Goal: Transaction & Acquisition: Purchase product/service

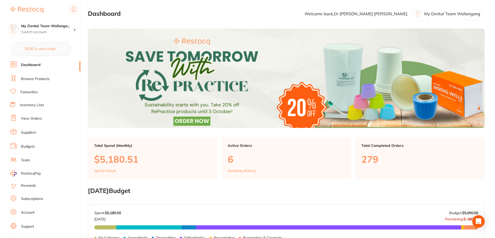
drag, startPoint x: 25, startPoint y: 80, endPoint x: 43, endPoint y: 72, distance: 20.5
click at [25, 80] on link "Browse Products" at bounding box center [35, 78] width 29 height 5
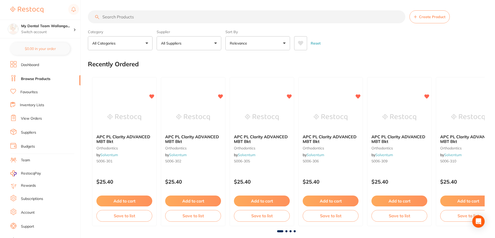
click at [118, 12] on input "search" at bounding box center [247, 16] width 318 height 13
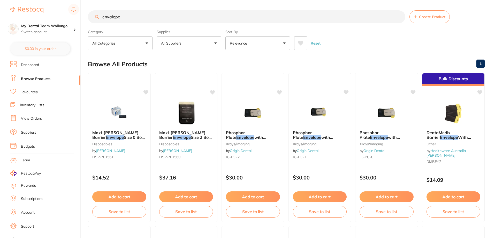
type input "envalopes"
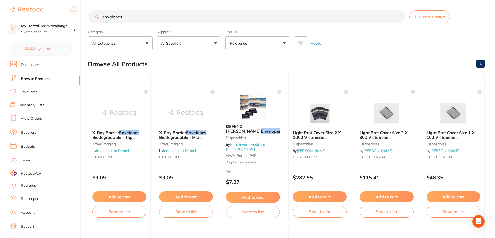
click at [403, 14] on input "envalopes" at bounding box center [247, 16] width 318 height 13
click at [400, 18] on input "envalopes" at bounding box center [247, 16] width 318 height 13
click at [400, 17] on input "search" at bounding box center [247, 16] width 318 height 13
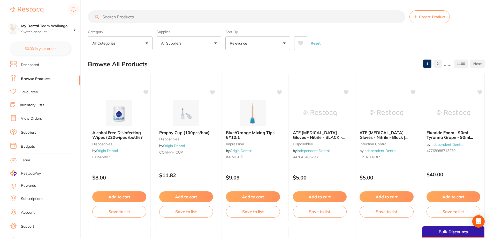
click at [401, 17] on input "search" at bounding box center [247, 16] width 318 height 13
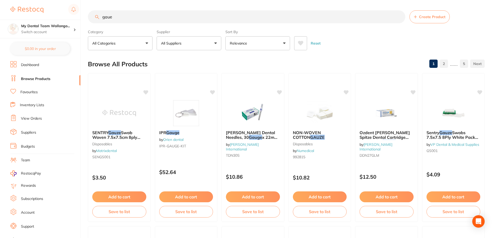
click at [223, 24] on section "gaue Create Product Category All Categories All Categories articulating disposa…" at bounding box center [286, 30] width 397 height 40
click at [229, 16] on input "gaue" at bounding box center [247, 16] width 318 height 13
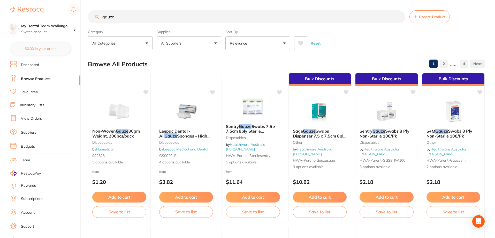
type input "gauze"
click at [303, 45] on icon at bounding box center [301, 43] width 6 height 5
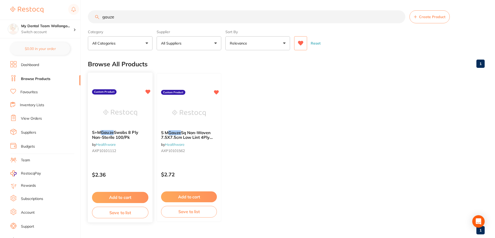
click at [110, 112] on img at bounding box center [120, 113] width 34 height 26
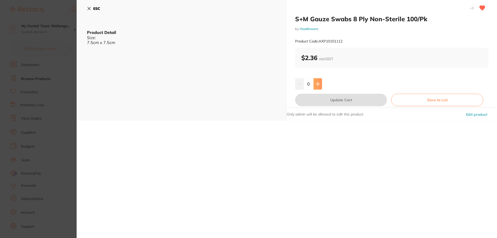
click at [315, 81] on button at bounding box center [317, 83] width 9 height 11
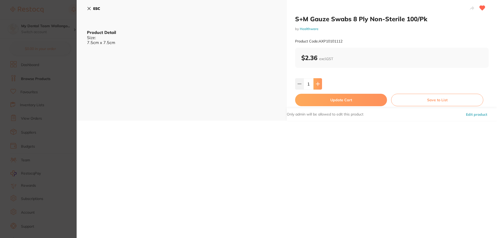
click at [315, 81] on button at bounding box center [317, 83] width 9 height 11
click at [316, 84] on button at bounding box center [317, 83] width 9 height 11
click at [316, 84] on icon at bounding box center [318, 84] width 4 height 4
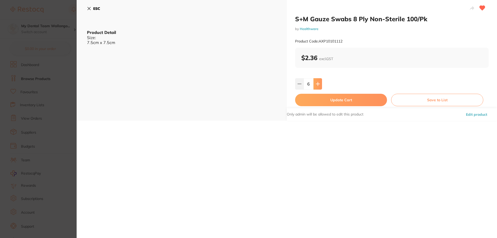
click at [316, 84] on icon at bounding box center [318, 84] width 4 height 4
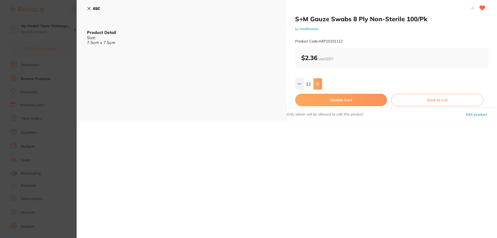
click at [316, 84] on icon at bounding box center [318, 84] width 4 height 4
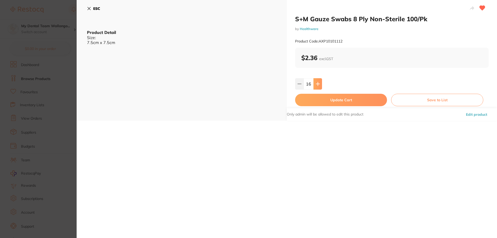
click at [316, 84] on icon at bounding box center [318, 84] width 4 height 4
type input "20"
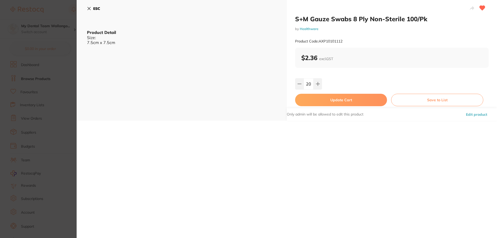
click at [312, 102] on button "Update Cart" at bounding box center [341, 100] width 92 height 12
checkbox input "false"
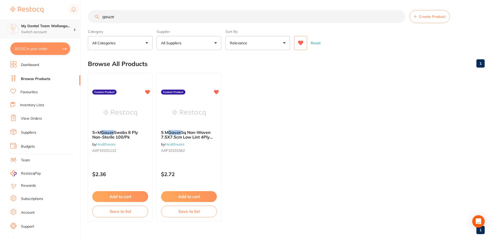
scroll to position [0, 0]
drag, startPoint x: 114, startPoint y: 20, endPoint x: 73, endPoint y: 24, distance: 40.8
click at [73, 24] on div "$51.92 My Dental Team Wollongo... Switch account My Dental Team Wollongong $51.…" at bounding box center [247, 119] width 495 height 238
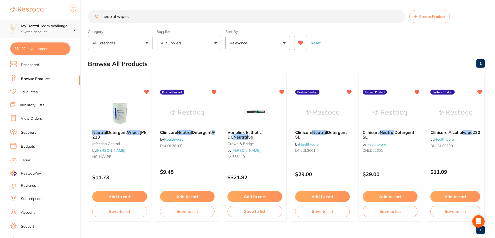
scroll to position [0, 0]
type input "neutral wipes"
click at [178, 110] on img at bounding box center [188, 113] width 34 height 26
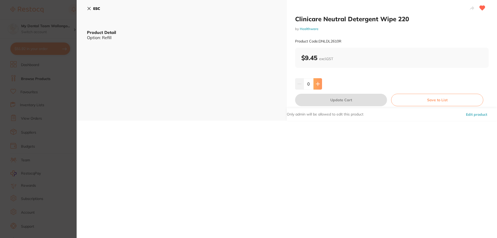
click at [318, 82] on icon at bounding box center [318, 84] width 4 height 4
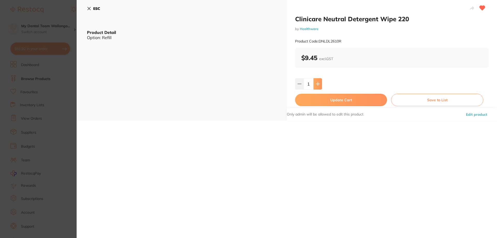
click at [318, 82] on icon at bounding box center [318, 84] width 4 height 4
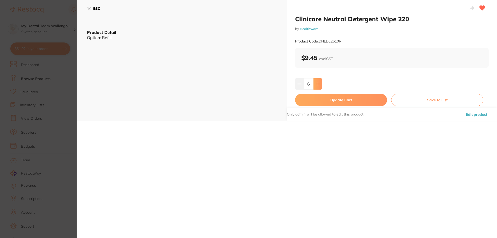
click at [318, 82] on icon at bounding box center [318, 84] width 4 height 4
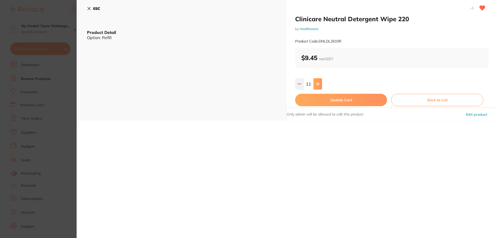
click at [318, 82] on icon at bounding box center [318, 84] width 4 height 4
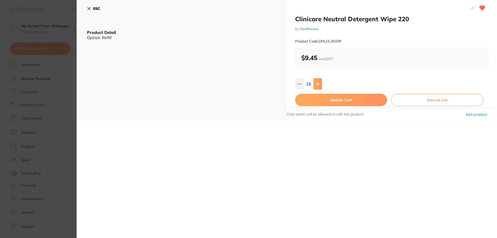
click at [318, 82] on icon at bounding box center [318, 84] width 4 height 4
click at [317, 83] on icon at bounding box center [317, 83] width 3 height 3
type input "20"
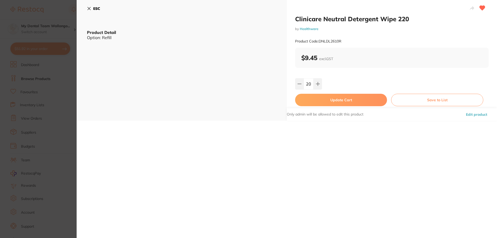
click at [315, 102] on button "Update Cart" at bounding box center [341, 100] width 92 height 12
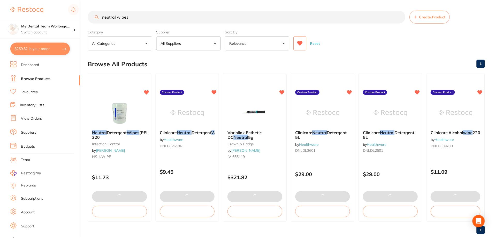
scroll to position [0, 0]
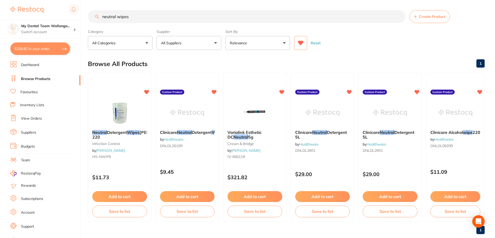
drag, startPoint x: 117, startPoint y: 18, endPoint x: 0, endPoint y: 16, distance: 116.7
click at [0, 16] on div "$259.82 My Dental Team Wollongo... Switch account My Dental Team Wollongong $25…" at bounding box center [247, 119] width 495 height 238
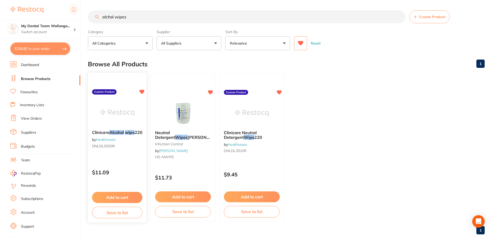
type input "alchol wipes"
click at [133, 106] on img at bounding box center [117, 113] width 34 height 26
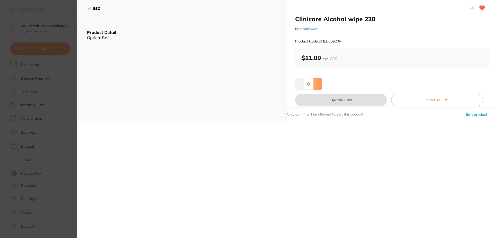
click at [317, 83] on icon at bounding box center [317, 83] width 3 height 3
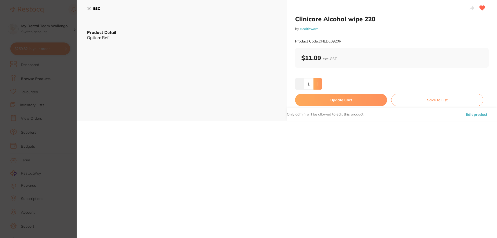
click at [317, 83] on icon at bounding box center [317, 83] width 3 height 3
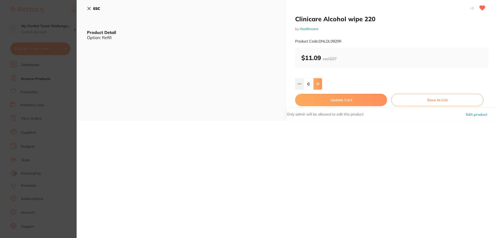
click at [316, 83] on icon at bounding box center [318, 84] width 4 height 4
click at [317, 84] on icon at bounding box center [317, 83] width 3 height 3
type input "10"
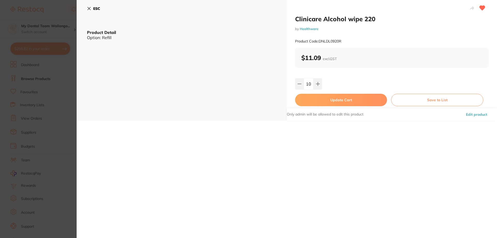
click at [312, 105] on button "Update Cart" at bounding box center [341, 100] width 92 height 12
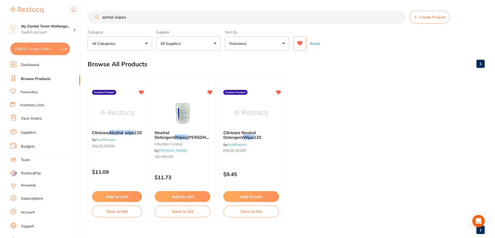
scroll to position [0, 0]
drag, startPoint x: 127, startPoint y: 19, endPoint x: 0, endPoint y: 15, distance: 126.8
click at [0, 15] on div "$381.81 My Dental Team Wollongo... Switch account My Dental Team Wollongong $38…" at bounding box center [247, 119] width 495 height 238
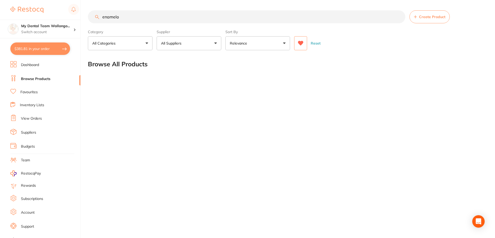
scroll to position [0, 0]
type input "e"
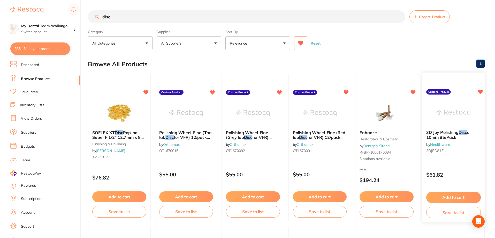
type input "disc"
click at [446, 101] on img at bounding box center [454, 113] width 34 height 26
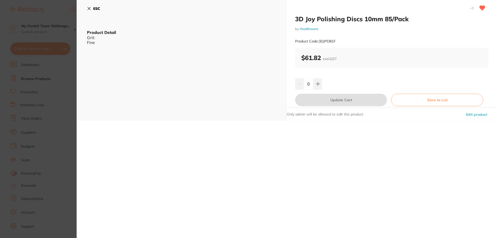
click at [90, 12] on button "ESC" at bounding box center [93, 8] width 13 height 9
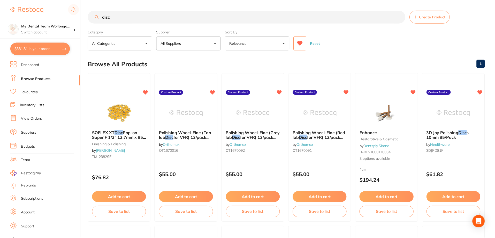
scroll to position [2, 0]
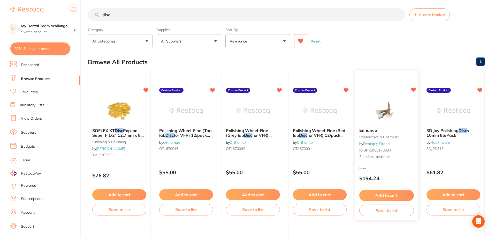
click at [375, 146] on link "Dentsply Sirona" at bounding box center [377, 143] width 26 height 5
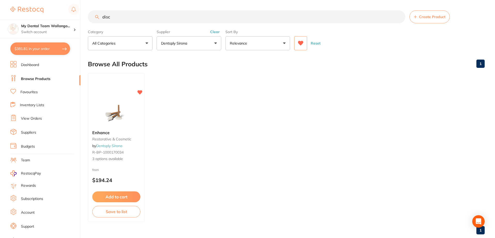
click at [302, 45] on icon at bounding box center [300, 43] width 5 height 5
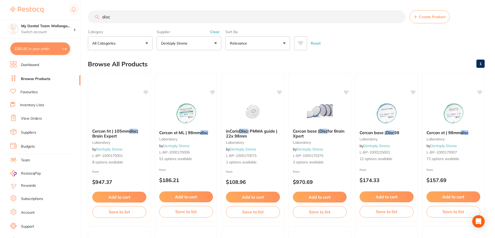
click at [301, 45] on icon at bounding box center [300, 43] width 5 height 5
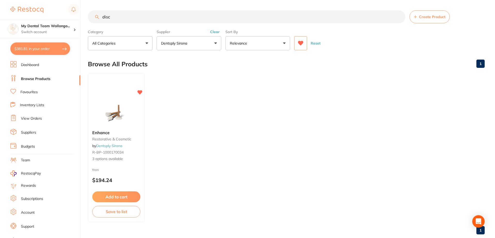
click at [301, 47] on button at bounding box center [300, 43] width 13 height 14
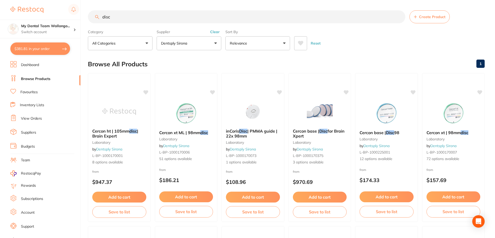
drag, startPoint x: 149, startPoint y: 17, endPoint x: 144, endPoint y: 18, distance: 4.2
click at [144, 18] on input "disc" at bounding box center [247, 16] width 318 height 13
drag, startPoint x: 140, startPoint y: 19, endPoint x: 0, endPoint y: -12, distance: 143.0
click at [0, 0] on html "$381.81 My Dental Team Wollongo... Switch account My Dental Team Wollongong $38…" at bounding box center [247, 119] width 495 height 238
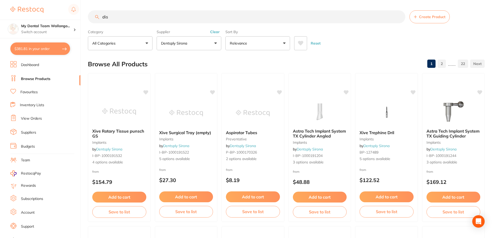
type input "disc"
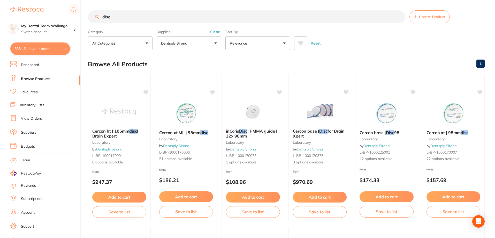
click at [302, 41] on icon at bounding box center [300, 43] width 5 height 5
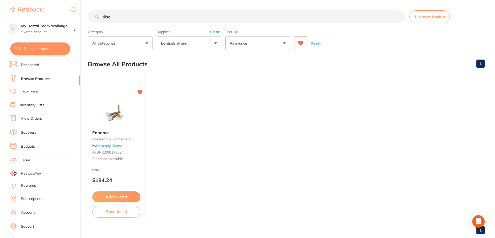
click at [303, 43] on icon at bounding box center [301, 43] width 6 height 5
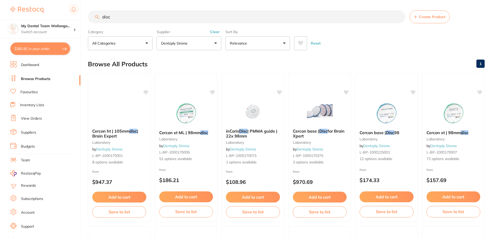
click at [298, 47] on button at bounding box center [300, 43] width 13 height 14
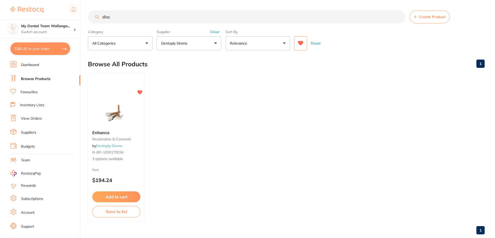
drag, startPoint x: 205, startPoint y: 19, endPoint x: 0, endPoint y: 19, distance: 204.7
click at [0, 19] on div "$381.81 My Dental Team Wollongo... Switch account My Dental Team Wollongong $38…" at bounding box center [247, 119] width 495 height 238
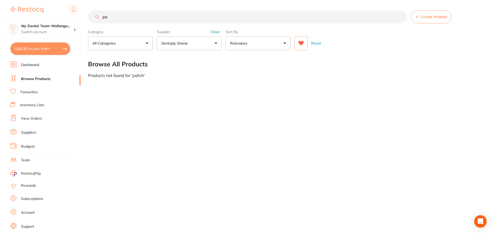
type input "p"
type input "e"
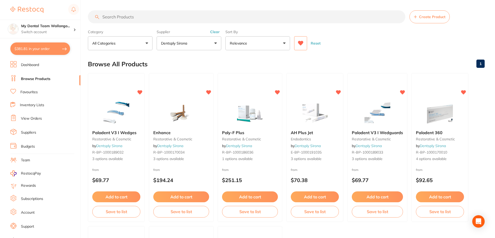
click at [215, 31] on button "Clear" at bounding box center [215, 31] width 13 height 5
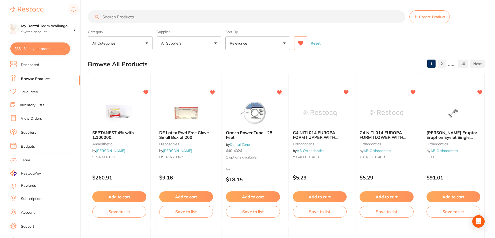
click at [192, 13] on input "search" at bounding box center [247, 16] width 318 height 13
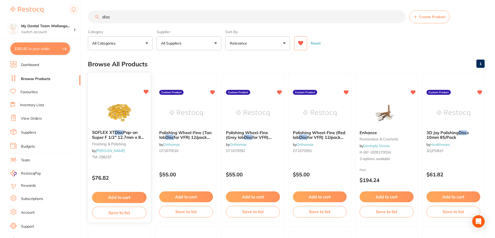
type input "disc"
click at [132, 127] on div "SOFLEX XT Disc Pop-on Super F 1/2" 12.7mm x 85 Orange finishing & polishing by …" at bounding box center [119, 146] width 63 height 40
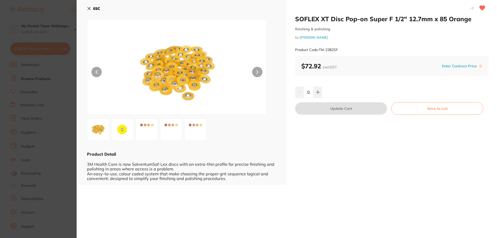
scroll to position [0, 0]
click at [58, 25] on section "SOFLEX XT Disc Pop-on Super F 1/2" 12.7mm x 85 Orange finishing & polishing by …" at bounding box center [248, 119] width 497 height 238
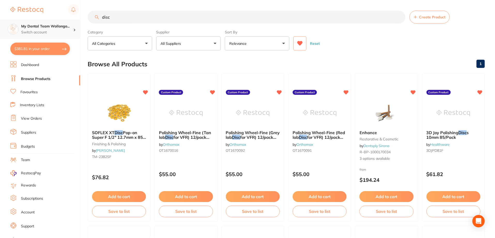
scroll to position [2, 0]
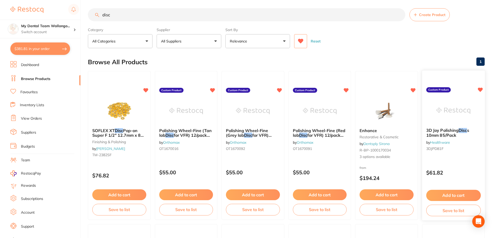
click at [436, 137] on span "s 10mm 85/Pack" at bounding box center [447, 133] width 43 height 10
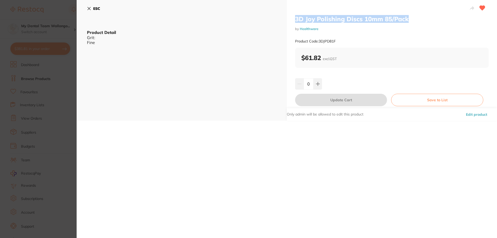
drag, startPoint x: 432, startPoint y: 17, endPoint x: 292, endPoint y: 12, distance: 140.3
click at [292, 12] on div "3D Joy Polishing Discs 10mm 85/Pack by Healthware Product Code: 3DJPD81F $61.82…" at bounding box center [392, 60] width 210 height 121
copy h2 "3D Joy Polishing Discs 10mm 85/Pack"
click at [37, 100] on section "3D Joy Polishing Discs 10mm 85/Pack by Healthware Product Code: 3DJPD81F ESC Pr…" at bounding box center [248, 119] width 497 height 238
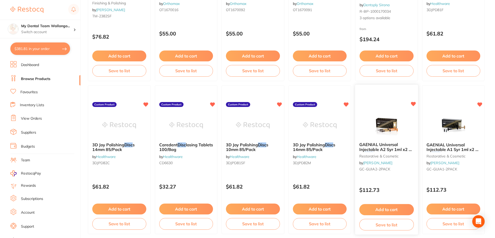
scroll to position [131, 0]
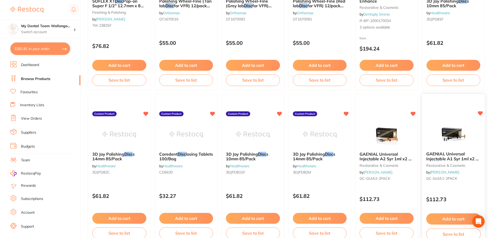
click at [469, 155] on b "GAENIAL Universal Injectable A1 Syr 1ml x2 & 20 Disp tips" at bounding box center [453, 156] width 55 height 10
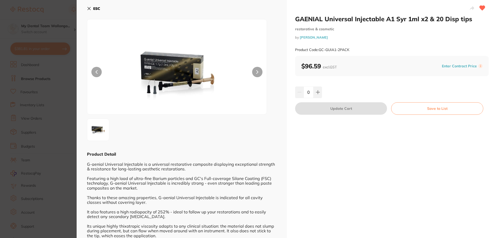
click at [37, 116] on section "GAENIAL Universal Injectable A1 Syr 1ml x2 & 20 Disp tips restorative & cosmeti…" at bounding box center [248, 119] width 497 height 238
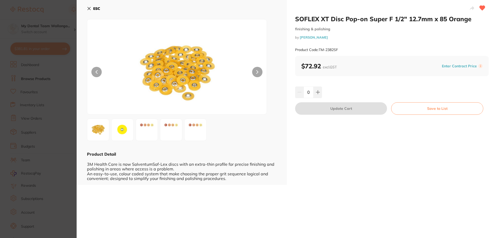
click at [85, 8] on div "ESC Product Detail 3M Health Care is now SolventumSof-Lex discs with an extra-t…" at bounding box center [182, 92] width 210 height 185
click at [89, 9] on icon at bounding box center [89, 8] width 3 height 3
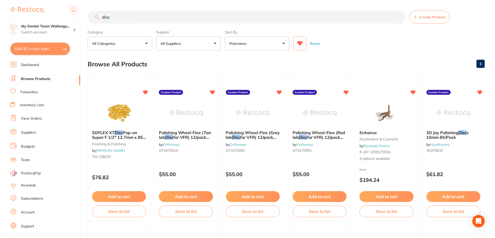
scroll to position [2, 0]
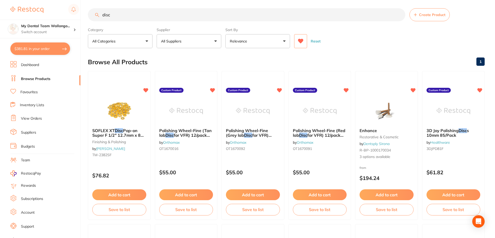
click at [118, 15] on input "disc" at bounding box center [247, 14] width 318 height 13
type input "d"
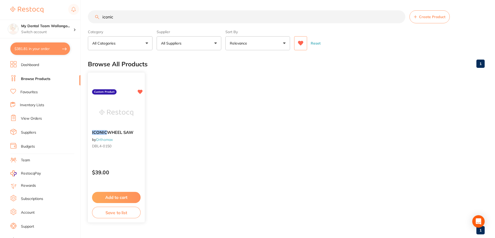
click at [132, 136] on div "ICONIC WHEEL SAW by Orthomax DBL4-0150" at bounding box center [116, 140] width 57 height 28
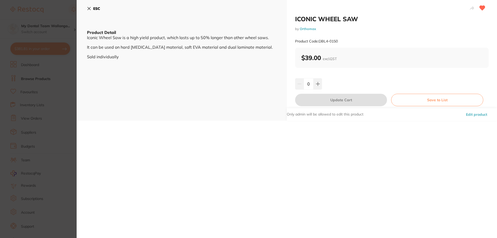
click at [395, 16] on h2 "ICONIC WHEEL SAW" at bounding box center [392, 19] width 194 height 8
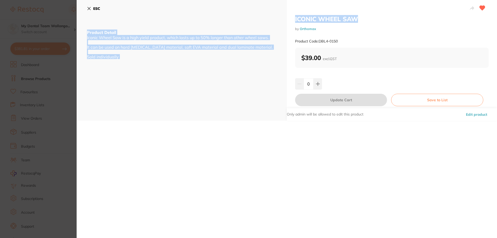
drag, startPoint x: 377, startPoint y: 20, endPoint x: 265, endPoint y: 17, distance: 112.3
click at [265, 17] on div "ICONIC WHEEL SAW by Orthomax Product Code: DBL4-0150 ESC Product Detail Iconic …" at bounding box center [287, 60] width 420 height 121
drag, startPoint x: 338, startPoint y: 17, endPoint x: 338, endPoint y: 20, distance: 3.5
click at [338, 17] on h2 "ICONIC WHEEL SAW" at bounding box center [392, 19] width 194 height 8
click at [357, 21] on h2 "ICONIC WHEEL SAW" at bounding box center [392, 19] width 194 height 8
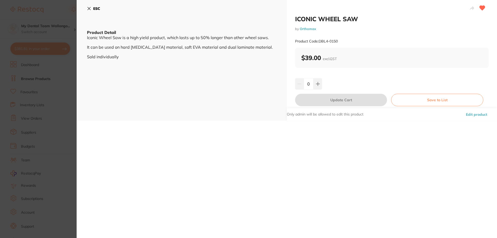
drag, startPoint x: 369, startPoint y: 14, endPoint x: 290, endPoint y: 19, distance: 78.8
click at [295, 14] on div at bounding box center [392, 8] width 194 height 13
drag, startPoint x: 297, startPoint y: 19, endPoint x: 314, endPoint y: 17, distance: 16.9
click at [301, 19] on h2 "ICONIC WHEEL SAW" at bounding box center [392, 19] width 194 height 8
click at [357, 17] on h2 "ICONIC WHEEL SAW" at bounding box center [392, 19] width 194 height 8
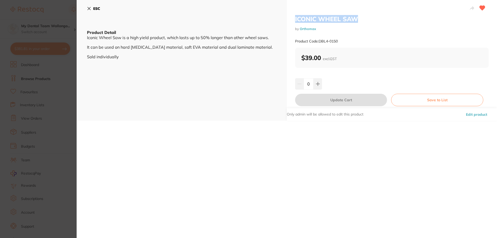
drag, startPoint x: 358, startPoint y: 20, endPoint x: 295, endPoint y: 22, distance: 63.7
click at [295, 22] on h2 "ICONIC WHEEL SAW" at bounding box center [392, 19] width 194 height 8
copy h2 "ICONIC WHEEL SAW"
click at [63, 95] on section "ICONIC WHEEL SAW by Orthomax Product Code: DBL4-0150 ESC Product Detail Iconic …" at bounding box center [248, 119] width 497 height 238
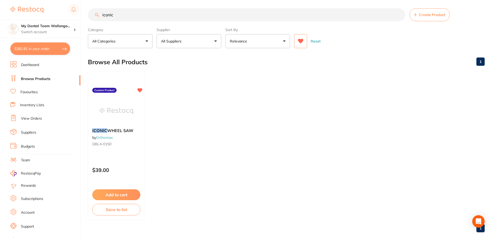
drag, startPoint x: 130, startPoint y: 18, endPoint x: 0, endPoint y: 13, distance: 130.5
click at [0, 13] on div "$381.81 My Dental Team Wollongo... Switch account My Dental Team Wollongong $38…" at bounding box center [247, 117] width 495 height 238
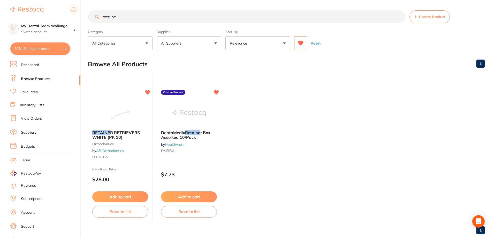
click at [130, 20] on input "retaine" at bounding box center [247, 16] width 318 height 13
drag, startPoint x: 130, startPoint y: 20, endPoint x: 28, endPoint y: 19, distance: 101.4
click at [28, 19] on div "$381.81 My Dental Team Wollongo... Switch account My Dental Team Wollongong $38…" at bounding box center [247, 119] width 495 height 238
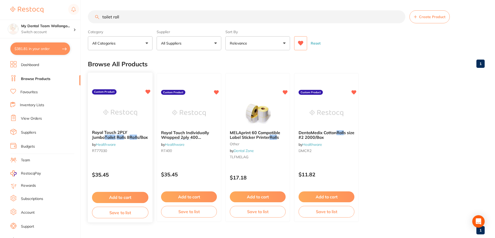
type input "toilet roll"
click at [129, 102] on img at bounding box center [120, 113] width 34 height 26
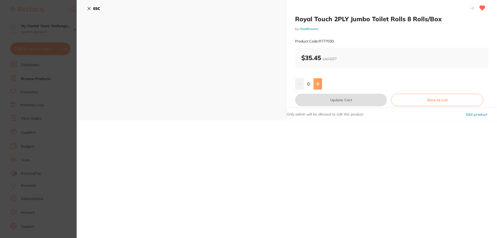
click at [314, 84] on button at bounding box center [317, 83] width 9 height 11
type input "1"
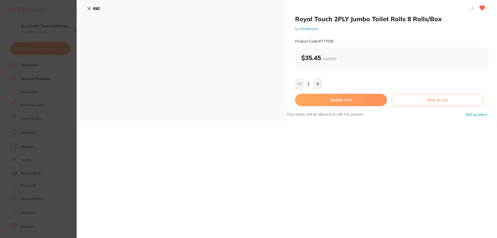
click at [324, 101] on button "Update Cart" at bounding box center [341, 100] width 92 height 12
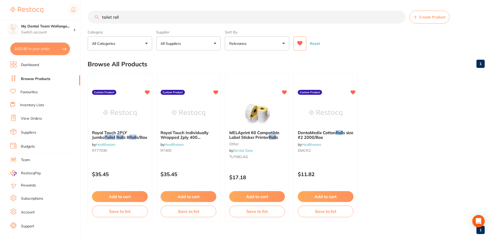
scroll to position [2, 0]
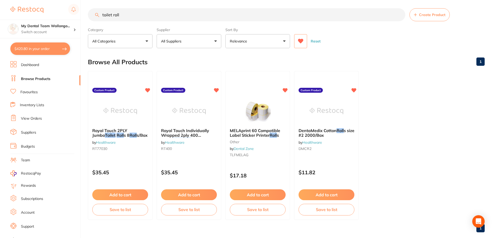
drag, startPoint x: 159, startPoint y: 14, endPoint x: 57, endPoint y: 13, distance: 101.9
click at [57, 13] on div "$420.80 My Dental Team Wollongo... Switch account My Dental Team Wollongong $42…" at bounding box center [247, 117] width 495 height 238
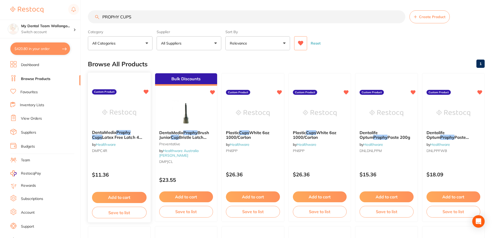
type input "PROPHY CUPS"
click at [116, 125] on img at bounding box center [119, 113] width 34 height 26
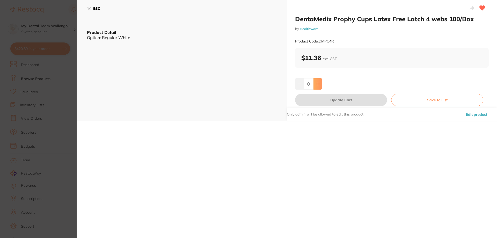
click at [319, 79] on button at bounding box center [317, 83] width 9 height 11
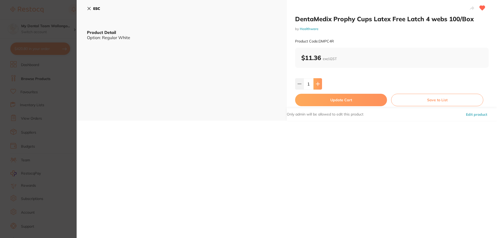
click at [319, 79] on button at bounding box center [317, 83] width 9 height 11
type input "2"
click at [340, 97] on button "Update Cart" at bounding box center [341, 100] width 92 height 12
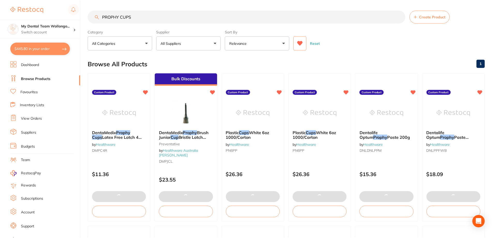
scroll to position [2, 0]
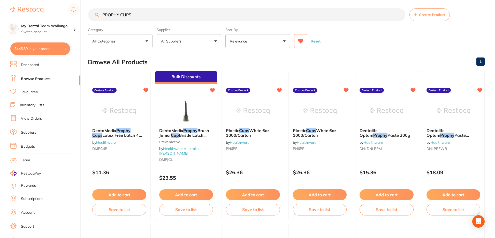
drag, startPoint x: 194, startPoint y: 18, endPoint x: 0, endPoint y: -23, distance: 197.9
click at [0, 0] on html "$445.80 My Dental Team Wollongo... Switch account My Dental Team Wollongong $44…" at bounding box center [247, 117] width 495 height 238
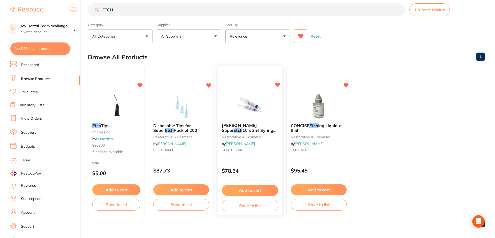
scroll to position [11, 0]
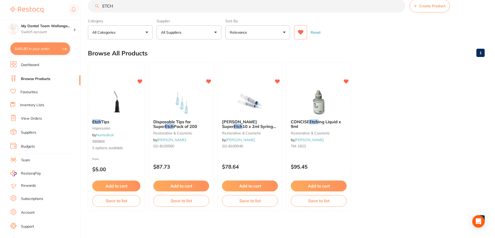
type input "ETCH"
click at [313, 109] on img at bounding box center [319, 102] width 34 height 26
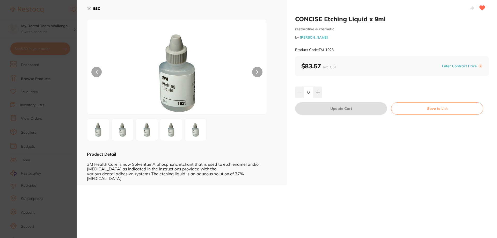
click at [318, 84] on div "CONCISE Etching Liquid x 9ml restorative & cosmetic by Henry Schein Halas Produ…" at bounding box center [392, 92] width 210 height 185
click at [316, 91] on icon at bounding box center [318, 92] width 4 height 4
type input "1"
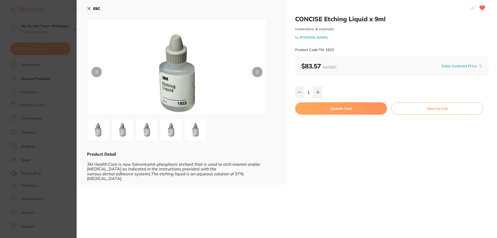
click at [0, 146] on section "CONCISE Etching Liquid x 9ml restorative & cosmetic by Henry Schein Halas Produ…" at bounding box center [248, 119] width 497 height 238
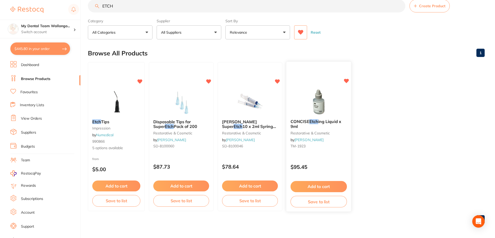
click at [312, 103] on img at bounding box center [319, 102] width 34 height 26
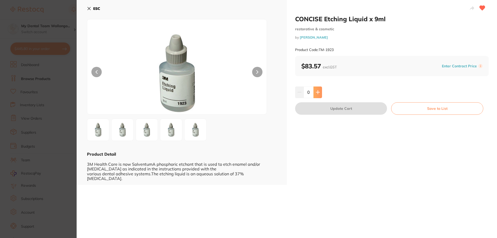
click at [316, 89] on button at bounding box center [317, 91] width 9 height 11
type input "1"
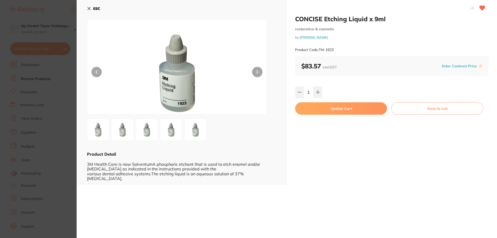
click at [317, 108] on button "Update Cart" at bounding box center [341, 108] width 92 height 12
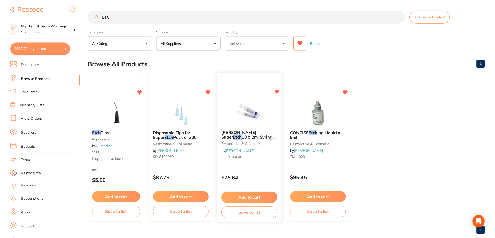
scroll to position [11, 0]
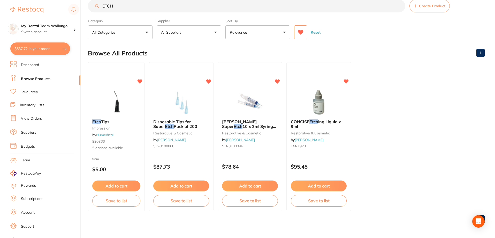
click at [228, 58] on section "Browse All Products 1 Etch Tips impression by Numedical 990866 5 options availa…" at bounding box center [286, 136] width 397 height 183
click at [458, 65] on ul "Etch Tips impression by Numedical 990866 5 options available from $5.00 Add to …" at bounding box center [286, 136] width 397 height 149
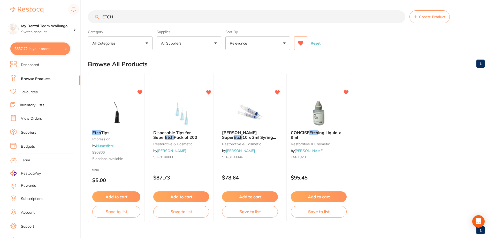
drag, startPoint x: 120, startPoint y: 4, endPoint x: 0, endPoint y: 1, distance: 119.6
click at [0, 1] on div "$537.72 My Dental Team Wollongo... Switch account My Dental Team Wollongong $53…" at bounding box center [247, 119] width 495 height 238
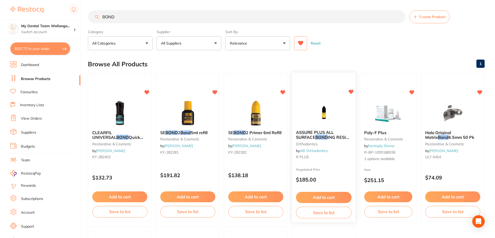
type input "BOND"
click at [313, 106] on img at bounding box center [324, 113] width 34 height 26
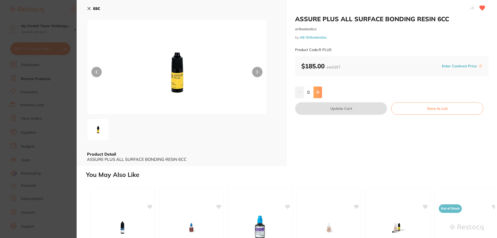
click at [316, 90] on button at bounding box center [317, 91] width 9 height 11
type input "1"
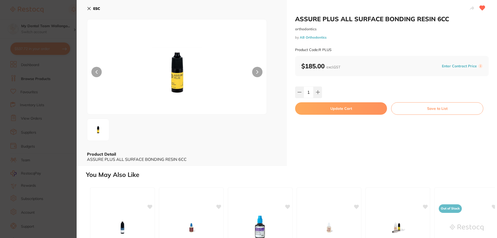
click at [337, 101] on div "ASSURE PLUS ALL SURFACE BONDING RESIN 6CC orthodontics by AB Orthodontics Produ…" at bounding box center [392, 83] width 210 height 166
click at [339, 107] on button "Update Cart" at bounding box center [341, 108] width 92 height 12
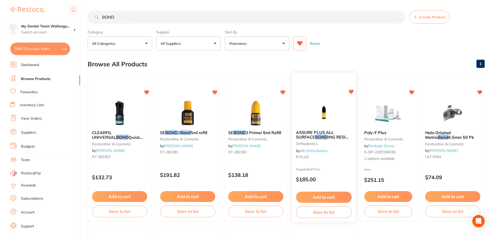
scroll to position [2, 0]
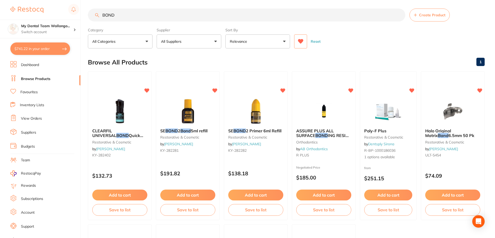
drag, startPoint x: 98, startPoint y: 16, endPoint x: 0, endPoint y: -31, distance: 109.0
click at [0, 0] on html "$741.22 My Dental Team Wollongo... Switch account My Dental Team Wollongong $74…" at bounding box center [247, 117] width 495 height 238
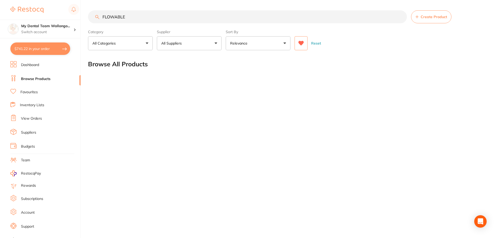
click at [135, 19] on input "FLOWABLE" at bounding box center [247, 16] width 319 height 13
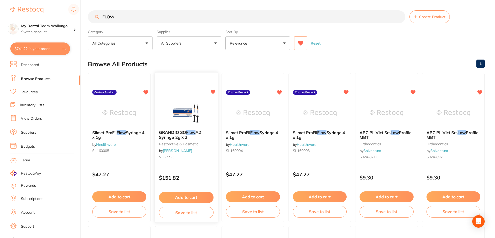
click at [175, 142] on small "restorative & cosmetic" at bounding box center [186, 144] width 55 height 4
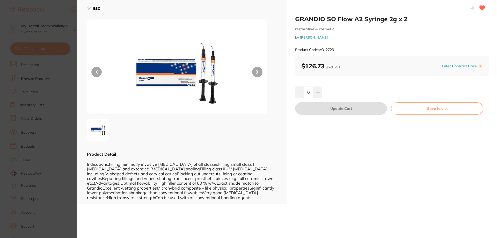
click at [210, 55] on img at bounding box center [177, 73] width 108 height 82
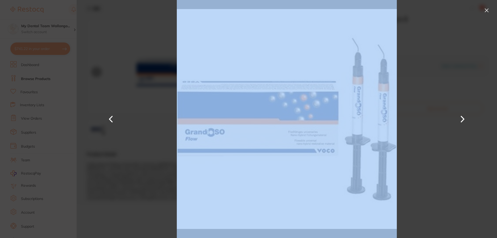
click at [431, 197] on div at bounding box center [287, 119] width 420 height 238
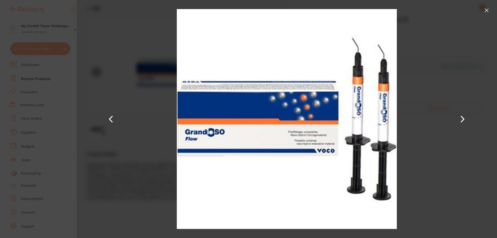
click at [134, 132] on div at bounding box center [287, 119] width 420 height 238
click at [111, 135] on button at bounding box center [111, 119] width 12 height 119
click at [30, 138] on section "GRANDIO SO Flow A2 Syringe 2g x 2 restorative & cosmetic by Henry Schein Halas …" at bounding box center [248, 119] width 497 height 238
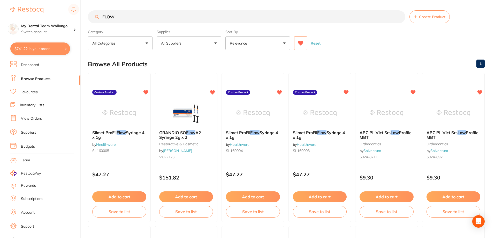
click at [102, 17] on input "FLOW" at bounding box center [247, 16] width 318 height 13
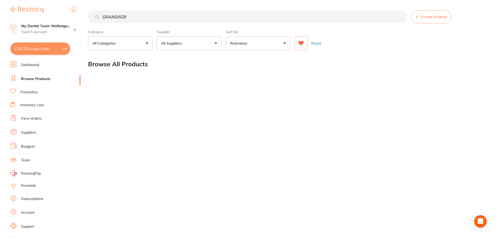
type input "GRANDISO"
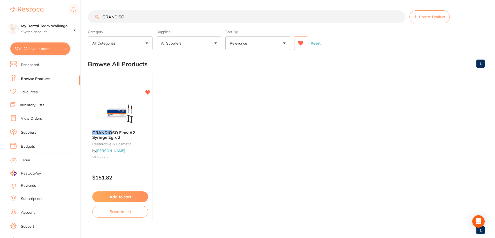
drag, startPoint x: 126, startPoint y: 20, endPoint x: 20, endPoint y: 19, distance: 105.8
click at [21, 19] on div "$741.22 My Dental Team Wollongo... Switch account My Dental Team Wollongong $74…" at bounding box center [247, 119] width 495 height 238
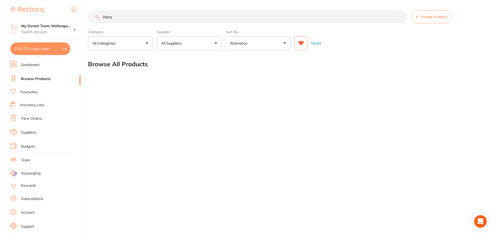
type input "Voco"
click at [300, 48] on button at bounding box center [300, 43] width 13 height 14
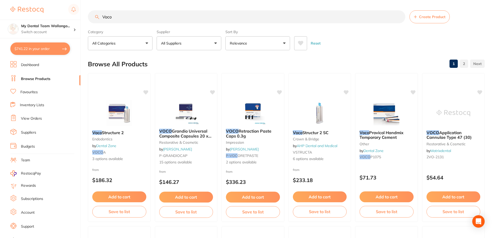
click at [123, 17] on input "Voco" at bounding box center [247, 16] width 318 height 13
drag, startPoint x: 298, startPoint y: 42, endPoint x: 270, endPoint y: 45, distance: 28.1
click at [298, 42] on button at bounding box center [300, 43] width 13 height 14
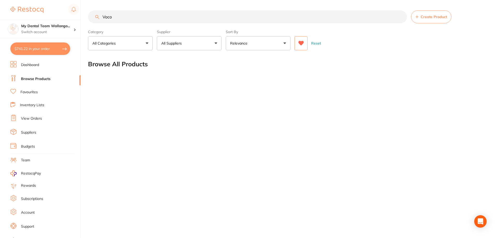
drag, startPoint x: 127, startPoint y: 18, endPoint x: 0, endPoint y: 13, distance: 127.1
click at [0, 14] on div "$741.22 My Dental Team Wollongo... Switch account My Dental Team Wollongong $74…" at bounding box center [248, 119] width 497 height 238
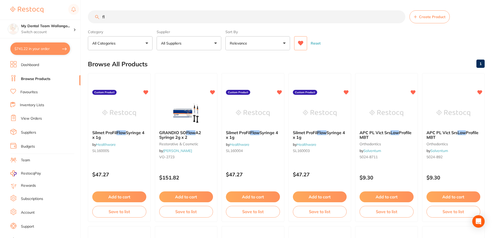
type input "f"
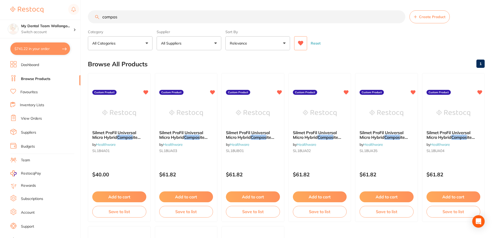
click at [400, 19] on input "compos" at bounding box center [247, 16] width 318 height 13
click at [138, 18] on input "compos" at bounding box center [247, 16] width 318 height 13
type input "c"
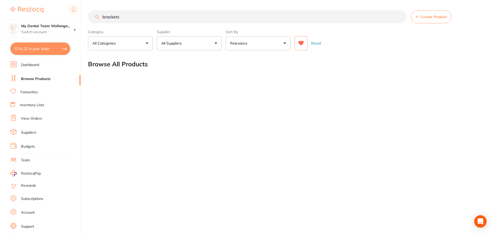
type input "brackets"
click at [300, 53] on main "brackets Create Product Category All Categories All Categories No categories fo…" at bounding box center [292, 41] width 409 height 83
click at [300, 46] on button at bounding box center [300, 43] width 13 height 14
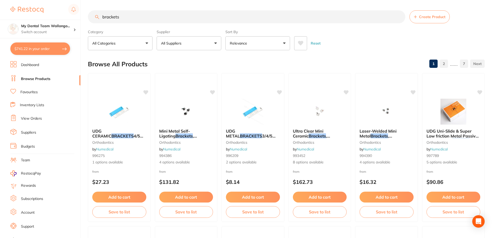
click at [300, 47] on button at bounding box center [300, 43] width 13 height 14
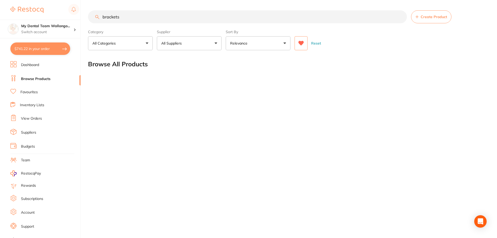
click at [164, 9] on main "brackets Create Product Category All Categories All Categories No categories fo…" at bounding box center [292, 41] width 409 height 83
click at [159, 14] on input "brackets" at bounding box center [247, 16] width 319 height 13
drag, startPoint x: 159, startPoint y: 14, endPoint x: 29, endPoint y: 6, distance: 129.3
click at [30, 6] on div "$741.22 My Dental Team Wollongo... Switch account My Dental Team Wollongong $74…" at bounding box center [248, 119] width 497 height 238
click at [130, 13] on input "brackets" at bounding box center [247, 16] width 319 height 13
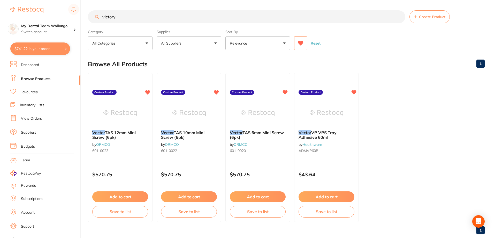
type input "victory"
click at [138, 9] on main "victory Create Product Category All Categories All Categories No categories fou…" at bounding box center [291, 124] width 407 height 249
drag, startPoint x: 138, startPoint y: 15, endPoint x: 0, endPoint y: 34, distance: 139.5
click at [0, 35] on div "$741.22 My Dental Team Wollongo... Switch account My Dental Team Wollongong $74…" at bounding box center [247, 119] width 495 height 238
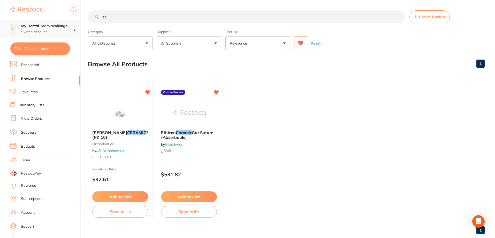
type input "c"
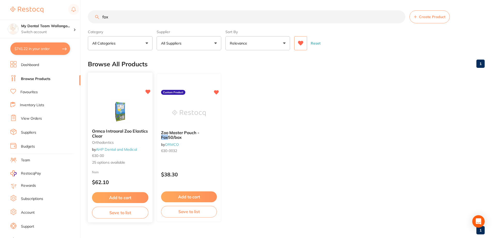
type input "fox"
click at [136, 114] on img at bounding box center [120, 111] width 34 height 26
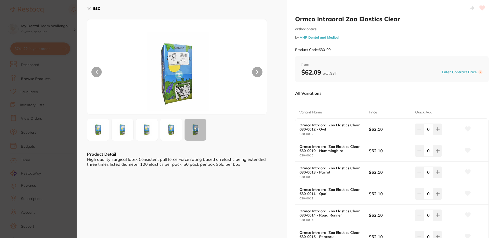
click at [21, 134] on section "Ormco Intraoral Zoo Elastics Clear orthodontics by AHP Dental and Medical Produ…" at bounding box center [248, 119] width 497 height 238
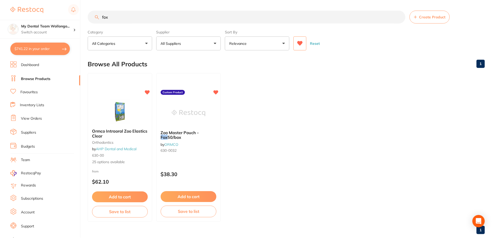
scroll to position [0, 0]
click at [179, 133] on span "Zoo Master Pouch -" at bounding box center [180, 132] width 38 height 5
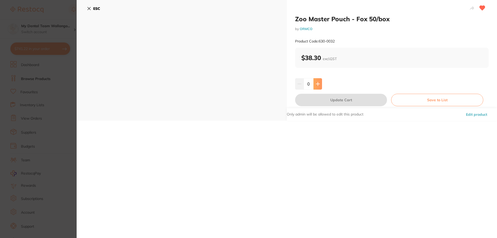
click at [321, 86] on button at bounding box center [317, 83] width 9 height 11
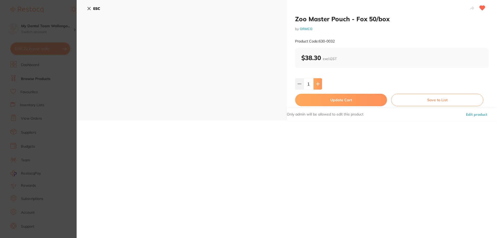
click at [317, 86] on button at bounding box center [317, 83] width 9 height 11
click at [296, 81] on button at bounding box center [299, 83] width 9 height 11
click at [314, 84] on button at bounding box center [317, 83] width 9 height 11
click at [301, 86] on button at bounding box center [299, 83] width 9 height 11
type input "1"
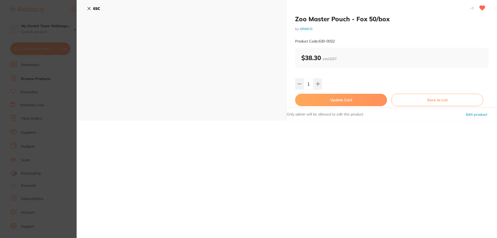
click at [314, 103] on button "Update Cart" at bounding box center [341, 100] width 92 height 12
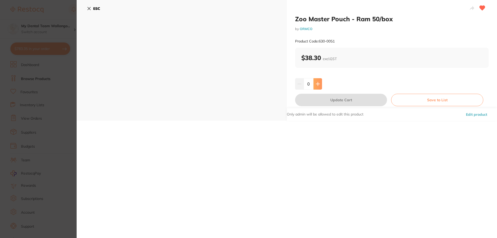
click at [319, 83] on icon at bounding box center [318, 84] width 4 height 4
type input "1"
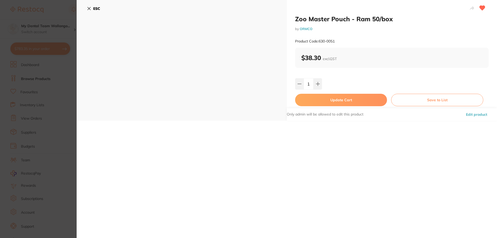
click at [320, 98] on button "Update Cart" at bounding box center [341, 100] width 92 height 12
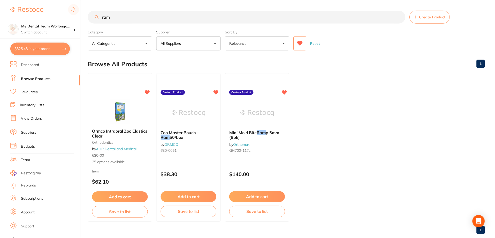
scroll to position [0, 0]
drag, startPoint x: 127, startPoint y: 17, endPoint x: 0, endPoint y: 8, distance: 127.6
click at [0, 9] on div "$825.48 My Dental Team Wollongo... Switch account My Dental Team Wollongong $82…" at bounding box center [247, 119] width 495 height 238
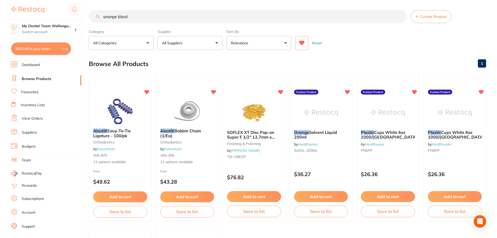
scroll to position [0, 0]
type input "orange blast"
click at [116, 108] on img at bounding box center [119, 112] width 34 height 26
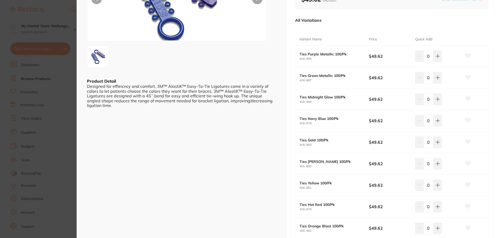
scroll to position [103, 0]
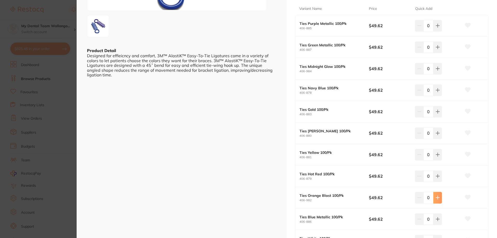
click at [437, 199] on icon at bounding box center [437, 197] width 4 height 4
type input "1"
click at [439, 224] on button at bounding box center [437, 218] width 9 height 11
type input "1"
click at [435, 24] on icon at bounding box center [437, 26] width 4 height 4
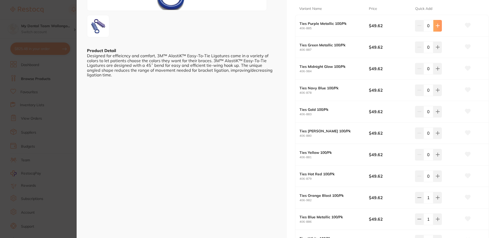
type input "1"
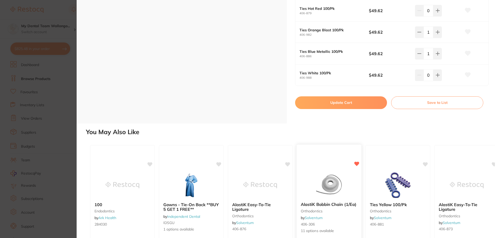
scroll to position [331, 0]
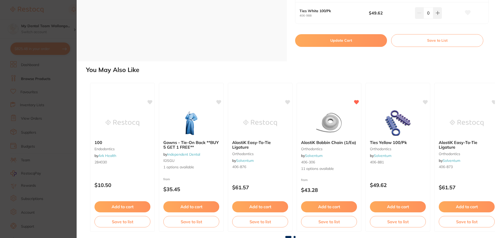
click at [324, 41] on button "Update Cart" at bounding box center [341, 40] width 92 height 12
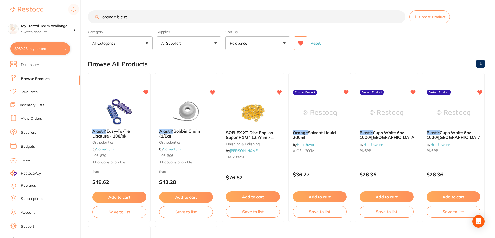
drag, startPoint x: 118, startPoint y: 16, endPoint x: 0, endPoint y: -31, distance: 127.2
click at [0, 0] on html "$989.23 My Dental Team Wollongo... Switch account My Dental Team Wollongong $98…" at bounding box center [247, 119] width 495 height 238
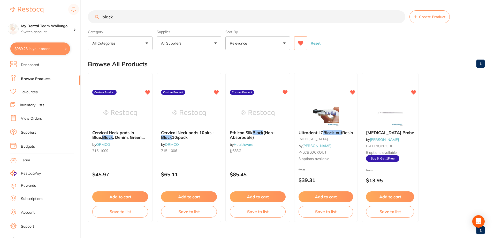
click at [140, 13] on input "black" at bounding box center [247, 16] width 318 height 13
drag, startPoint x: 138, startPoint y: 16, endPoint x: 0, endPoint y: -9, distance: 139.8
click at [0, 0] on html "$989.23 My Dental Team Wollongo... Switch account My Dental Team Wollongong $98…" at bounding box center [247, 119] width 495 height 238
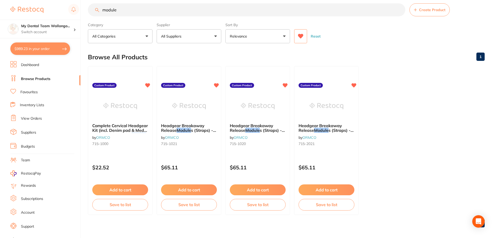
scroll to position [11, 0]
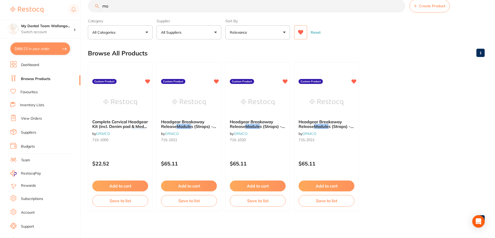
type input "m"
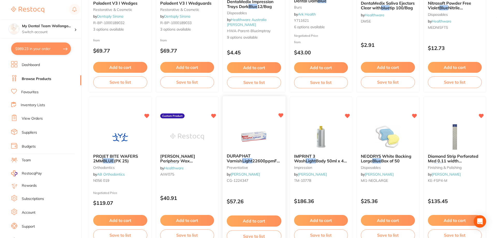
scroll to position [0, 0]
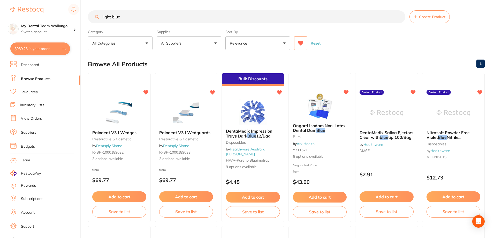
drag, startPoint x: 132, startPoint y: 17, endPoint x: 59, endPoint y: 8, distance: 73.2
click at [60, 8] on div "$989.23 My Dental Team Wollongo... Switch account My Dental Team Wollongong $98…" at bounding box center [247, 119] width 495 height 238
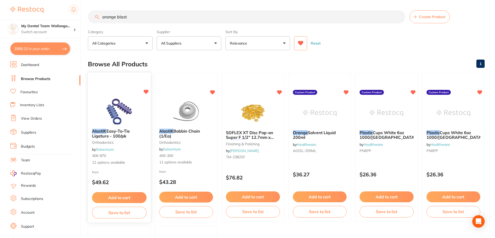
type input "orange blast"
click at [123, 108] on img at bounding box center [119, 111] width 34 height 26
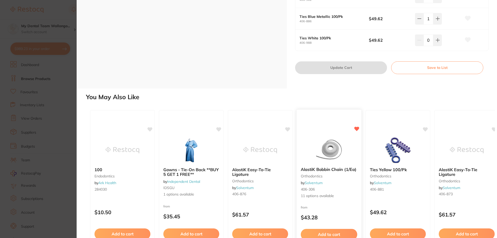
scroll to position [331, 0]
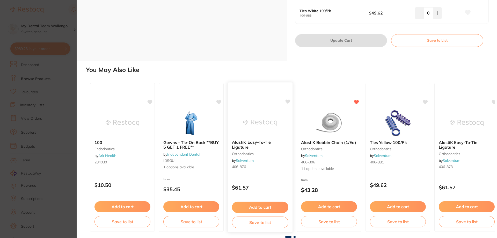
click at [275, 121] on img at bounding box center [260, 122] width 34 height 26
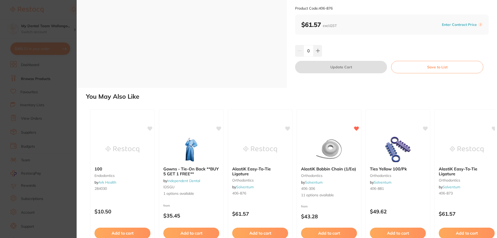
scroll to position [68, 0]
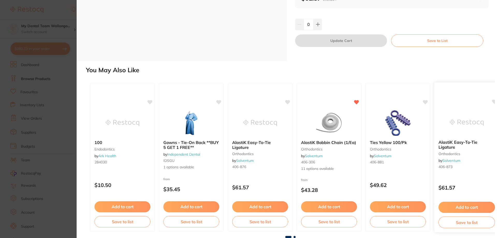
click at [479, 128] on img at bounding box center [466, 122] width 34 height 26
click at [315, 30] on button at bounding box center [317, 24] width 9 height 11
type input "1"
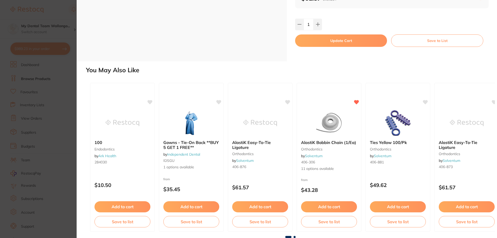
click at [310, 47] on button "Update Cart" at bounding box center [341, 40] width 92 height 12
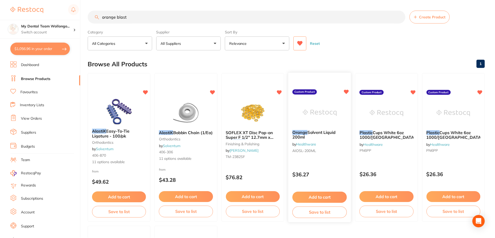
scroll to position [5, 0]
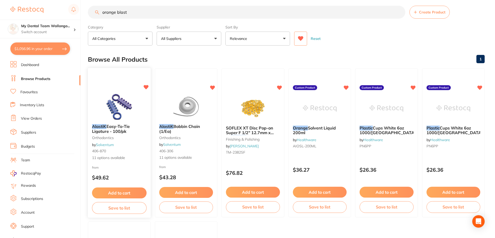
click at [115, 106] on img at bounding box center [119, 107] width 34 height 26
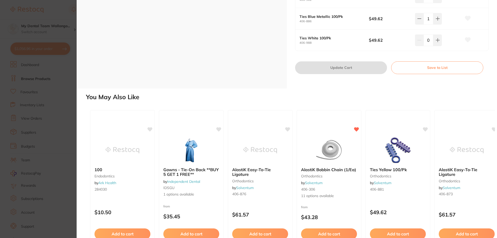
scroll to position [310, 0]
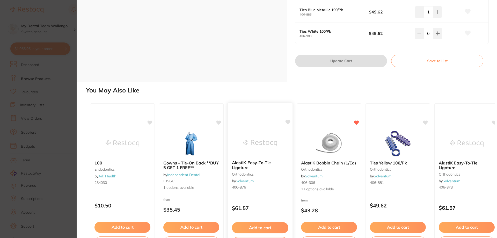
click at [248, 152] on img at bounding box center [260, 143] width 34 height 26
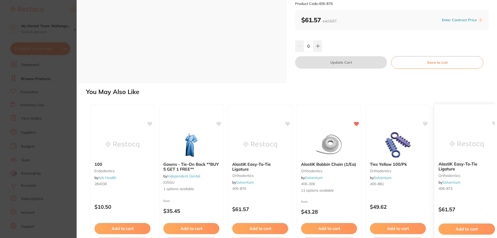
scroll to position [68, 0]
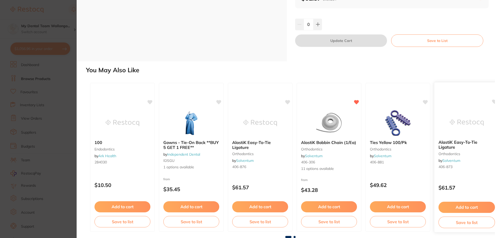
click at [469, 147] on b "AlastiK Easy-To-Tie Ligature" at bounding box center [466, 145] width 56 height 10
type input "1"
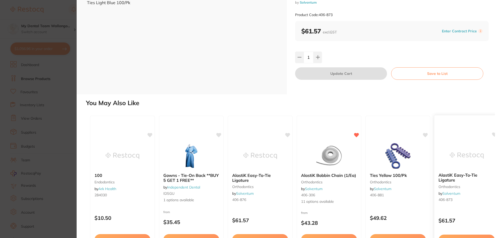
scroll to position [68, 0]
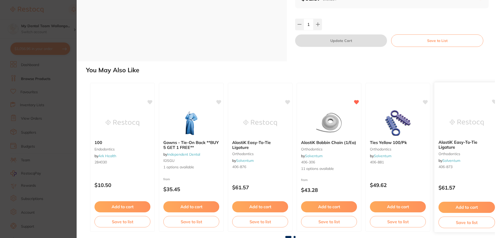
click at [453, 124] on img at bounding box center [466, 122] width 34 height 26
click at [295, 238] on div at bounding box center [290, 237] width 409 height 2
click at [293, 236] on span at bounding box center [294, 237] width 2 height 2
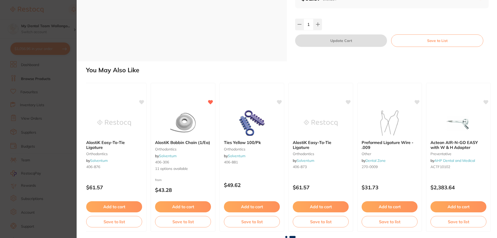
scroll to position [0, 147]
click at [293, 236] on span at bounding box center [292, 237] width 6 height 2
click at [271, 120] on div at bounding box center [251, 122] width 65 height 26
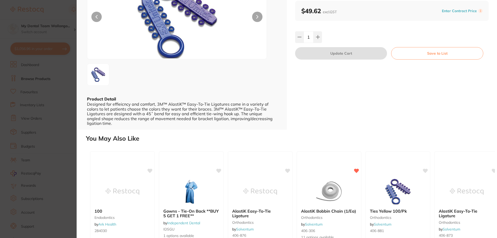
scroll to position [124, 0]
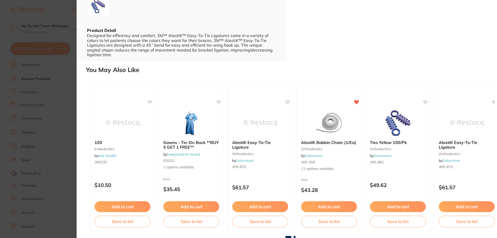
click at [278, 134] on div at bounding box center [260, 123] width 64 height 26
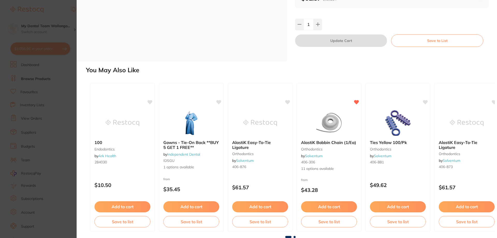
scroll to position [2, 0]
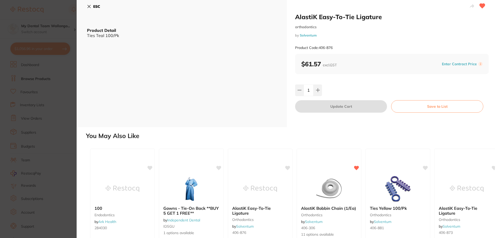
click at [23, 115] on section "AlastiK Easy-To-Tie Ligature orthodontics by Solventum Product Code: 406-876 ES…" at bounding box center [248, 119] width 497 height 238
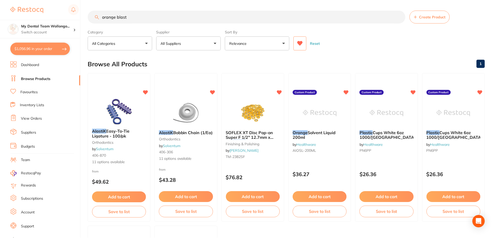
scroll to position [5, 0]
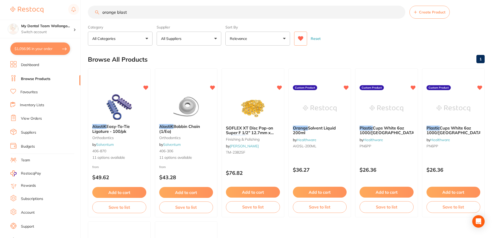
drag, startPoint x: 139, startPoint y: 10, endPoint x: 0, endPoint y: -10, distance: 140.9
click at [0, 0] on html "$1,056.96 My Dental Team Wollongo... Switch account My Dental Team Wollongong $…" at bounding box center [247, 114] width 495 height 238
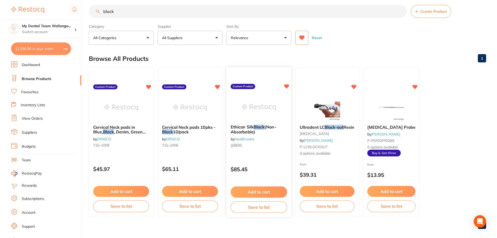
scroll to position [0, 0]
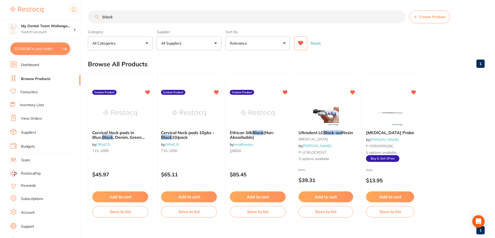
drag, startPoint x: 128, startPoint y: 13, endPoint x: 0, endPoint y: 0, distance: 128.2
click at [0, 0] on html "$1,056.96 My Dental Team Wollongo... Switch account My Dental Team Wollongong $…" at bounding box center [247, 119] width 495 height 238
type input "p"
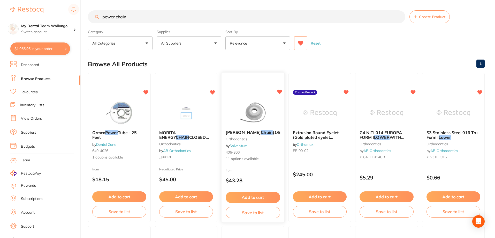
type input "power chain"
click at [266, 106] on img at bounding box center [253, 113] width 34 height 26
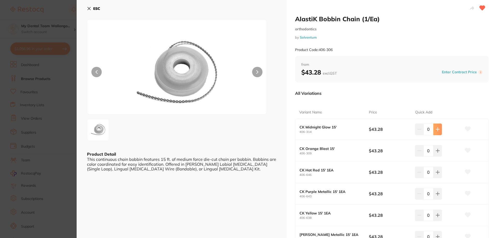
click at [433, 131] on button at bounding box center [437, 128] width 9 height 11
type input "1"
click at [439, 195] on button at bounding box center [437, 193] width 9 height 11
type input "1"
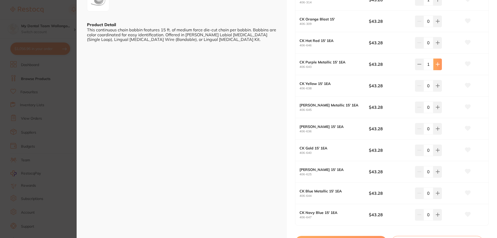
scroll to position [155, 0]
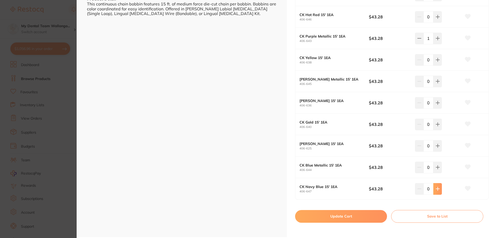
click at [439, 188] on button at bounding box center [437, 188] width 9 height 11
type input "1"
click at [351, 213] on button "Update Cart" at bounding box center [341, 216] width 92 height 12
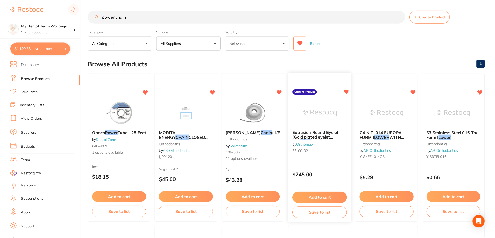
scroll to position [0, 0]
drag, startPoint x: 163, startPoint y: 12, endPoint x: 0, endPoint y: -31, distance: 168.6
click at [0, 0] on html "$1,199.78 My Dental Team Wollongo... Switch account My Dental Team Wollongong $…" at bounding box center [247, 119] width 495 height 238
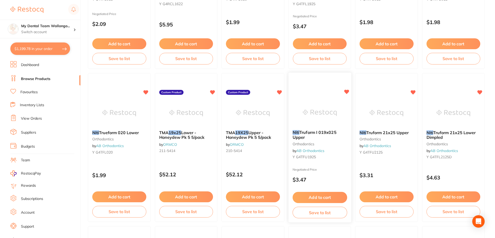
scroll to position [621, 0]
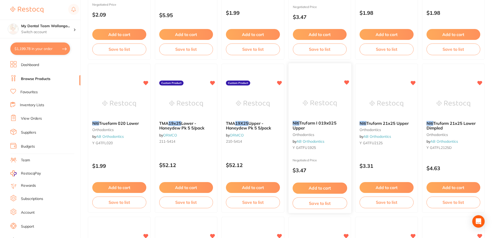
type input "19x25 niti"
click at [306, 107] on img at bounding box center [320, 103] width 34 height 26
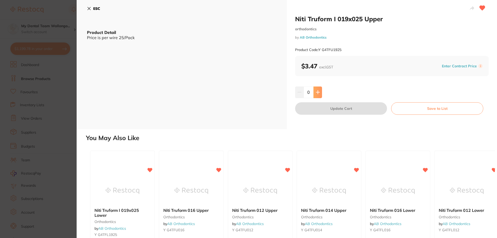
click at [315, 97] on button at bounding box center [317, 91] width 9 height 11
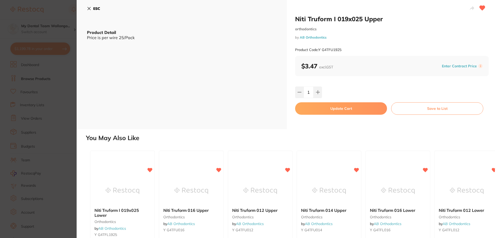
click at [316, 90] on button at bounding box center [317, 91] width 9 height 11
type input "2"
click at [317, 107] on button "Update Cart" at bounding box center [341, 108] width 92 height 12
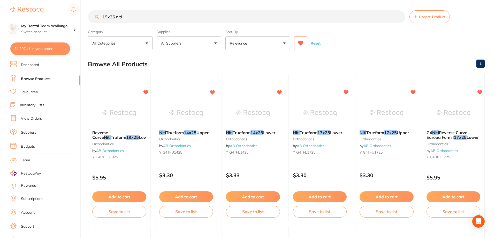
drag, startPoint x: 164, startPoint y: 19, endPoint x: 116, endPoint y: 18, distance: 48.4
click at [116, 18] on input "19x25 niti" at bounding box center [247, 16] width 318 height 13
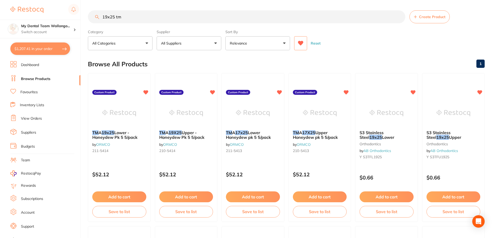
type input "19x25 tma"
click at [125, 106] on img at bounding box center [119, 113] width 34 height 26
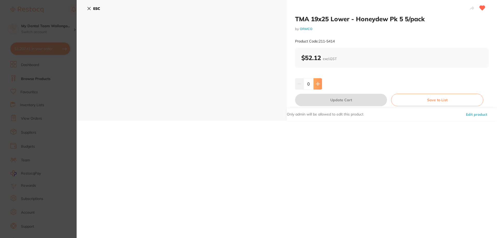
click at [316, 86] on button at bounding box center [317, 83] width 9 height 11
type input "1"
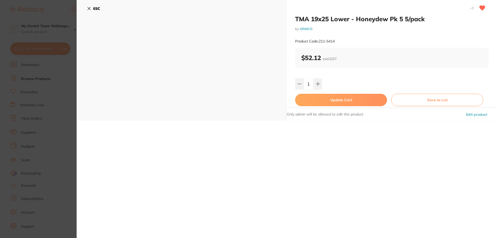
click at [311, 102] on button "Update Cart" at bounding box center [341, 100] width 92 height 12
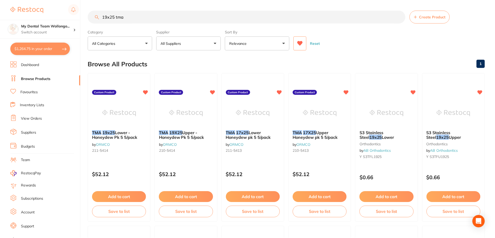
scroll to position [5, 0]
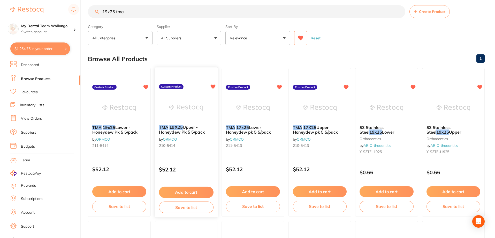
click at [191, 102] on img at bounding box center [186, 107] width 34 height 26
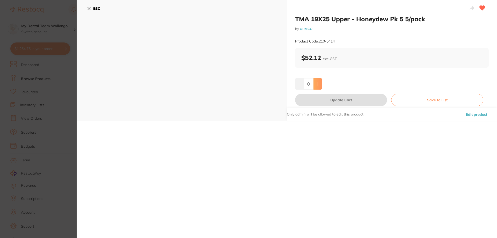
click at [318, 83] on icon at bounding box center [318, 84] width 4 height 4
type input "1"
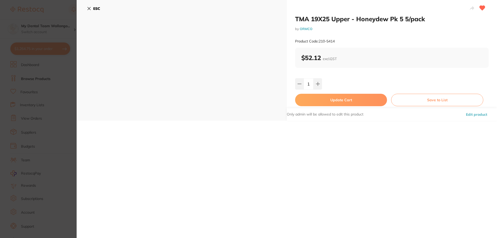
click at [317, 100] on button "Update Cart" at bounding box center [341, 100] width 92 height 12
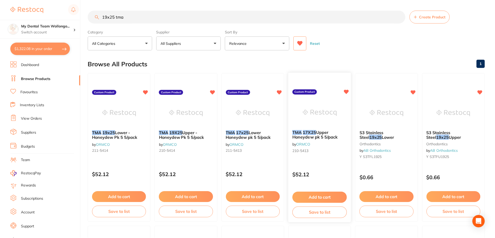
scroll to position [5, 0]
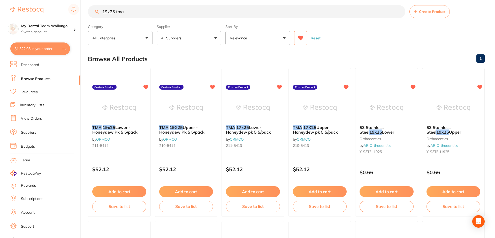
click at [23, 46] on button "$1,322.08 in your order" at bounding box center [40, 48] width 60 height 12
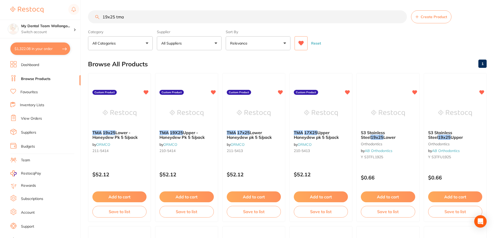
checkbox input "true"
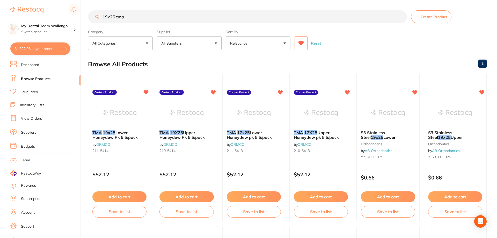
checkbox input "true"
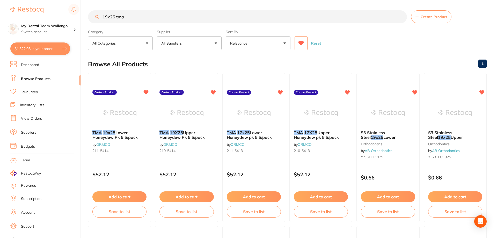
checkbox input "true"
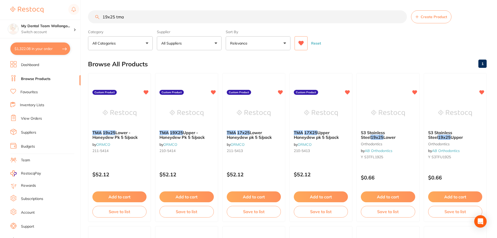
checkbox input "true"
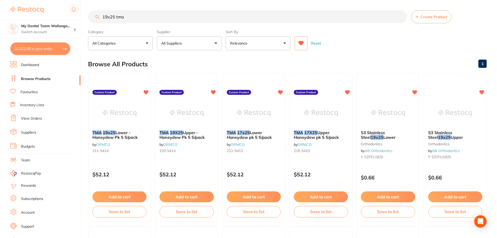
checkbox input "true"
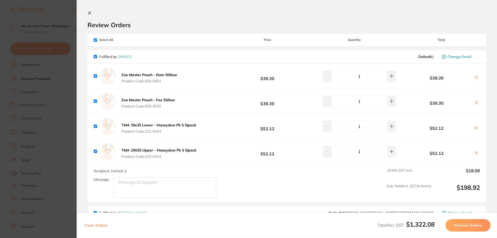
click at [88, 14] on icon at bounding box center [89, 13] width 4 height 4
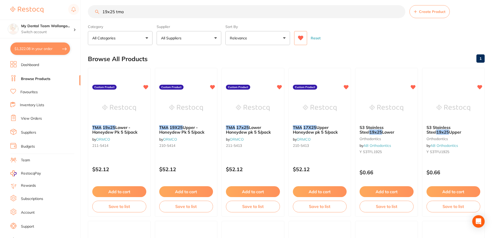
drag, startPoint x: 140, startPoint y: 13, endPoint x: 8, endPoint y: -9, distance: 134.6
click at [8, 0] on html "$1,322.08 My Dental Team Wollongo... Switch account My Dental Team Wollongong $…" at bounding box center [247, 114] width 495 height 238
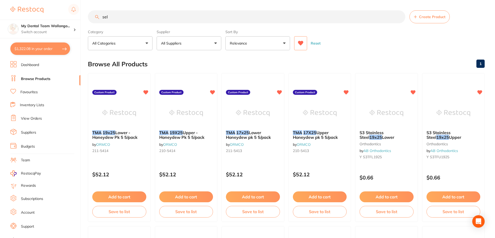
type input "self"
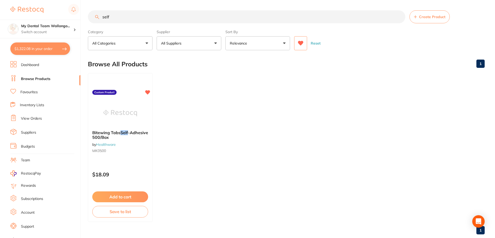
drag, startPoint x: 113, startPoint y: 21, endPoint x: 78, endPoint y: 19, distance: 35.7
click at [78, 19] on div "$1,322.08 My Dental Team Wollongo... Switch account My Dental Team Wollongong $…" at bounding box center [247, 119] width 495 height 238
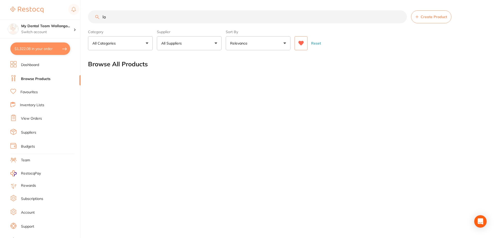
type input "l"
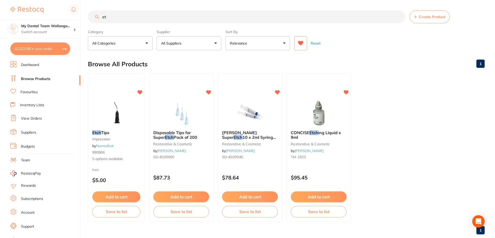
type input "e"
type input "prime"
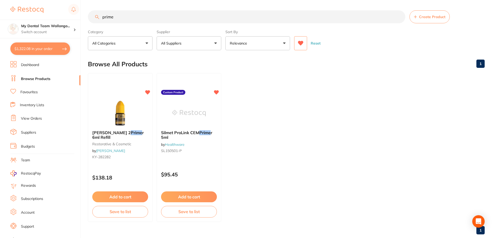
drag, startPoint x: 346, startPoint y: 20, endPoint x: 1, endPoint y: -10, distance: 346.7
click at [1, 0] on html "$1,322.08 My Dental Team Wollongo... Switch account My Dental Team Wollongong $…" at bounding box center [247, 119] width 495 height 238
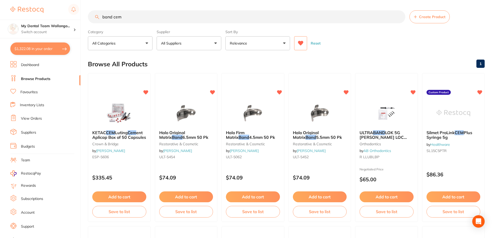
type input "band cem"
drag, startPoint x: 167, startPoint y: 19, endPoint x: 0, endPoint y: -4, distance: 168.9
click at [0, 0] on html "$1,322.08 My Dental Team Wollongo... Switch account My Dental Team Wollongong $…" at bounding box center [247, 119] width 495 height 238
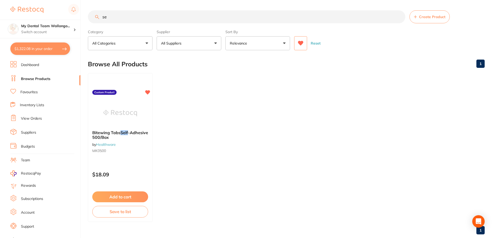
type input "s"
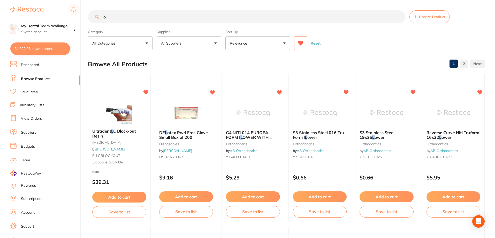
type input "l"
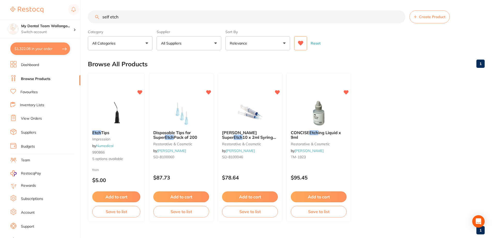
drag, startPoint x: 119, startPoint y: 19, endPoint x: 0, endPoint y: 5, distance: 119.9
click at [0, 5] on div "$1,322.08 My Dental Team Wollongo... Switch account My Dental Team Wollongong $…" at bounding box center [247, 119] width 495 height 238
type input "i"
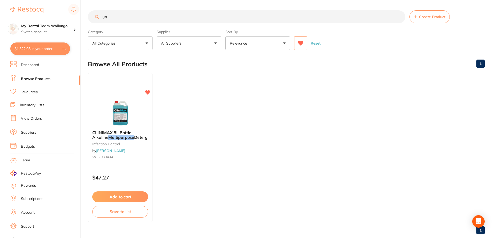
type input "u"
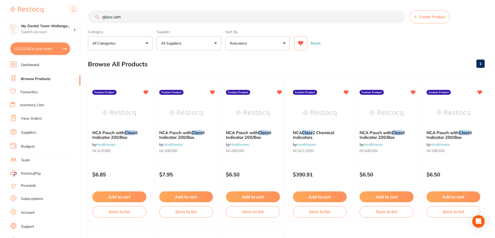
drag, startPoint x: 157, startPoint y: 19, endPoint x: 0, endPoint y: 3, distance: 157.6
click at [0, 3] on div "$1,322.08 My Dental Team Wollongo... Switch account My Dental Team Wollongong $…" at bounding box center [247, 119] width 495 height 238
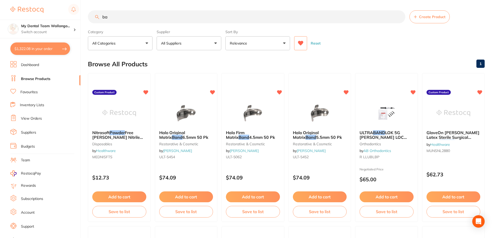
type input "b"
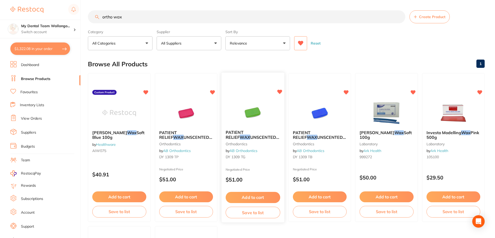
type input "ortho wax"
click at [250, 121] on img at bounding box center [253, 113] width 34 height 26
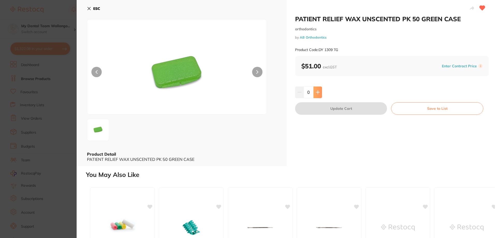
click at [318, 93] on icon at bounding box center [318, 92] width 4 height 4
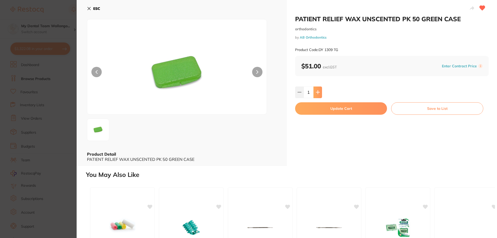
type input "1"
click at [319, 111] on button "Update Cart" at bounding box center [341, 108] width 92 height 12
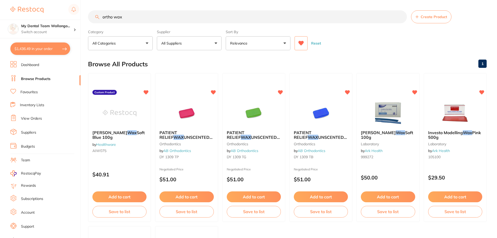
checkbox input "false"
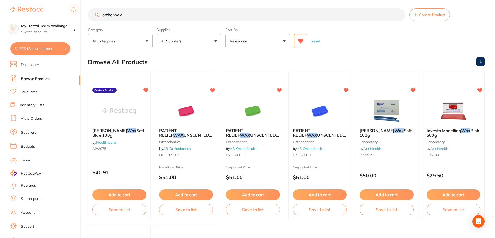
drag, startPoint x: 152, startPoint y: 14, endPoint x: 0, endPoint y: 8, distance: 151.7
click at [19, 12] on div "$1,378.18 My Dental Team Wollongo... Switch account My Dental Team Wollongong $…" at bounding box center [247, 117] width 495 height 238
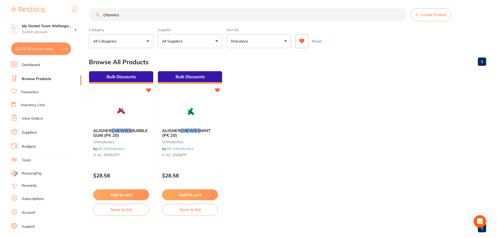
scroll to position [0, 0]
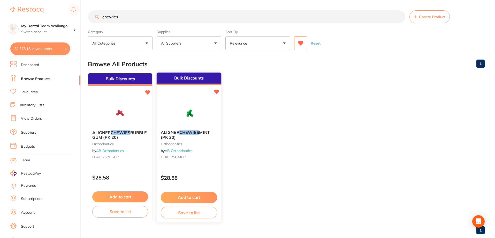
type input "chewies"
click at [203, 133] on span "MINT (PK 20)" at bounding box center [185, 135] width 49 height 10
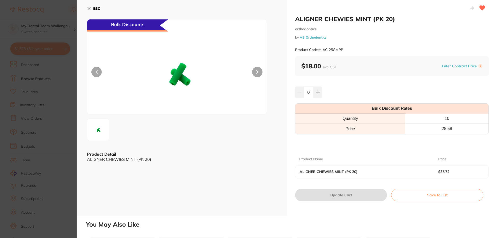
click at [323, 90] on div "0" at bounding box center [392, 91] width 194 height 11
click at [318, 90] on button at bounding box center [317, 91] width 9 height 11
type input "1"
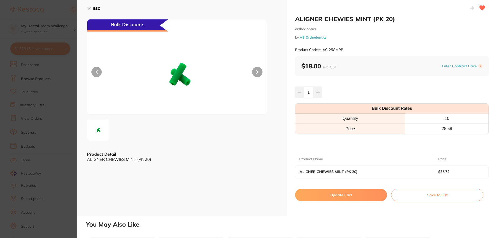
click at [333, 198] on button "Update Cart" at bounding box center [341, 195] width 92 height 12
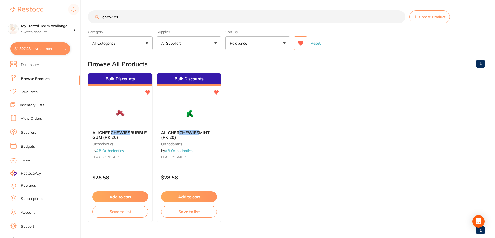
drag, startPoint x: 132, startPoint y: 18, endPoint x: 0, endPoint y: -31, distance: 140.5
click at [0, 0] on html "$1,397.98 My Dental Team Wollongo... Switch account My Dental Team Wollongong $…" at bounding box center [247, 119] width 495 height 238
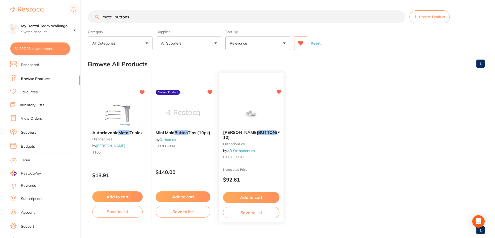
click at [274, 125] on div at bounding box center [251, 113] width 65 height 26
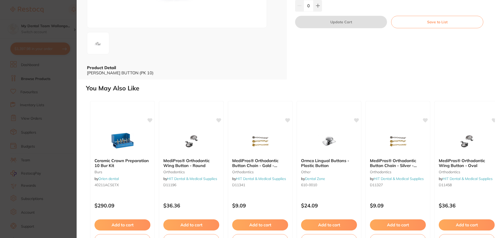
scroll to position [105, 0]
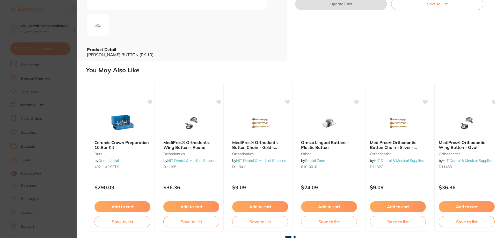
click at [294, 237] on span at bounding box center [294, 237] width 2 height 2
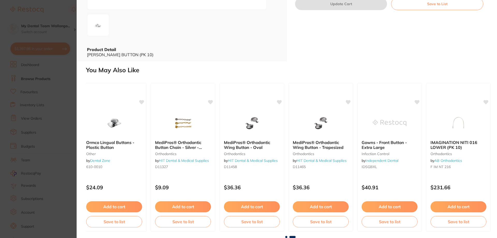
scroll to position [0, 216]
click at [294, 237] on span at bounding box center [292, 237] width 6 height 2
click at [34, 155] on section "FREDDY CERAMIC BUTTON (PK 10) orthodontics by AB Orthodontics Product Code: F F…" at bounding box center [248, 119] width 497 height 238
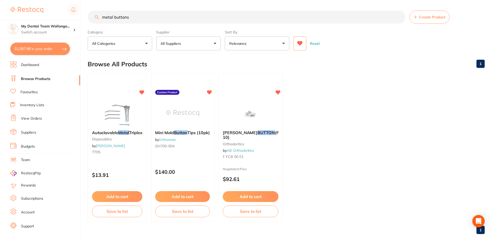
scroll to position [1, 0]
drag, startPoint x: 115, startPoint y: 14, endPoint x: 0, endPoint y: 3, distance: 115.7
click at [0, 3] on div "$1,397.98 My Dental Team Wollongo... Switch account My Dental Team Wollongong $…" at bounding box center [247, 118] width 495 height 238
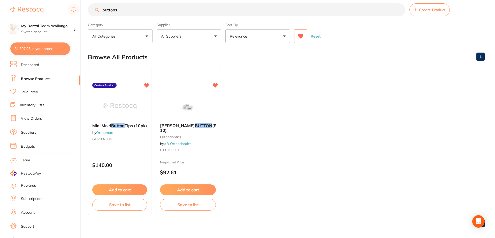
scroll to position [11, 0]
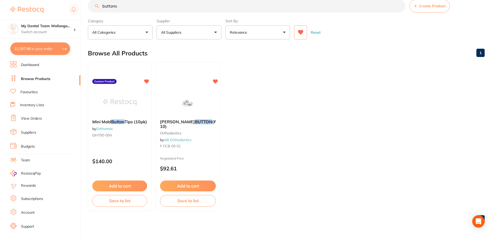
click at [301, 33] on icon at bounding box center [300, 32] width 5 height 5
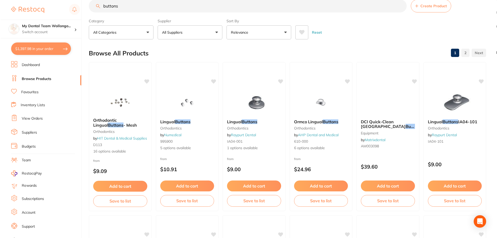
scroll to position [0, 0]
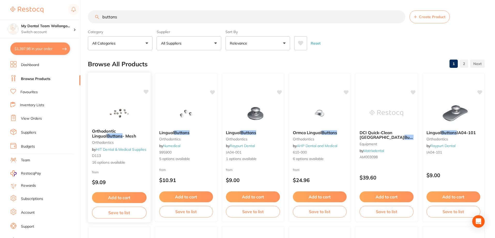
click at [125, 117] on img at bounding box center [119, 111] width 34 height 26
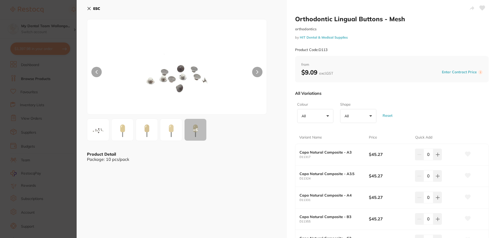
click at [152, 134] on img at bounding box center [146, 129] width 19 height 19
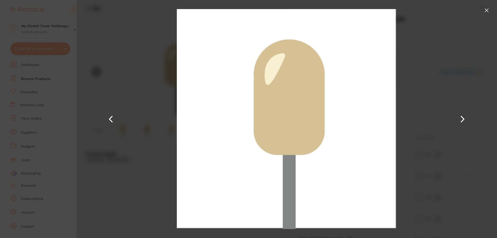
click at [12, 144] on section "Orthodontic Lingual Buttons - Mesh orthodontics by HIT Dental & Medical Supplie…" at bounding box center [248, 119] width 497 height 238
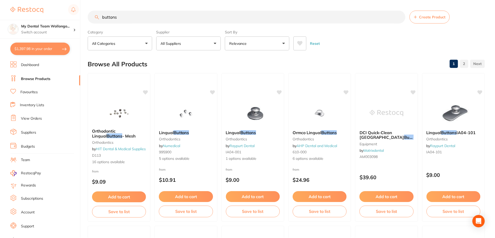
scroll to position [11, 0]
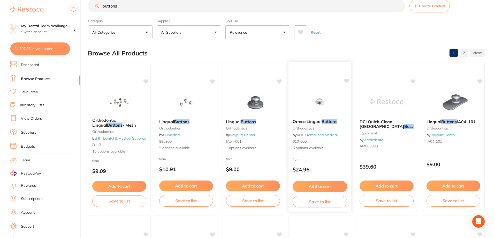
click at [313, 110] on img at bounding box center [320, 102] width 34 height 26
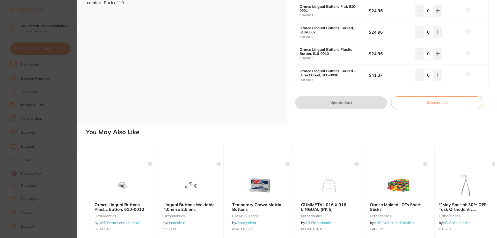
scroll to position [181, 0]
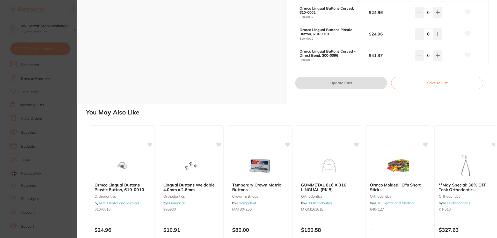
click at [29, 120] on section "Ormco Lingual Buttons orthodontics by AHP Dental and Medical Product Code: 610-…" at bounding box center [248, 119] width 497 height 238
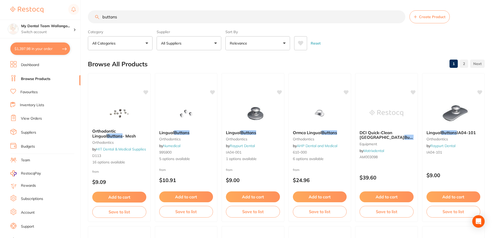
drag, startPoint x: 166, startPoint y: 15, endPoint x: 33, endPoint y: 13, distance: 133.0
click at [33, 13] on div "$1,397.98 My Dental Team Wollongo... Switch account My Dental Team Wollongong $…" at bounding box center [247, 119] width 495 height 238
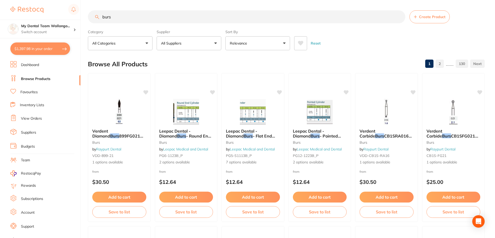
type input "burs"
click at [303, 41] on button at bounding box center [300, 43] width 13 height 14
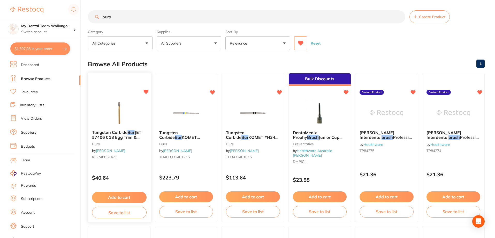
click at [129, 112] on img at bounding box center [119, 113] width 34 height 26
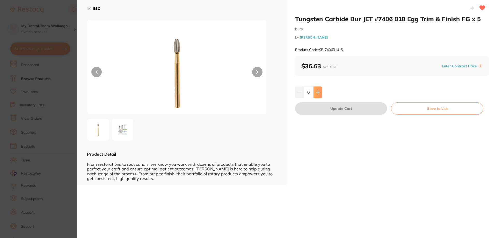
click at [319, 93] on button at bounding box center [317, 91] width 9 height 11
type input "1"
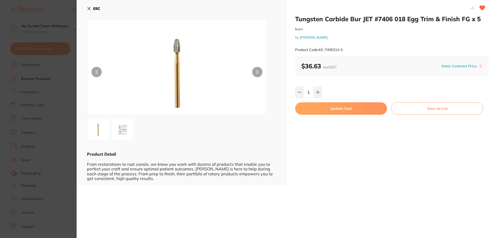
click at [320, 109] on button "Update Cart" at bounding box center [341, 108] width 92 height 12
checkbox input "false"
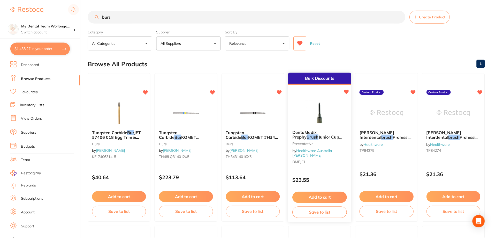
scroll to position [1, 0]
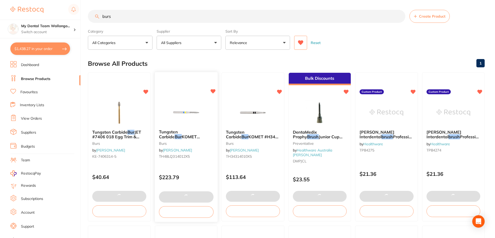
click at [188, 121] on img at bounding box center [186, 112] width 34 height 26
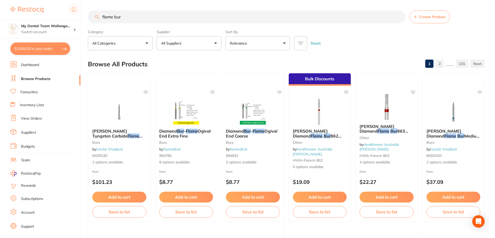
click at [302, 39] on button at bounding box center [300, 43] width 13 height 14
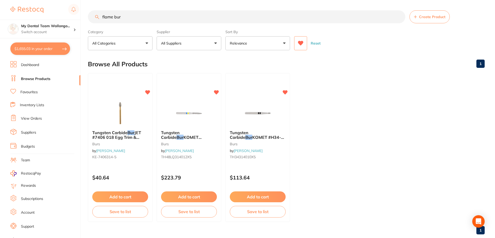
drag, startPoint x: 115, startPoint y: 18, endPoint x: 0, endPoint y: -11, distance: 118.6
click at [0, 0] on html "$1,655.03 My Dental Team Wollongo... Switch account My Dental Team Wollongong $…" at bounding box center [247, 119] width 495 height 238
click at [197, 15] on input "bur" at bounding box center [247, 16] width 318 height 13
click at [302, 41] on icon at bounding box center [300, 43] width 5 height 5
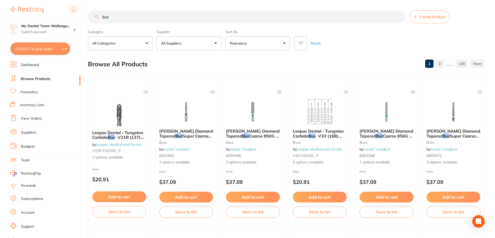
click at [302, 42] on icon at bounding box center [300, 43] width 5 height 5
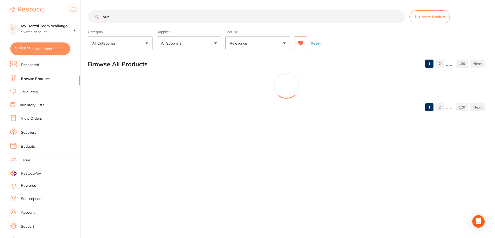
click at [302, 43] on icon at bounding box center [300, 43] width 5 height 5
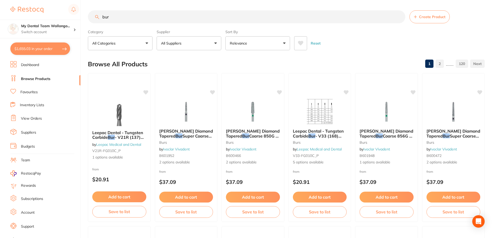
click at [302, 43] on icon at bounding box center [300, 43] width 5 height 5
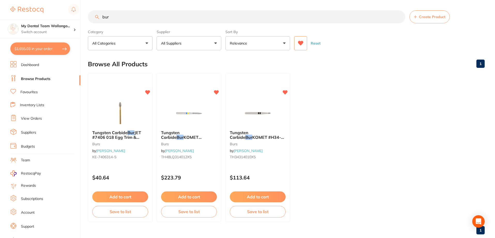
drag, startPoint x: 0, startPoint y: 1, endPoint x: 0, endPoint y: -15, distance: 16.0
click at [0, 0] on html "$1,655.03 My Dental Team Wollongo... Switch account My Dental Team Wollongong $…" at bounding box center [247, 119] width 495 height 238
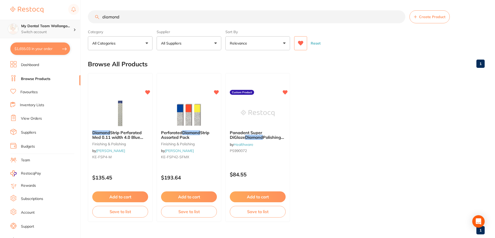
drag, startPoint x: 170, startPoint y: 13, endPoint x: 0, endPoint y: 23, distance: 170.5
click at [0, 23] on div "$1,655.03 My Dental Team Wollongo... Switch account My Dental Team Wollongong $…" at bounding box center [247, 119] width 495 height 238
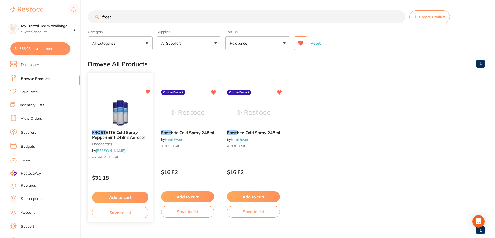
type input "frost"
click at [131, 116] on img at bounding box center [120, 113] width 34 height 26
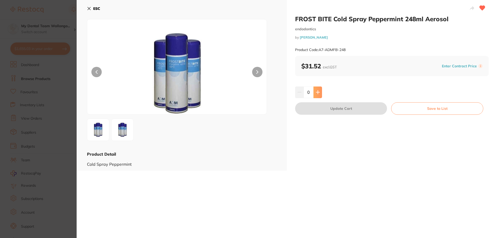
click at [319, 90] on button at bounding box center [317, 91] width 9 height 11
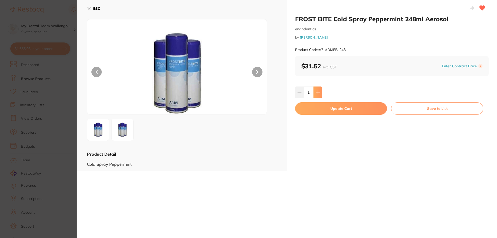
click at [320, 90] on button at bounding box center [317, 91] width 9 height 11
type input "2"
click at [319, 106] on button "Update Cart" at bounding box center [341, 108] width 92 height 12
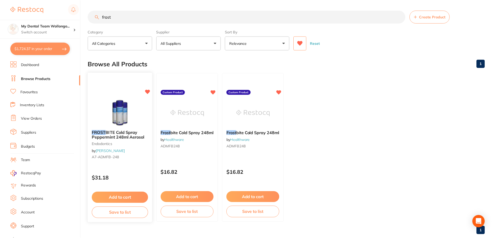
scroll to position [0, 0]
drag, startPoint x: 122, startPoint y: 14, endPoint x: 0, endPoint y: 17, distance: 121.9
click at [0, 17] on div "$1,724.37 My Dental Team Wollongo... Switch account My Dental Team Wollongong $…" at bounding box center [247, 119] width 495 height 238
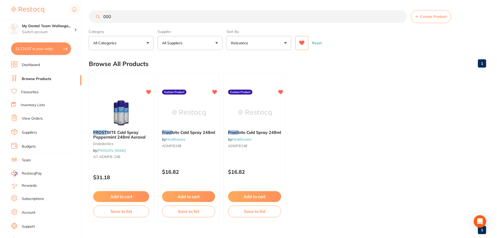
scroll to position [0, 0]
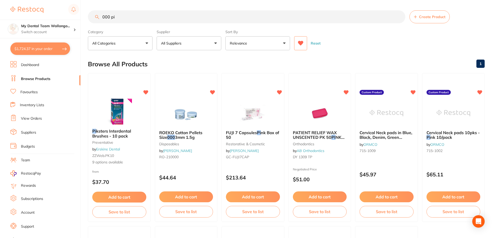
type input "000 pi"
click at [116, 128] on div "Pi ksters Interdental Brushes - 10 pack preventative by [PERSON_NAME] Dental ZZ…" at bounding box center [119, 146] width 62 height 44
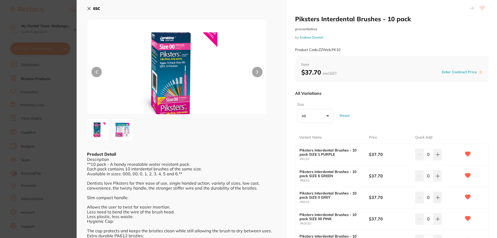
scroll to position [52, 0]
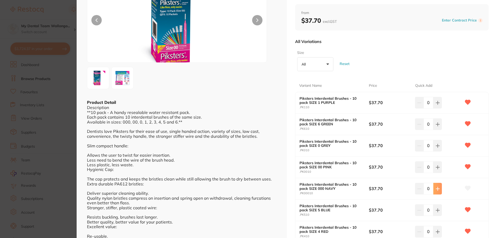
click at [436, 188] on icon at bounding box center [437, 188] width 3 height 3
click at [438, 188] on icon at bounding box center [437, 188] width 3 height 3
type input "2"
click at [439, 164] on button at bounding box center [437, 166] width 9 height 11
type input "1"
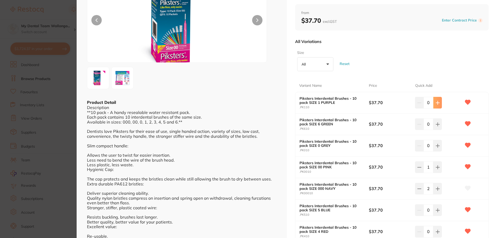
click at [438, 102] on icon at bounding box center [437, 103] width 4 height 4
type input "1"
click at [439, 233] on button at bounding box center [437, 231] width 9 height 11
type input "1"
click at [438, 212] on icon at bounding box center [437, 210] width 4 height 4
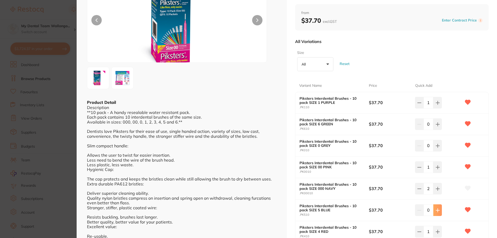
type input "1"
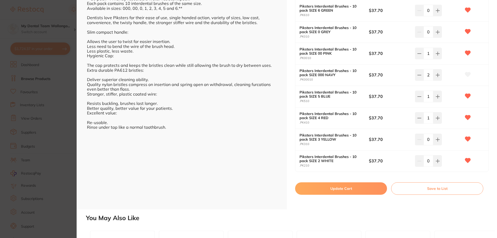
scroll to position [181, 0]
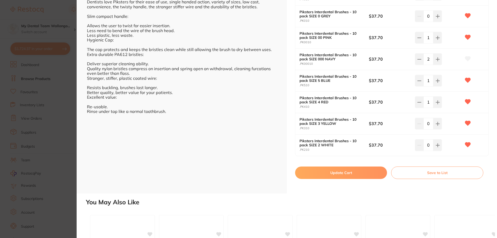
click at [347, 177] on button "Update Cart" at bounding box center [341, 172] width 92 height 12
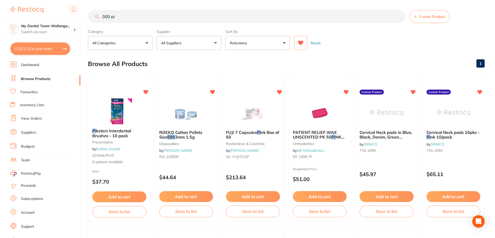
drag, startPoint x: 33, startPoint y: 19, endPoint x: 0, endPoint y: 1, distance: 37.6
click at [0, 2] on div "$1,973.19 My Dental Team Wollongo... Switch account My Dental Team Wollongong $…" at bounding box center [247, 119] width 495 height 238
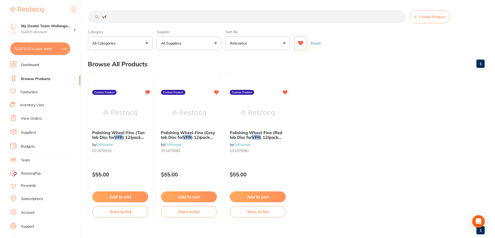
type input "v"
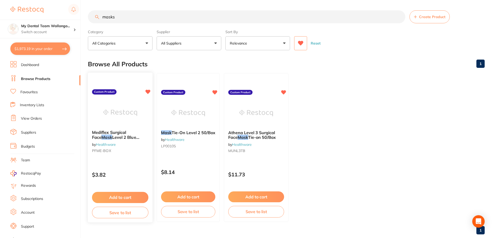
type input "masks"
click at [109, 111] on img at bounding box center [120, 113] width 34 height 26
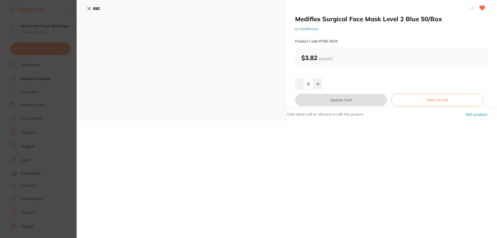
click at [251, 137] on div "Mediflex Surgical Face Mask Level 2 Blue 50/Box by Healthware Product Code: PFM…" at bounding box center [287, 119] width 420 height 238
click at [315, 86] on button at bounding box center [317, 83] width 9 height 11
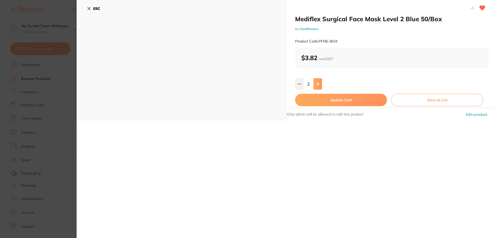
click at [315, 86] on button at bounding box center [317, 83] width 9 height 11
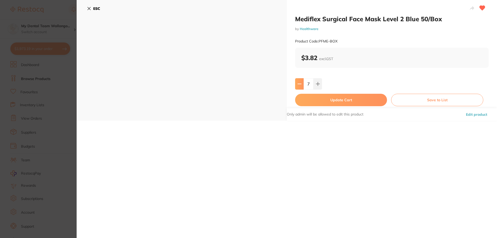
click at [296, 86] on button at bounding box center [299, 83] width 9 height 11
click at [316, 83] on icon at bounding box center [318, 84] width 4 height 4
drag, startPoint x: 321, startPoint y: 103, endPoint x: 332, endPoint y: 160, distance: 58.4
click at [335, 179] on div "Mediflex Surgical Face Mask Level 2 Blue 50/Box by Healthware Product Code: PFM…" at bounding box center [287, 119] width 420 height 238
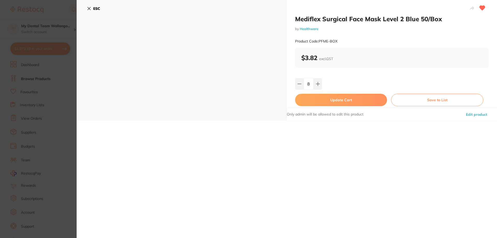
click at [317, 78] on div "Mediflex Surgical Face Mask Level 2 Blue 50/Box by Healthware Product Code: PFM…" at bounding box center [392, 60] width 210 height 121
click at [317, 85] on icon at bounding box center [317, 83] width 3 height 3
type input "10"
click at [317, 100] on button "Update Cart" at bounding box center [341, 100] width 92 height 12
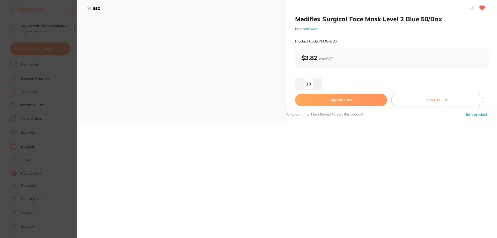
checkbox input "false"
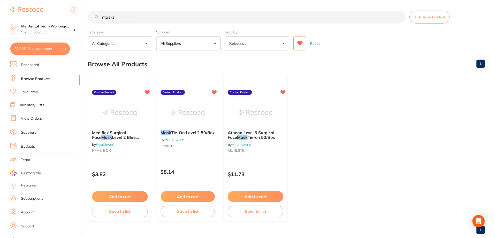
scroll to position [0, 0]
drag, startPoint x: 152, startPoint y: 15, endPoint x: 0, endPoint y: -31, distance: 158.6
click at [0, 0] on html "$2,015.21 My Dental Team Wollongo... Switch account My Dental Team Wollongong $…" at bounding box center [247, 119] width 495 height 238
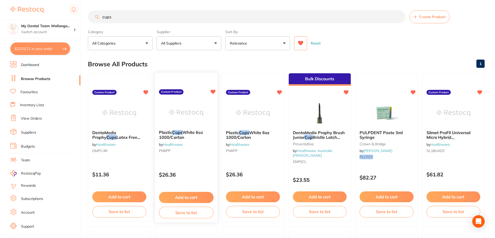
type input "cups"
click at [182, 117] on img at bounding box center [186, 113] width 34 height 26
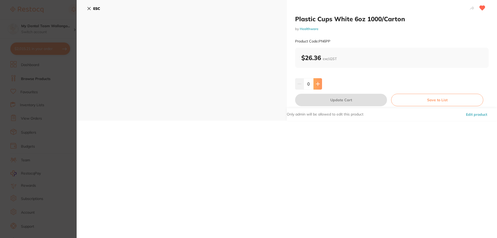
click at [318, 87] on button at bounding box center [317, 83] width 9 height 11
type input "1"
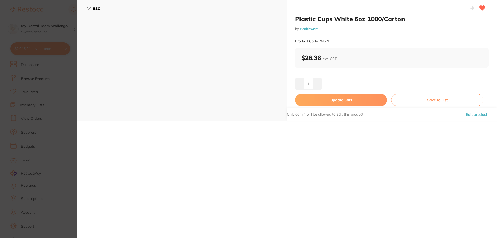
click at [321, 101] on button "Update Cart" at bounding box center [341, 100] width 92 height 12
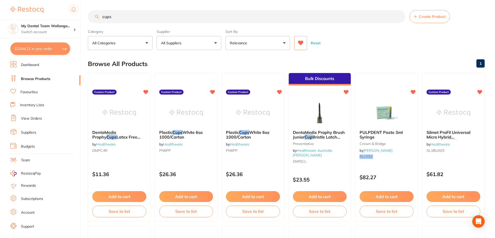
drag, startPoint x: 38, startPoint y: 10, endPoint x: 0, endPoint y: -4, distance: 40.3
click at [0, 0] on html "$2,044.21 My Dental Team Wollongo... Switch account My Dental Team Wollongong $…" at bounding box center [247, 119] width 495 height 238
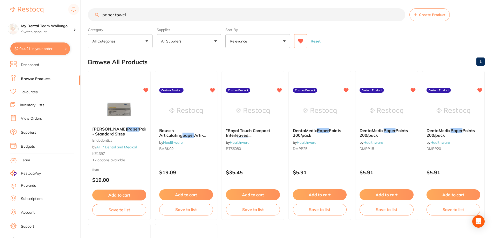
scroll to position [0, 0]
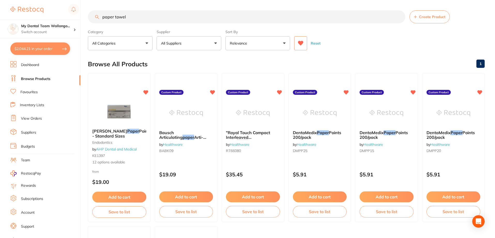
click at [123, 16] on input "paper towel" at bounding box center [247, 16] width 318 height 13
drag, startPoint x: 128, startPoint y: 17, endPoint x: 115, endPoint y: 18, distance: 13.0
click at [115, 18] on input "paper towel" at bounding box center [247, 16] width 318 height 13
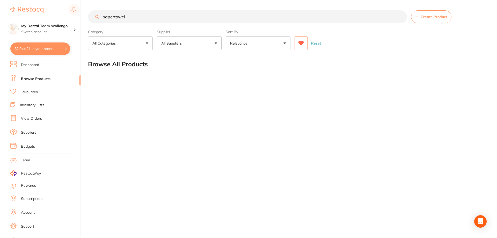
click at [0, 19] on div "$2,044.21 My Dental Team Wollongo... Switch account My Dental Team Wollongong $…" at bounding box center [248, 119] width 497 height 238
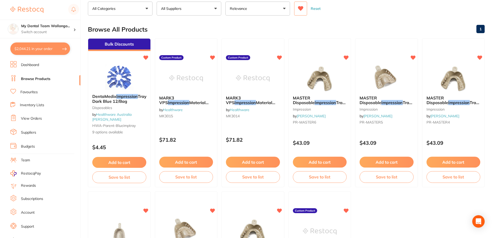
scroll to position [34, 0]
type input "impression"
click at [314, 76] on img at bounding box center [320, 78] width 34 height 26
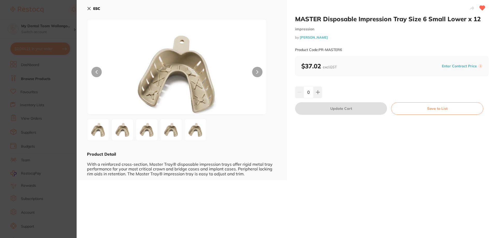
drag, startPoint x: 50, startPoint y: 127, endPoint x: 149, endPoint y: 106, distance: 101.7
click at [49, 127] on section "MASTER Disposable Impression Tray Size 6 Small Lower x 12 impression by Henry S…" at bounding box center [248, 119] width 497 height 238
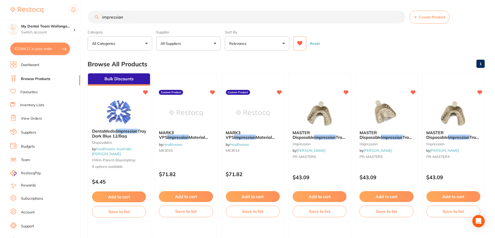
scroll to position [34, 0]
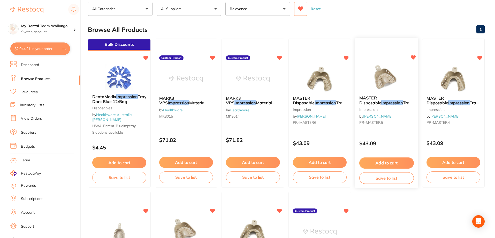
click at [392, 74] on img at bounding box center [387, 78] width 34 height 26
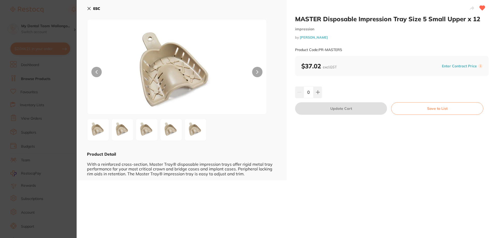
click at [43, 138] on section "MASTER Disposable Impression Tray Size 5 Small Upper x 12 impression by Henry S…" at bounding box center [248, 119] width 497 height 238
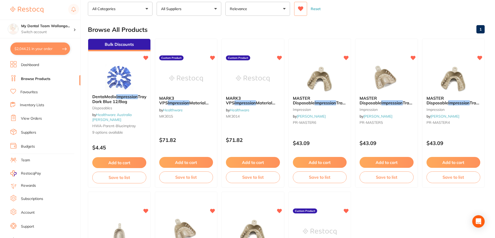
click at [473, 105] on span "Tray Size 4 Medium Lower x 12" at bounding box center [453, 105] width 53 height 10
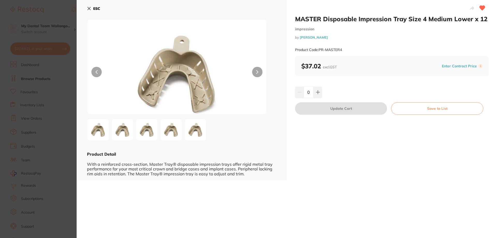
click at [33, 128] on section "MASTER Disposable Impression Tray Size 4 Medium Lower x 12 impression by Henry …" at bounding box center [248, 119] width 497 height 238
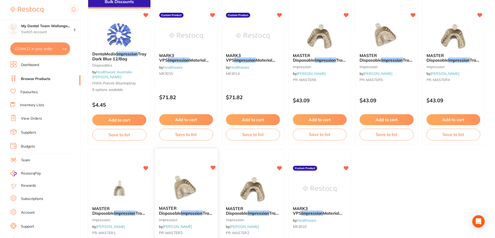
scroll to position [86, 0]
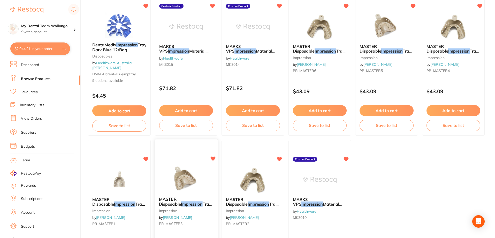
click at [185, 163] on div "MASTER Disposable Impression Tray Size 3 Medium Upper x 12 impression by Henry …" at bounding box center [185, 214] width 63 height 150
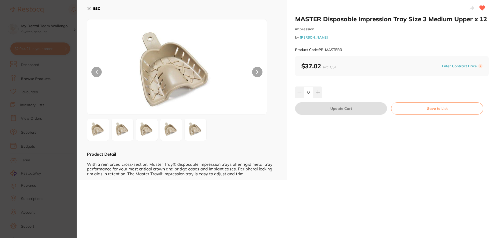
click at [8, 123] on section "MASTER Disposable Impression Tray Size 3 Medium Upper x 12 impression by Henry …" at bounding box center [248, 119] width 497 height 238
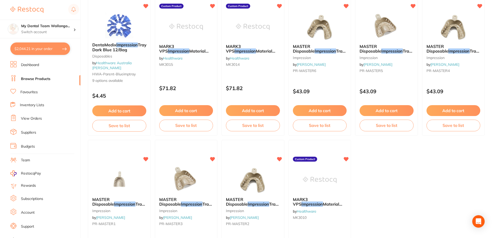
click at [119, 189] on img at bounding box center [119, 180] width 34 height 26
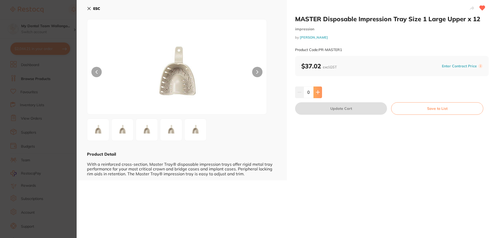
click at [317, 93] on icon at bounding box center [318, 92] width 4 height 4
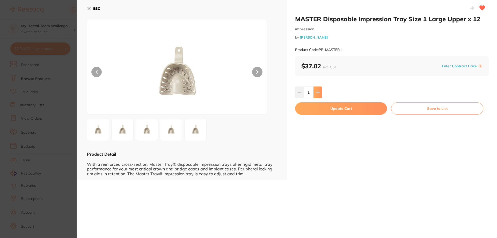
click at [317, 92] on icon at bounding box center [317, 92] width 3 height 3
type input "2"
click at [317, 110] on button "Update Cart" at bounding box center [341, 108] width 92 height 12
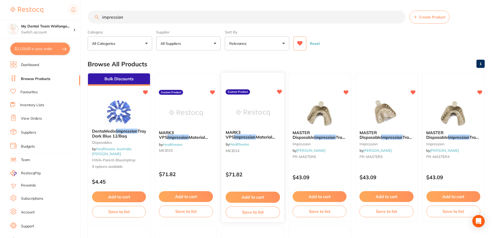
scroll to position [86, 0]
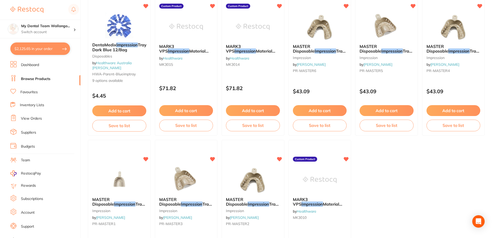
click at [271, 178] on div at bounding box center [253, 180] width 62 height 26
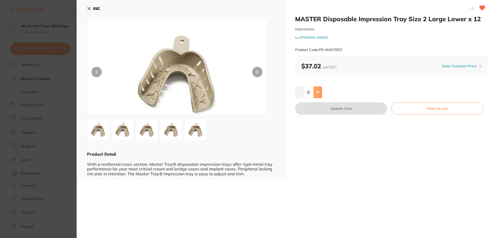
click at [314, 92] on button at bounding box center [317, 91] width 9 height 11
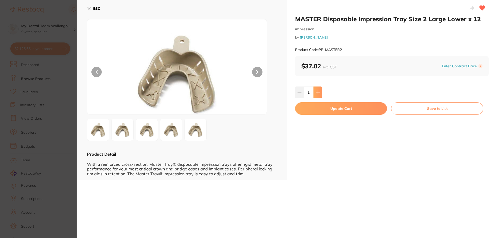
click at [314, 92] on button at bounding box center [317, 91] width 9 height 11
type input "2"
click at [314, 107] on button "Update Cart" at bounding box center [341, 108] width 92 height 12
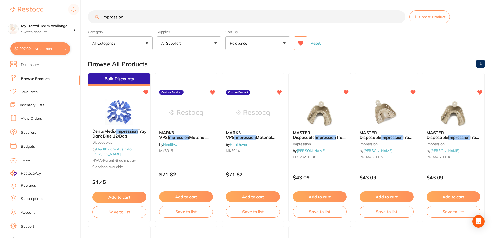
drag, startPoint x: 117, startPoint y: 15, endPoint x: 0, endPoint y: -3, distance: 118.5
click at [0, 0] on html "$2,207.09 My Dental Team Wollongo... Switch account My Dental Team Wollongong $…" at bounding box center [247, 119] width 495 height 238
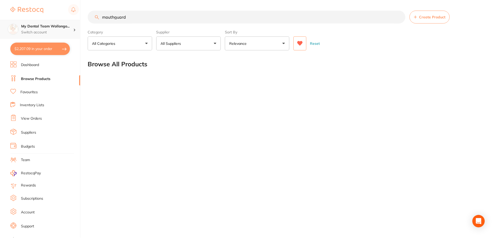
scroll to position [0, 0]
drag, startPoint x: 165, startPoint y: 21, endPoint x: 12, endPoint y: 23, distance: 152.7
click at [12, 23] on div "$2,207.09 My Dental Team Wollongo... Switch account My Dental Team Wollongong $…" at bounding box center [248, 119] width 497 height 238
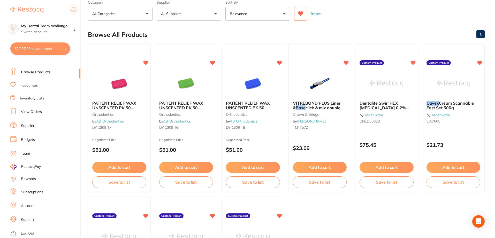
scroll to position [0, 0]
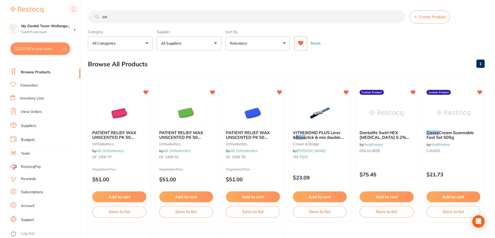
type input "c"
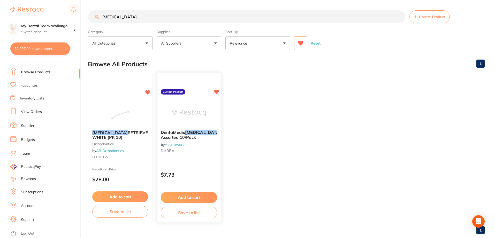
type input "retainer"
click at [219, 113] on div at bounding box center [189, 113] width 65 height 26
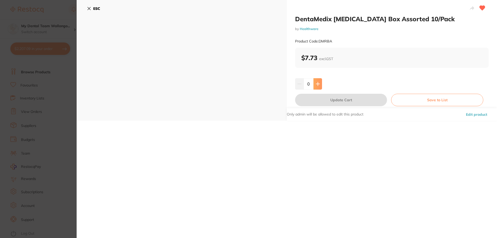
click at [320, 81] on button at bounding box center [317, 83] width 9 height 11
type input "1"
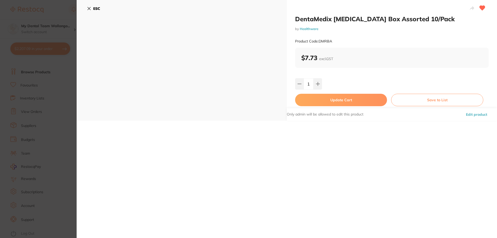
click at [325, 106] on div "DentaMedix Retainer Box Assorted 10/Pack by Healthware Product Code: DMRBA $7.7…" at bounding box center [392, 60] width 210 height 121
click at [324, 104] on button "Update Cart" at bounding box center [341, 100] width 92 height 12
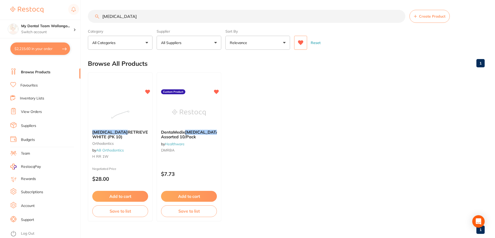
drag, startPoint x: 166, startPoint y: 16, endPoint x: 0, endPoint y: -4, distance: 167.5
click at [0, 0] on html "$2,215.60 My Dental Team Wollongo... Switch account My Dental Team Wollongong $…" at bounding box center [247, 118] width 495 height 238
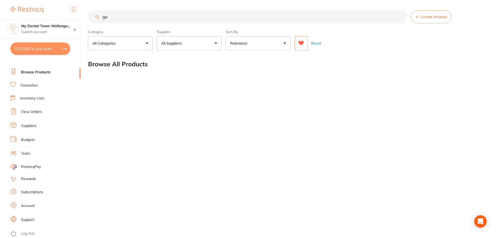
type input "g"
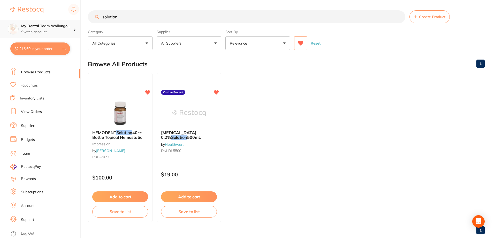
scroll to position [0, 0]
drag, startPoint x: 128, startPoint y: 21, endPoint x: 0, endPoint y: 20, distance: 128.3
click at [0, 20] on div "$2,215.60 My Dental Team Wollongo... Switch account My Dental Team Wollongong $…" at bounding box center [247, 119] width 495 height 238
type input "solution"
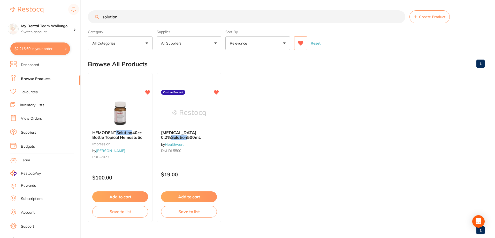
scroll to position [7, 0]
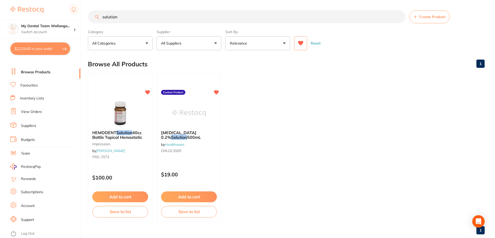
click at [383, 15] on input "solution" at bounding box center [247, 16] width 318 height 13
drag, startPoint x: 381, startPoint y: 15, endPoint x: 71, endPoint y: -29, distance: 313.3
click at [71, 0] on html "$2,215.60 My Dental Team Wollongo... Switch account My Dental Team Wollongong $…" at bounding box center [247, 119] width 495 height 238
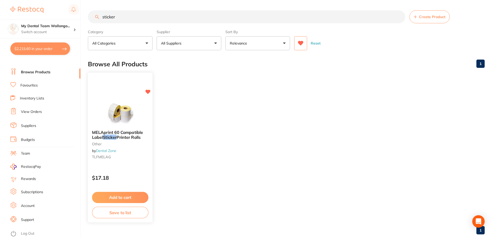
type input "sticker"
drag, startPoint x: 121, startPoint y: 123, endPoint x: 129, endPoint y: 125, distance: 7.5
click at [121, 123] on img at bounding box center [120, 113] width 34 height 26
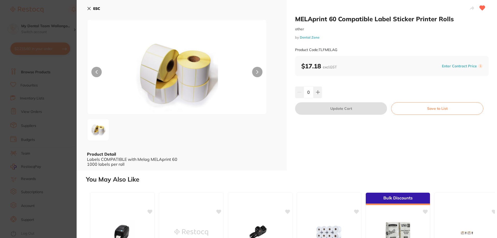
click at [317, 96] on button at bounding box center [317, 91] width 9 height 11
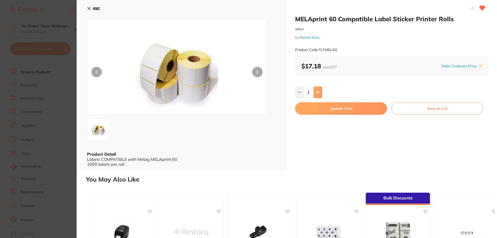
click at [318, 94] on icon at bounding box center [318, 92] width 4 height 4
click at [323, 101] on div "MELAprint 60 Compatible Label Sticker Printer Rolls other by Dental Zone Produc…" at bounding box center [392, 85] width 210 height 171
click at [320, 92] on button at bounding box center [317, 91] width 9 height 11
click at [299, 94] on icon at bounding box center [299, 92] width 4 height 4
type input "2"
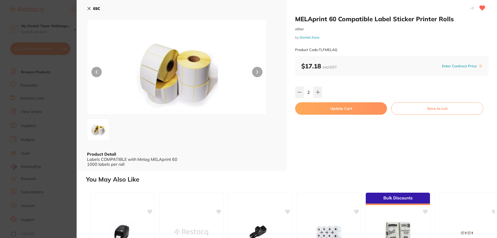
click at [345, 82] on div "MELAprint 60 Compatible Label Sticker Printer Rolls other by Dental Zone Produc…" at bounding box center [392, 85] width 210 height 171
click at [344, 108] on button "Update Cart" at bounding box center [341, 108] width 92 height 12
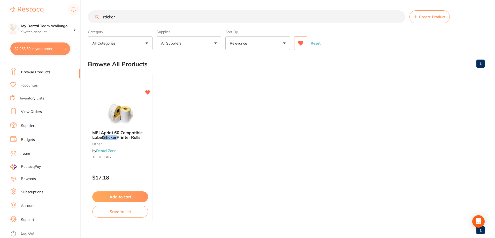
drag, startPoint x: 132, startPoint y: 16, endPoint x: 0, endPoint y: -25, distance: 138.1
click at [0, 0] on html "$2,253.39 My Dental Team Wollongo... Switch account My Dental Team Wollongong $…" at bounding box center [247, 119] width 495 height 238
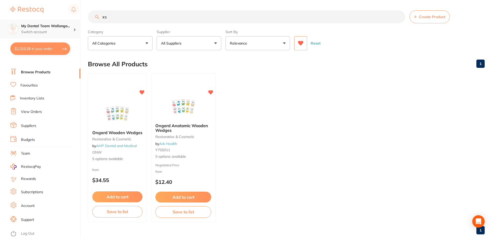
drag, startPoint x: 141, startPoint y: 16, endPoint x: 0, endPoint y: 20, distance: 141.3
click at [0, 20] on div "$2,253.39 My Dental Team Wollongo... Switch account My Dental Team Wollongong $…" at bounding box center [247, 119] width 495 height 238
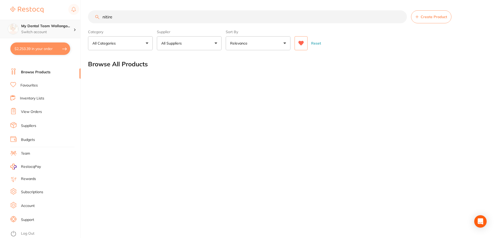
type input "nitire"
drag, startPoint x: 145, startPoint y: 13, endPoint x: 0, endPoint y: 31, distance: 146.0
click at [0, 31] on div "$2,253.39 My Dental Team Wollongo... Switch account My Dental Team Wollongong $…" at bounding box center [248, 119] width 497 height 238
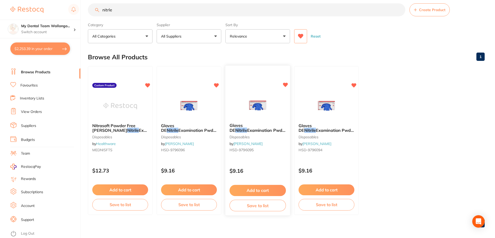
scroll to position [11, 0]
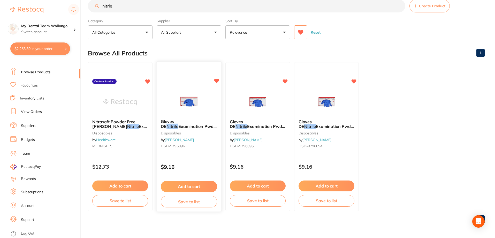
type input "nitrle"
click at [170, 107] on div at bounding box center [189, 102] width 65 height 26
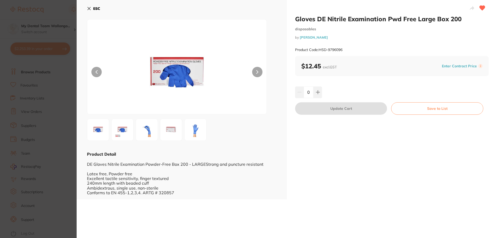
click at [51, 108] on section "Gloves DE Nitrile Examination Pwd Free Large Box 200 disposables by Henry Schei…" at bounding box center [248, 119] width 497 height 238
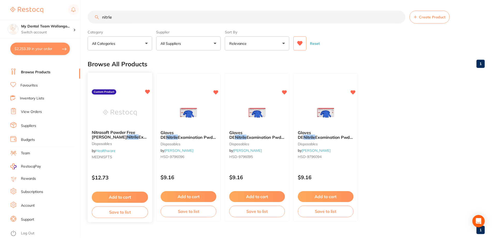
scroll to position [11, 0]
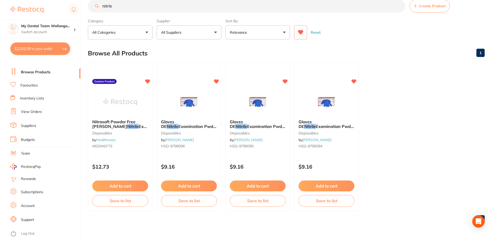
click at [262, 106] on img at bounding box center [258, 102] width 34 height 26
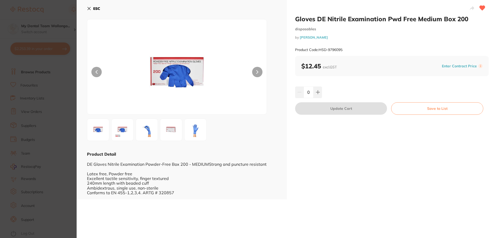
click at [34, 119] on section "Gloves DE Nitrile Examination Pwd Free Medium Box 200 disposables by Henry Sche…" at bounding box center [248, 119] width 497 height 238
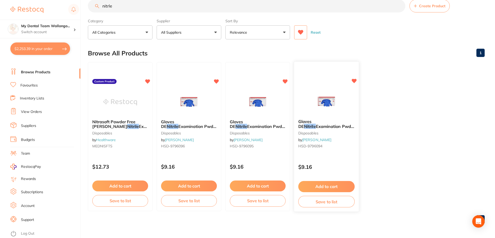
click at [314, 103] on img at bounding box center [327, 102] width 34 height 26
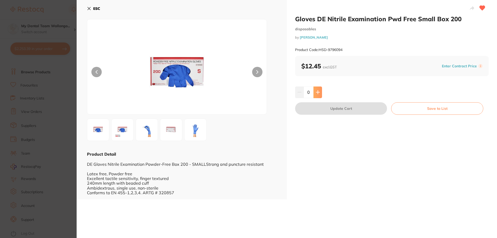
click at [317, 89] on button at bounding box center [317, 91] width 9 height 11
type input "1"
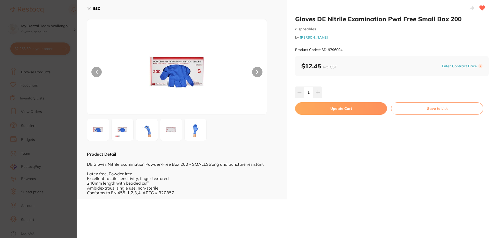
click at [367, 107] on button "Update Cart" at bounding box center [341, 108] width 92 height 12
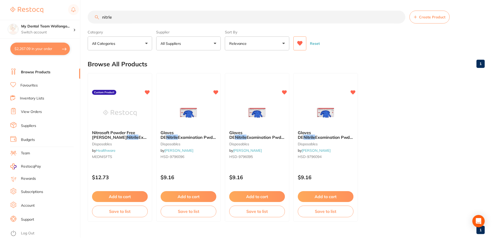
scroll to position [11, 0]
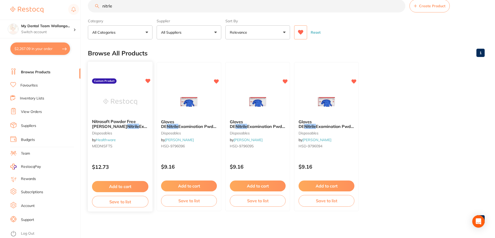
click at [111, 113] on img at bounding box center [120, 102] width 34 height 26
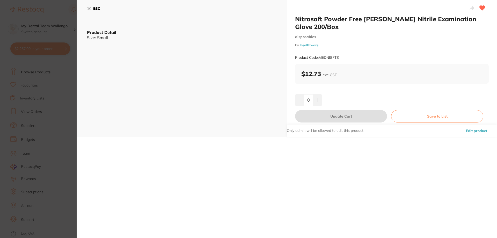
click at [51, 160] on section "Nitrasoft Powder Free Violet Blue Nitrile Examination Glove 200/Box disposables…" at bounding box center [248, 119] width 497 height 238
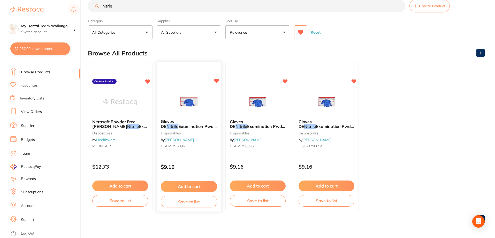
click at [174, 120] on span "Gloves DE" at bounding box center [167, 124] width 13 height 10
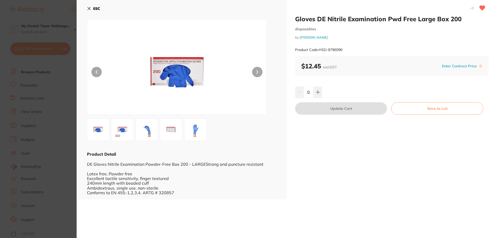
click at [60, 125] on section "Gloves DE Nitrile Examination Pwd Free Large Box 200 disposables by Henry Schei…" at bounding box center [248, 119] width 497 height 238
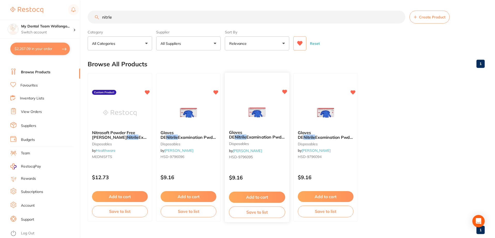
scroll to position [11, 0]
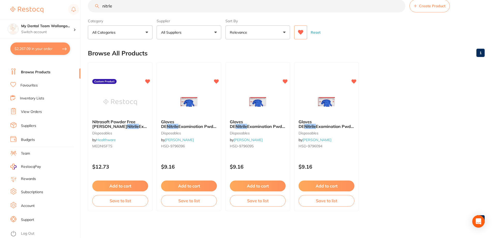
drag, startPoint x: 126, startPoint y: 10, endPoint x: 0, endPoint y: -14, distance: 128.4
click at [0, 0] on html "$2,267.09 My Dental Team Wollongo... Switch account My Dental Team Wollongong $…" at bounding box center [247, 108] width 495 height 238
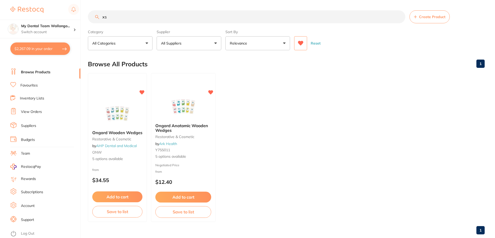
type input "x"
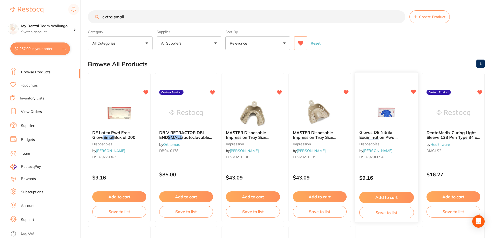
click at [377, 118] on img at bounding box center [387, 113] width 34 height 26
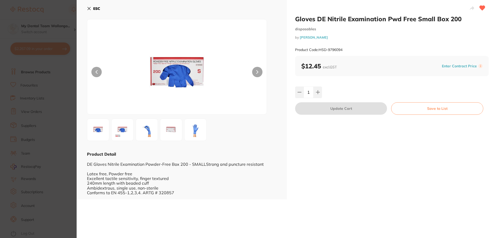
click at [39, 189] on section "Gloves DE Nitrile Examination Pwd Free Small Box 200 disposables by Henry Schei…" at bounding box center [248, 119] width 497 height 238
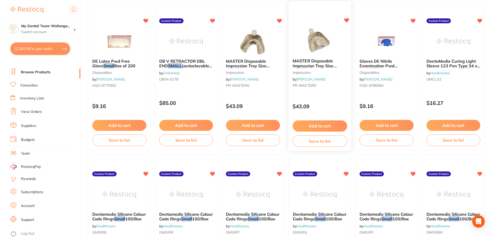
scroll to position [11, 0]
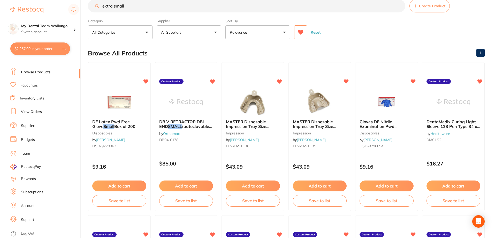
click at [300, 31] on icon at bounding box center [300, 32] width 5 height 5
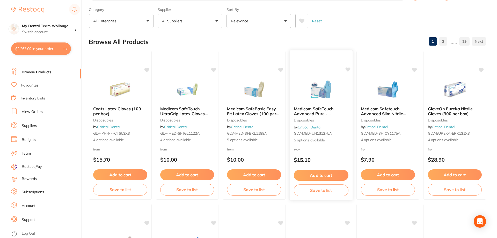
scroll to position [0, 0]
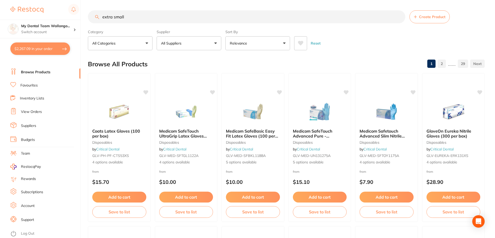
click input "extra small"
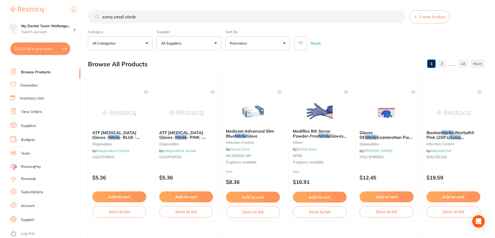
type input "extra small nitrile"
click icon
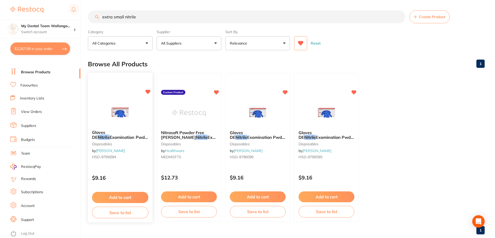
click div
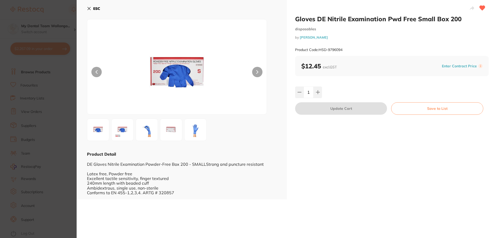
click section "Gloves DE Nitrile Examination Pwd Free Small Box 200 disposables by Henry Schei…"
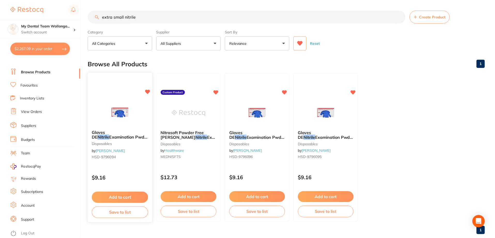
scroll to position [1, 0]
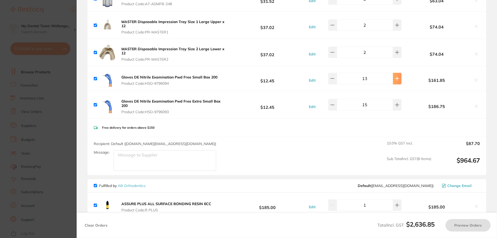
click at [395, 78] on icon at bounding box center [396, 78] width 3 height 3
type input "12"
click at [337, 81] on button at bounding box center [332, 78] width 9 height 11
type input "14"
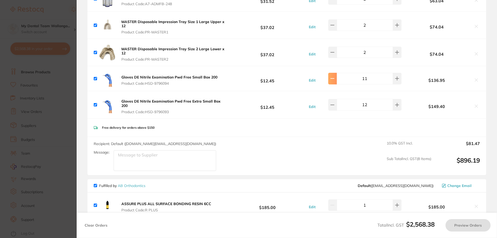
type input "15"
type input "11"
type input "12"
click at [332, 81] on button at bounding box center [332, 78] width 9 height 11
type input "10"
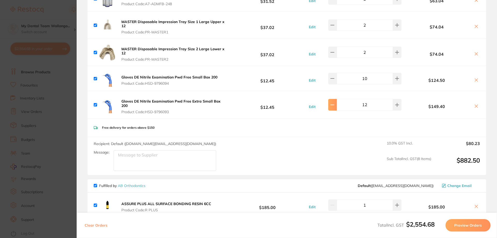
click at [337, 104] on button at bounding box center [332, 104] width 9 height 11
type input "10"
click at [393, 80] on button at bounding box center [397, 78] width 9 height 11
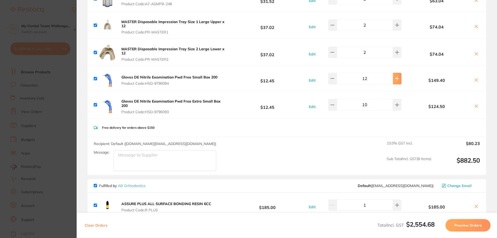
click at [393, 80] on button at bounding box center [397, 78] width 9 height 11
click at [396, 79] on icon at bounding box center [397, 78] width 4 height 4
click at [335, 83] on button at bounding box center [332, 78] width 9 height 11
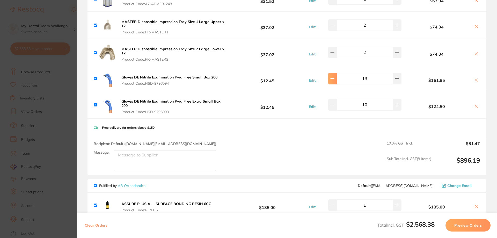
type input "12"
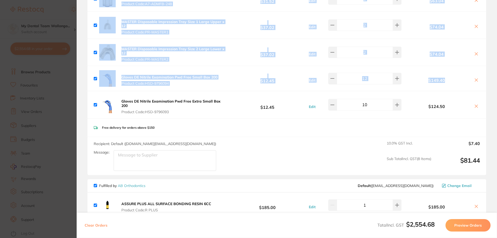
drag, startPoint x: 20, startPoint y: 99, endPoint x: 492, endPoint y: 78, distance: 472.9
click at [492, 78] on section "Update RRP Set your pre negotiated price for this item. Item Agreed RRP (excl. …" at bounding box center [248, 119] width 497 height 238
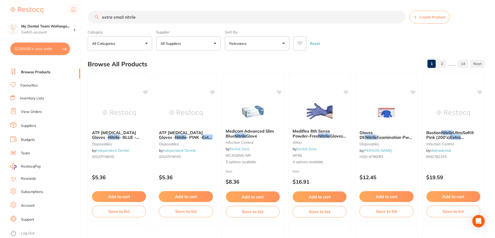
scroll to position [1, 0]
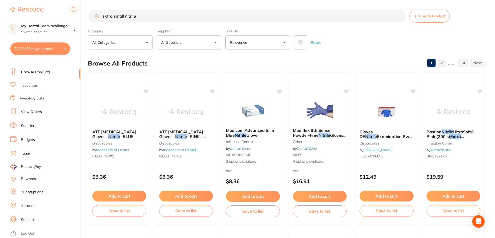
drag, startPoint x: 71, startPoint y: 17, endPoint x: 0, endPoint y: 6, distance: 71.6
click at [0, 6] on div "$2,554.68 My Dental Team Wollongo... Switch account My Dental Team Wollongong $…" at bounding box center [247, 118] width 495 height 238
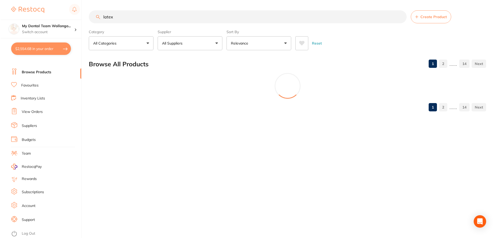
scroll to position [0, 0]
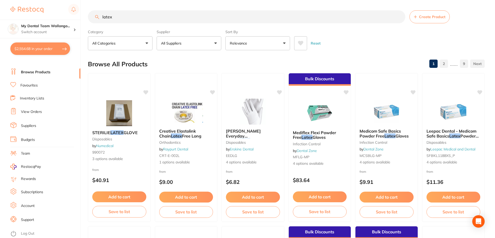
type input "latex"
click at [299, 47] on button at bounding box center [300, 43] width 13 height 14
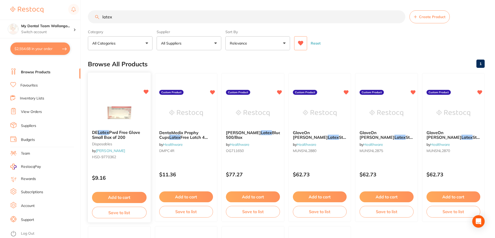
click at [113, 119] on img at bounding box center [119, 113] width 34 height 26
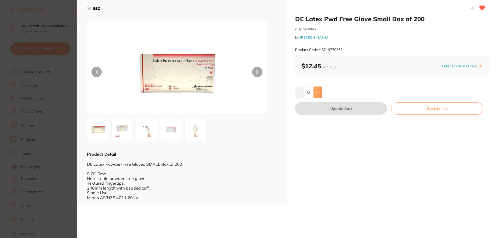
click at [318, 90] on button at bounding box center [317, 91] width 9 height 11
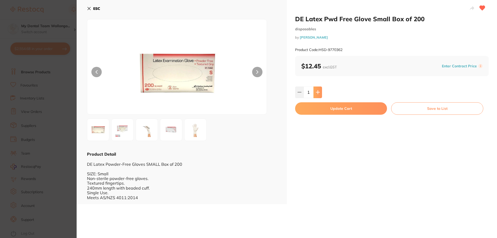
click at [318, 90] on button at bounding box center [317, 91] width 9 height 11
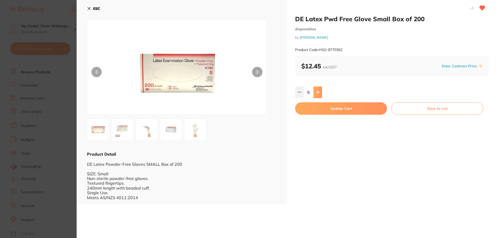
click at [318, 90] on button at bounding box center [317, 91] width 9 height 11
type input "8"
click at [327, 112] on button "Update Cart" at bounding box center [341, 108] width 92 height 12
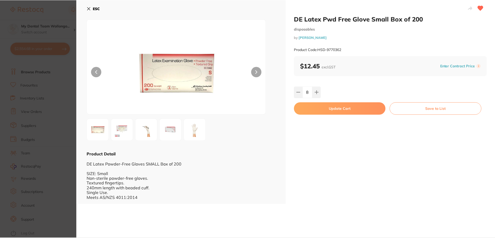
checkbox input "false"
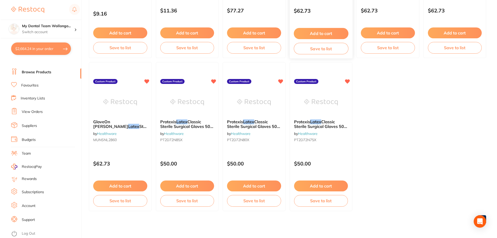
scroll to position [0, 0]
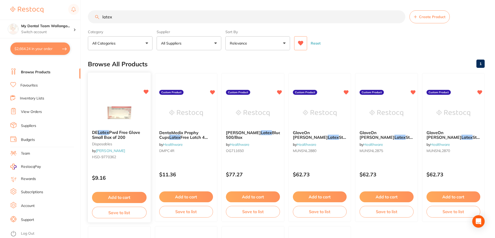
click at [127, 135] on span "Pwd Free Glove Small Box of 200" at bounding box center [116, 135] width 48 height 10
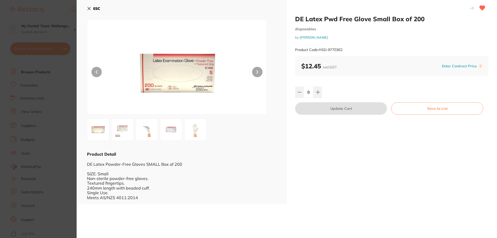
click at [61, 200] on section "DE Latex Pwd Free Glove Small Box of 200 disposables by [PERSON_NAME] Product C…" at bounding box center [248, 119] width 497 height 238
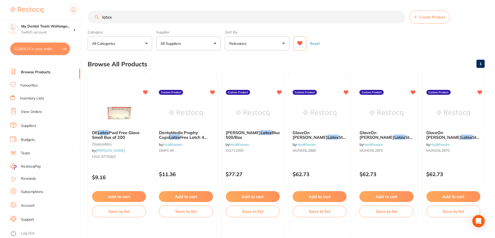
scroll to position [1, 0]
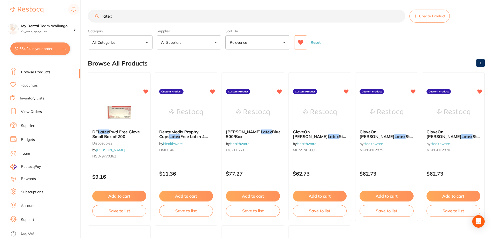
click at [102, 16] on input "latex" at bounding box center [247, 16] width 318 height 13
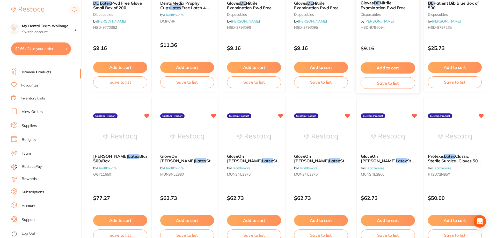
scroll to position [0, 0]
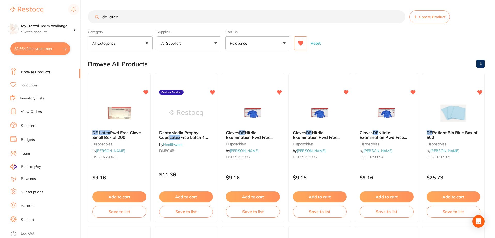
type input "de latex"
click at [302, 45] on icon at bounding box center [301, 43] width 6 height 5
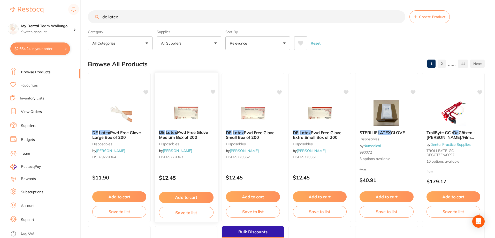
click at [191, 123] on img at bounding box center [186, 113] width 34 height 26
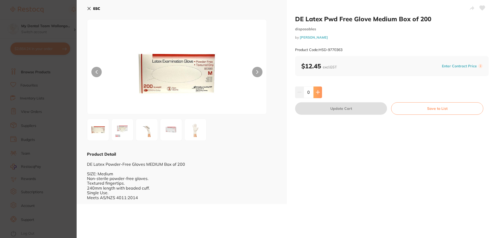
click at [318, 92] on icon at bounding box center [318, 92] width 4 height 4
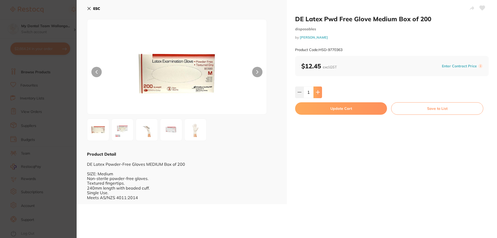
click at [318, 92] on icon at bounding box center [318, 92] width 4 height 4
click at [317, 93] on icon at bounding box center [317, 92] width 3 height 3
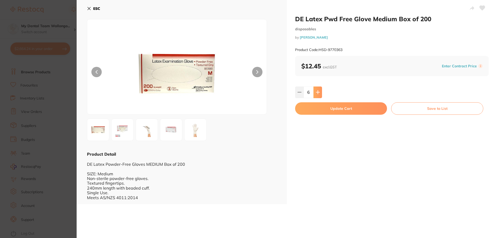
click at [317, 93] on icon at bounding box center [317, 92] width 3 height 3
click at [317, 92] on icon at bounding box center [317, 92] width 3 height 3
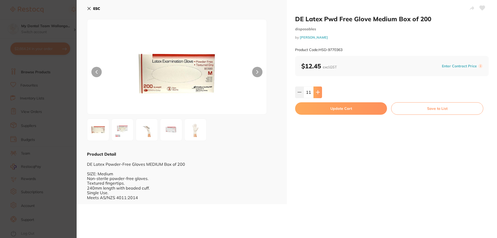
click at [317, 92] on icon at bounding box center [317, 92] width 3 height 3
click at [301, 93] on button at bounding box center [299, 91] width 9 height 11
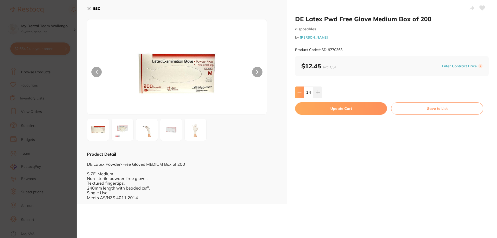
click at [301, 93] on button at bounding box center [299, 91] width 9 height 11
type input "13"
click at [309, 107] on button "Update Cart" at bounding box center [341, 108] width 92 height 12
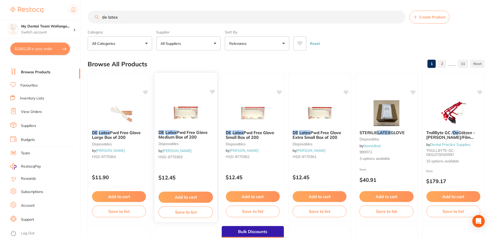
scroll to position [3, 0]
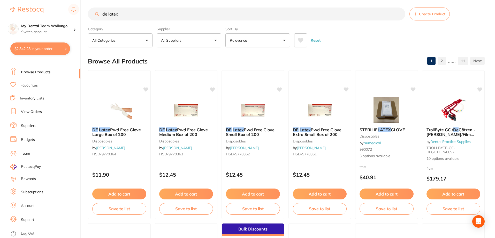
drag, startPoint x: 120, startPoint y: 13, endPoint x: 0, endPoint y: 0, distance: 120.5
click at [0, 5] on div "$2,842.28 My Dental Team Wollongo... Switch account My Dental Team Wollongong $…" at bounding box center [247, 116] width 495 height 238
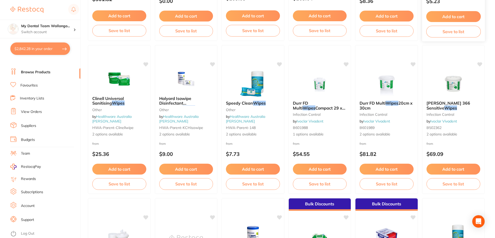
scroll to position [181, 0]
type input "fresh wipes"
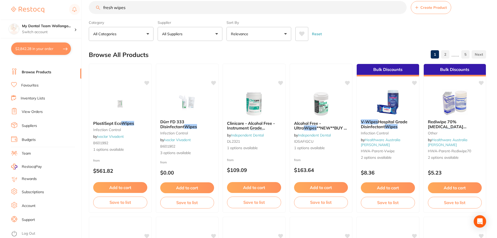
scroll to position [0, 0]
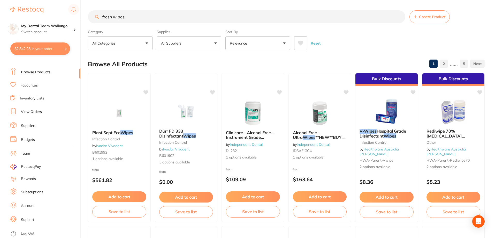
click at [301, 42] on icon at bounding box center [301, 43] width 6 height 5
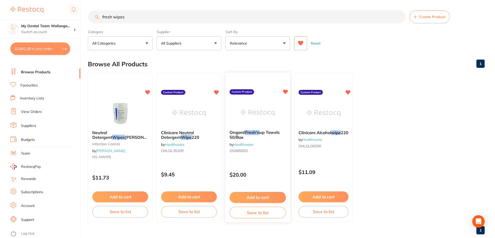
click at [268, 108] on img at bounding box center [258, 113] width 34 height 26
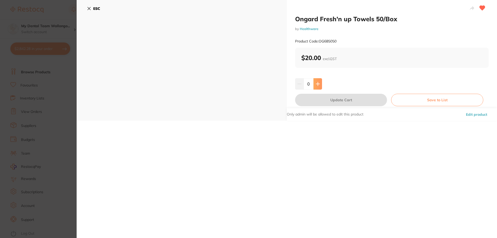
click at [320, 81] on button at bounding box center [317, 83] width 9 height 11
type input "1"
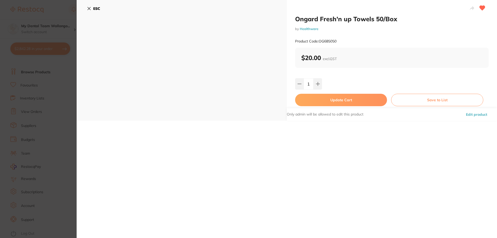
click at [321, 102] on button "Update Cart" at bounding box center [341, 100] width 92 height 12
checkbox input "false"
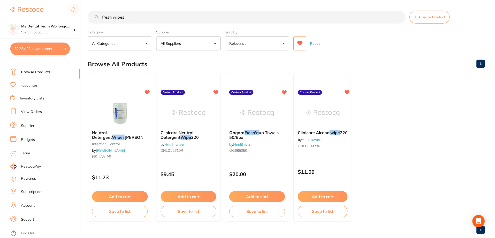
scroll to position [0, 0]
drag, startPoint x: 84, startPoint y: 25, endPoint x: 0, endPoint y: 30, distance: 83.7
click at [0, 30] on div "$2,864.28 My Dental Team Wollongo... Switch account My Dental Team Wollongong $…" at bounding box center [247, 119] width 495 height 238
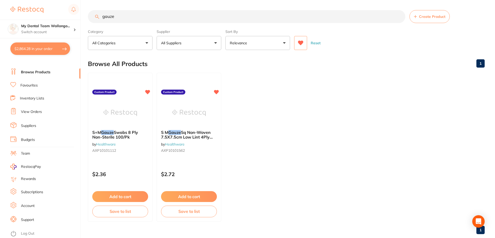
scroll to position [0, 0]
type input "gauze"
click at [40, 51] on button "$2,864.28 in your order" at bounding box center [40, 48] width 60 height 12
checkbox input "true"
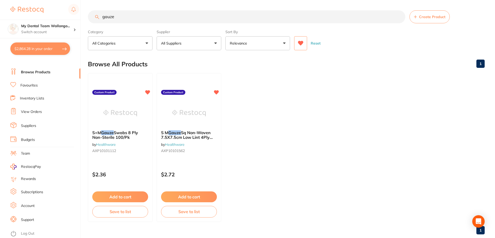
checkbox input "true"
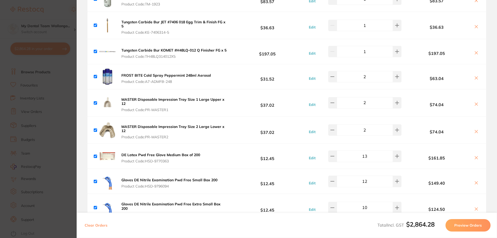
scroll to position [0, 0]
drag, startPoint x: 439, startPoint y: 226, endPoint x: 406, endPoint y: 226, distance: 33.4
click at [406, 226] on div "Total Incl. GST $2,864.28 Preview Orders" at bounding box center [433, 225] width 113 height 12
click at [413, 227] on b "$2,864.28" at bounding box center [420, 224] width 28 height 8
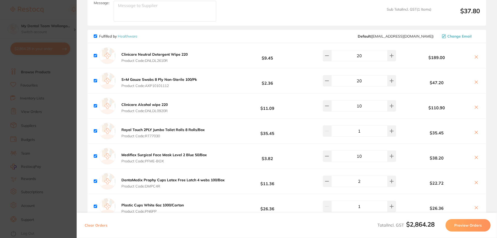
scroll to position [1009, 0]
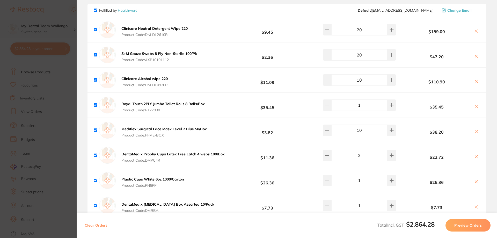
drag, startPoint x: 38, startPoint y: 140, endPoint x: 80, endPoint y: 37, distance: 111.6
click at [38, 139] on section "Update RRP Set your pre negotiated price for this item. Item Agreed RRP (excl. …" at bounding box center [248, 119] width 497 height 238
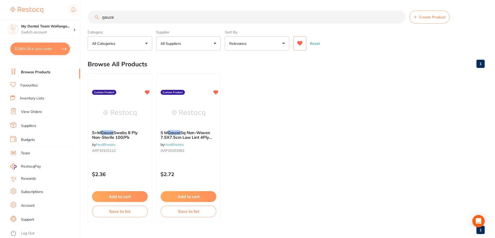
scroll to position [0, 0]
drag, startPoint x: 122, startPoint y: 17, endPoint x: 17, endPoint y: 14, distance: 104.6
click at [25, 15] on div "$2,864.28 My Dental Team Wollongo... Switch account My Dental Team Wollongong $…" at bounding box center [247, 119] width 495 height 238
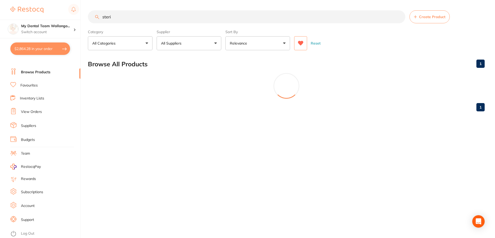
scroll to position [0, 0]
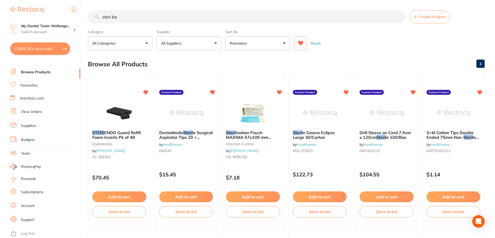
type input "steri bag"
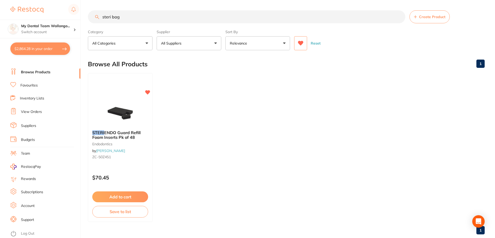
drag, startPoint x: 130, startPoint y: 17, endPoint x: 18, endPoint y: 14, distance: 111.8
click at [21, 14] on div "$2,864.28 My Dental Team Wollongo... Switch account My Dental Team Wollongong $…" at bounding box center [247, 119] width 495 height 238
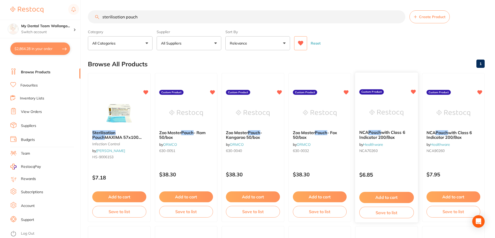
type input "sterilisation pouch"
click at [387, 117] on img at bounding box center [387, 113] width 34 height 26
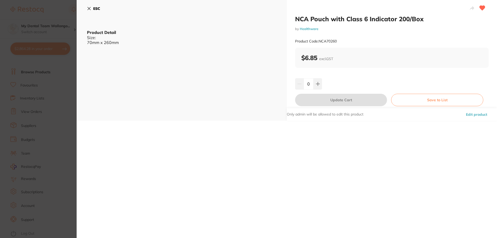
click at [55, 121] on section "NCA Pouch with Class 6 Indicator 200/Box by Healthware Product Code: NCA70260 E…" at bounding box center [248, 119] width 497 height 238
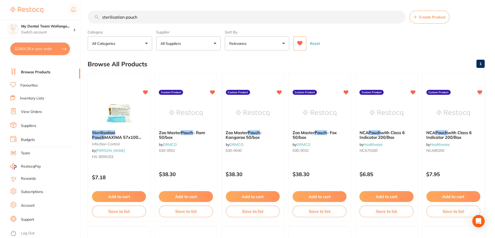
scroll to position [0, 0]
click at [389, 145] on div "NCA Pouch with Class 6 Indicator 200/Box by Healthware NCA70260" at bounding box center [387, 142] width 62 height 33
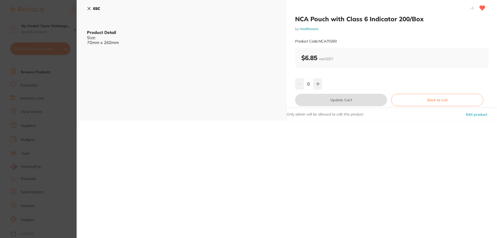
click at [55, 77] on section "NCA Pouch with Class 6 Indicator 200/Box by Healthware Product Code: NCA70260 E…" at bounding box center [248, 119] width 497 height 238
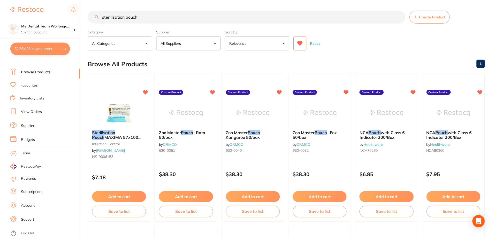
scroll to position [0, 0]
drag, startPoint x: 404, startPoint y: 112, endPoint x: 315, endPoint y: 114, distance: 88.8
click at [404, 112] on div at bounding box center [387, 113] width 62 height 26
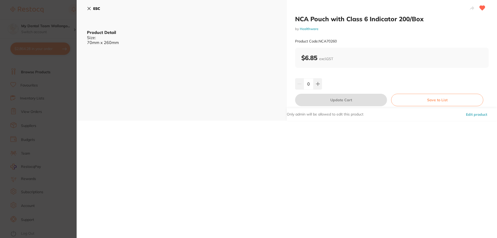
click at [13, 101] on section "NCA Pouch with Class 6 Indicator 200/Box by Healthware Product Code: NCA70260 E…" at bounding box center [248, 119] width 497 height 238
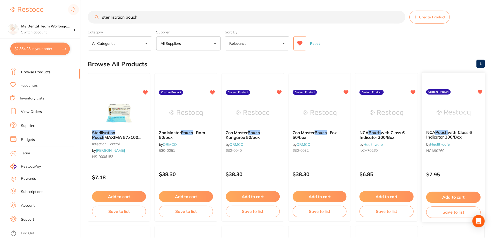
scroll to position [0, 0]
drag, startPoint x: 478, startPoint y: 129, endPoint x: 460, endPoint y: 126, distance: 18.1
click at [478, 129] on div "NCA Pouch with Class 6 Indicator 200/Box by Healthware NCA90260" at bounding box center [454, 142] width 62 height 33
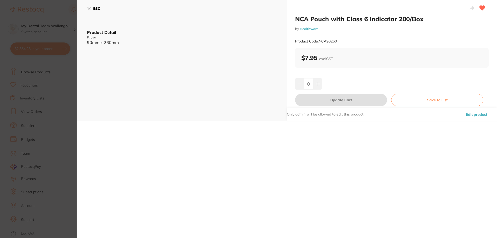
click at [49, 103] on section "NCA Pouch with Class 6 Indicator 200/Box by Healthware Product Code: NCA90260 E…" at bounding box center [248, 119] width 497 height 238
click at [49, 100] on section "NCA Pouch with Class 6 Indicator 200/Box by Healthware Product Code: NCA70260 E…" at bounding box center [248, 119] width 497 height 238
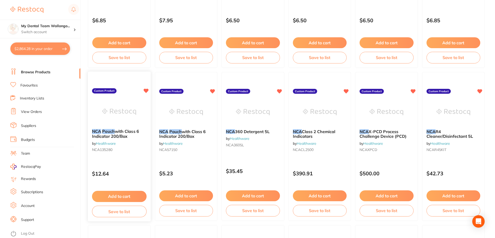
scroll to position [156, 0]
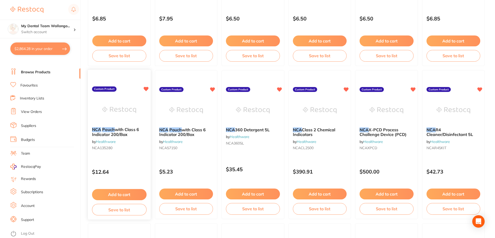
drag, startPoint x: 108, startPoint y: 110, endPoint x: 105, endPoint y: 109, distance: 3.5
click at [108, 111] on img at bounding box center [119, 110] width 34 height 26
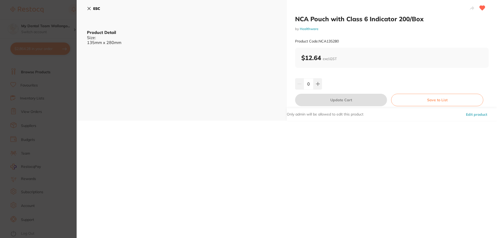
drag, startPoint x: 28, startPoint y: 113, endPoint x: 124, endPoint y: 163, distance: 108.2
click at [29, 114] on section "NCA Pouch with Class 6 Indicator 200/Box by Healthware Product Code: NCA135280 …" at bounding box center [248, 119] width 497 height 238
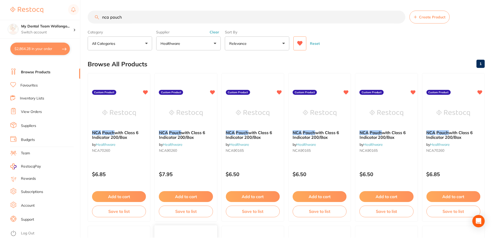
scroll to position [156, 0]
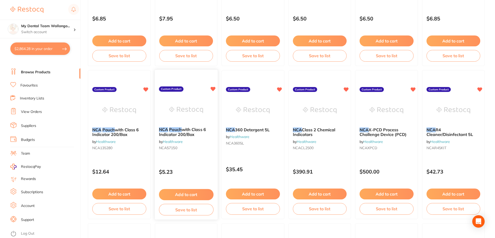
click at [167, 131] on em "NCA" at bounding box center [163, 129] width 9 height 5
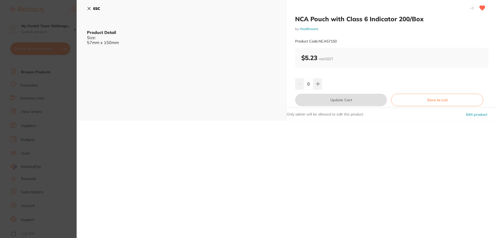
click at [45, 67] on section "NCA Pouch with Class 6 Indicator 200/Box by Healthware Product Code: NCA57150 E…" at bounding box center [248, 119] width 497 height 238
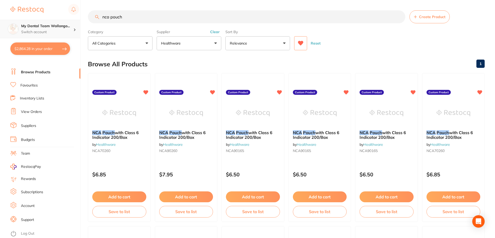
drag, startPoint x: 136, startPoint y: 19, endPoint x: 0, endPoint y: 23, distance: 135.6
click at [0, 23] on div "$2,864.28 My Dental Team Wollongo... Switch account My Dental Team Wollongong $…" at bounding box center [247, 119] width 495 height 238
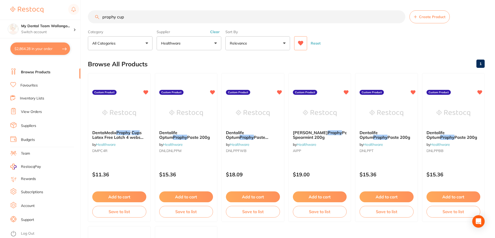
click at [40, 47] on button "$2,864.28 in your order" at bounding box center [40, 48] width 60 height 12
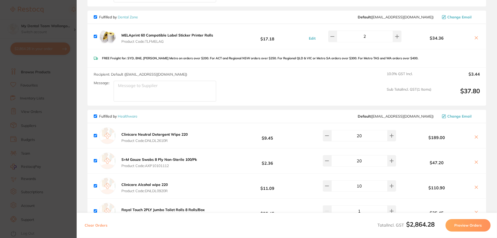
scroll to position [906, 0]
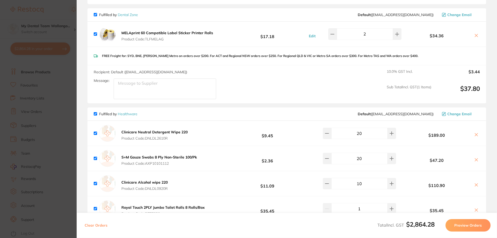
click at [73, 63] on section "Update RRP Set your pre negotiated price for this item. Item Agreed RRP (excl. …" at bounding box center [248, 119] width 497 height 238
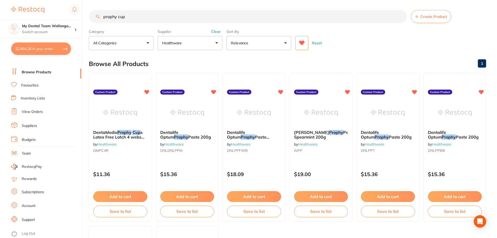
scroll to position [0, 0]
drag, startPoint x: 134, startPoint y: 16, endPoint x: 0, endPoint y: -31, distance: 141.7
click at [0, 0] on html "$2,864.28 My Dental Team Wollongo... Switch account My Dental Team Wollongong $…" at bounding box center [247, 119] width 495 height 238
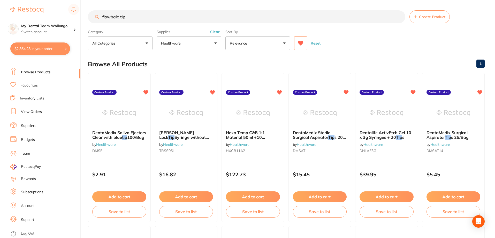
drag, startPoint x: 120, startPoint y: 18, endPoint x: 112, endPoint y: 17, distance: 8.1
click at [112, 17] on input "flowbale tip" at bounding box center [247, 16] width 318 height 13
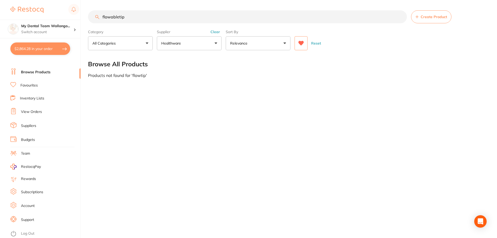
type input "flowable tip"
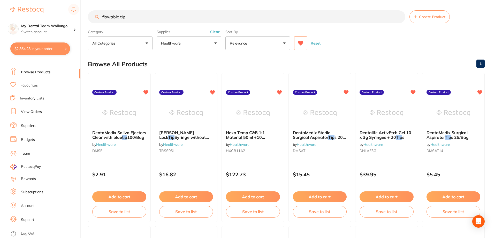
drag, startPoint x: 130, startPoint y: 10, endPoint x: 116, endPoint y: 14, distance: 14.2
click at [116, 14] on input "flowable tip" at bounding box center [247, 16] width 318 height 13
click at [130, 15] on input "flowable tip" at bounding box center [247, 16] width 318 height 13
drag, startPoint x: 130, startPoint y: 15, endPoint x: 0, endPoint y: -24, distance: 135.4
click at [0, 0] on html "$2,864.28 My Dental Team Wollongo... Switch account My Dental Team Wollongong $…" at bounding box center [247, 119] width 495 height 238
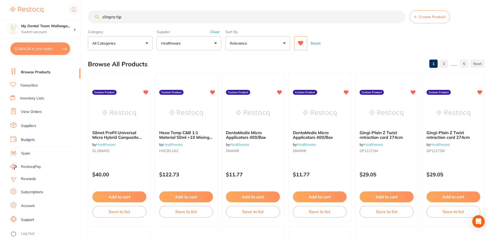
type input "clinpro tips"
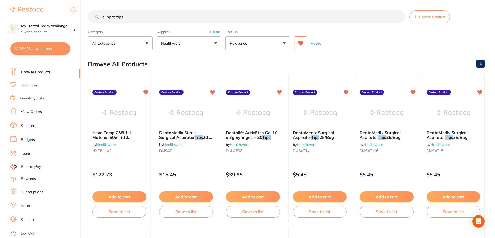
click at [399, 18] on input "clinpro tips" at bounding box center [247, 16] width 318 height 13
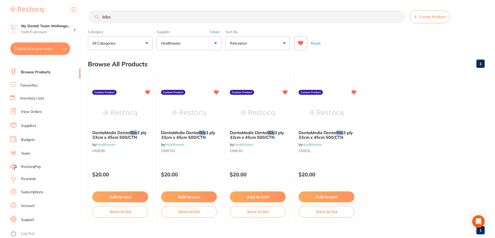
type input "bibs"
click at [101, 129] on div "DentaMedix Dental Bib 3 ply 33cm x 45cm 500/CTN by Healthware DMB3B" at bounding box center [120, 142] width 65 height 33
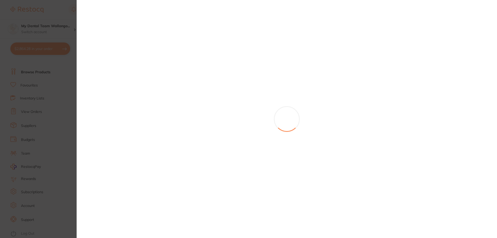
click at [106, 119] on section at bounding box center [248, 119] width 497 height 238
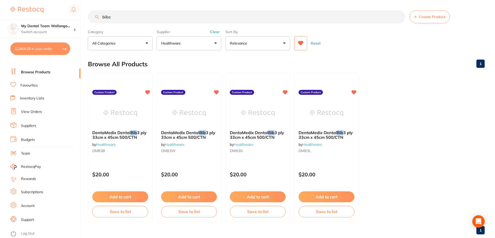
drag, startPoint x: 116, startPoint y: 110, endPoint x: 233, endPoint y: 105, distance: 116.6
click at [116, 110] on img at bounding box center [120, 113] width 34 height 26
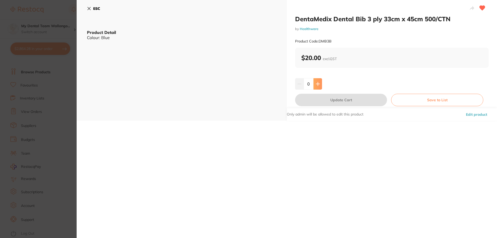
click at [320, 84] on button at bounding box center [317, 83] width 9 height 11
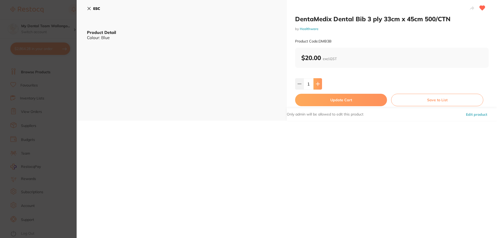
click at [320, 84] on button at bounding box center [317, 83] width 9 height 11
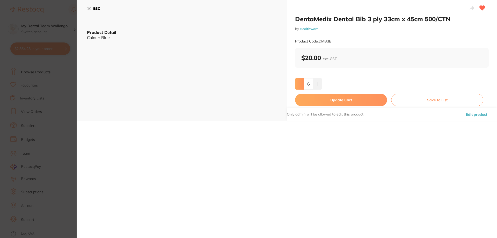
click at [299, 88] on button at bounding box center [299, 83] width 9 height 11
type input "5"
click at [307, 97] on button "Update Cart" at bounding box center [341, 100] width 92 height 12
checkbox input "false"
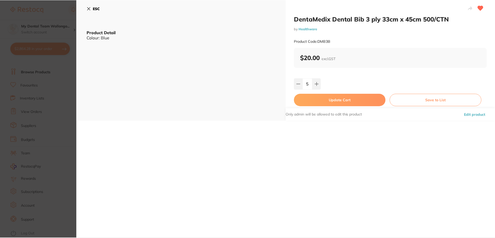
scroll to position [0, 0]
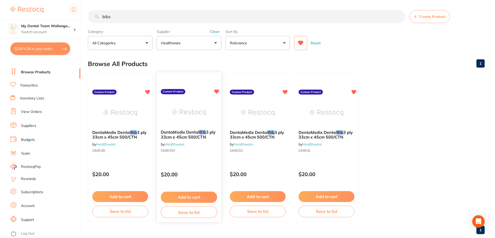
click at [200, 115] on img at bounding box center [189, 112] width 34 height 26
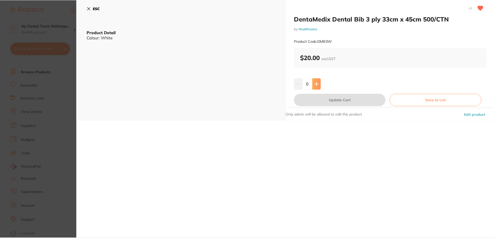
scroll to position [0, 0]
drag, startPoint x: 72, startPoint y: 142, endPoint x: 65, endPoint y: 144, distance: 7.3
click at [72, 143] on section "DentaMedix Dental Bib 3 ply 33cm x 45cm 500/CTN by Healthware Product Code: DMB…" at bounding box center [247, 119] width 495 height 238
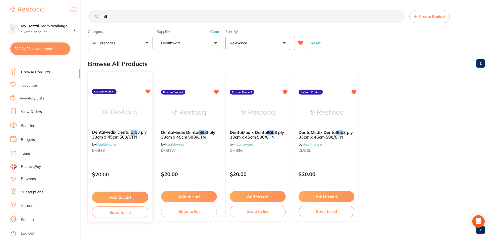
drag, startPoint x: 44, startPoint y: 146, endPoint x: 88, endPoint y: 137, distance: 45.2
click at [44, 147] on ul "Dashboard Browse Products Favourites Inventory Lists View Orders Suppliers Budg…" at bounding box center [45, 143] width 70 height 179
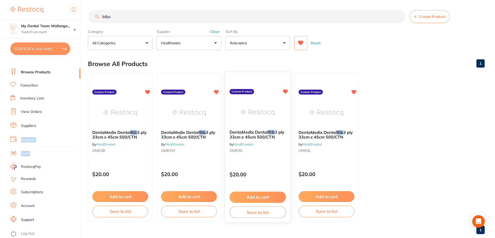
click at [273, 112] on img at bounding box center [258, 112] width 34 height 26
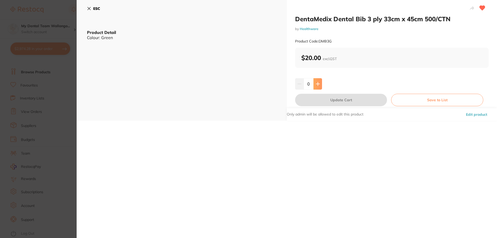
click at [316, 89] on button at bounding box center [317, 83] width 9 height 11
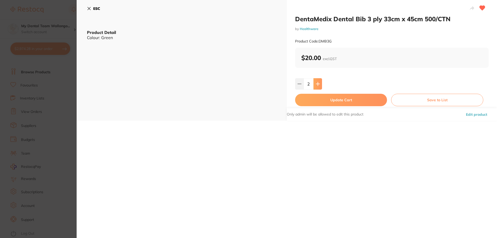
click at [316, 89] on button at bounding box center [317, 83] width 9 height 11
drag, startPoint x: 316, startPoint y: 89, endPoint x: 312, endPoint y: 92, distance: 4.2
click at [315, 90] on div "DentaMedix Dental Bib 3 ply 33cm x 45cm 500/CTN by Healthware Product Code: DMB…" at bounding box center [392, 60] width 210 height 121
click at [320, 84] on button at bounding box center [317, 83] width 9 height 11
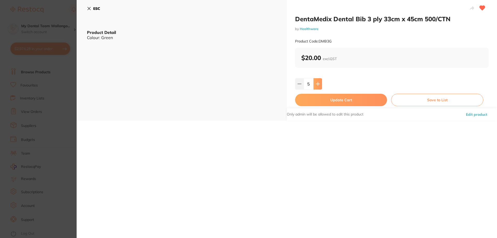
click at [317, 88] on button at bounding box center [317, 83] width 9 height 11
type input "7"
click at [317, 102] on button "Update Cart" at bounding box center [341, 100] width 92 height 12
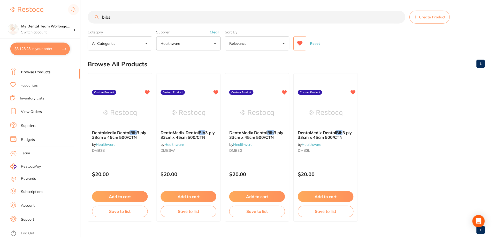
scroll to position [0, 0]
click at [322, 109] on img at bounding box center [327, 112] width 34 height 26
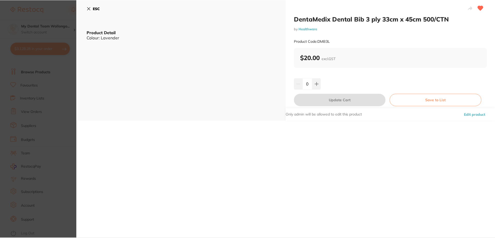
scroll to position [0, 0]
click at [56, 118] on section "DentaMedix Dental Bib 3 ply 33cm x 45cm 500/CTN by Healthware Product Code: DMB…" at bounding box center [247, 119] width 495 height 238
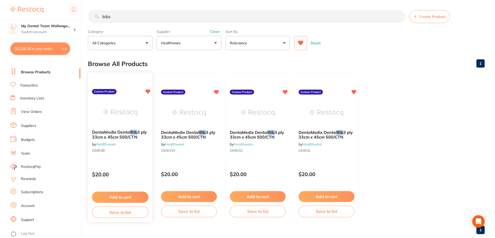
click at [120, 108] on img at bounding box center [120, 112] width 34 height 26
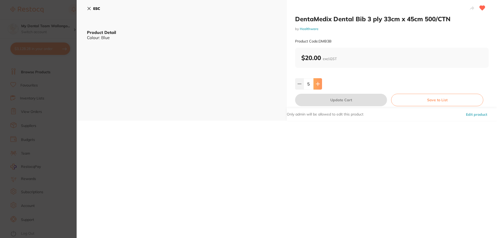
click at [319, 85] on button at bounding box center [317, 83] width 9 height 11
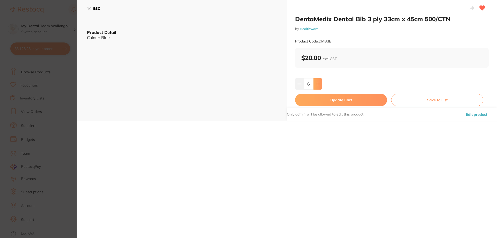
click at [319, 85] on button at bounding box center [317, 83] width 9 height 11
type input "7"
click at [318, 97] on button "Update Cart" at bounding box center [341, 100] width 92 height 12
type input "7"
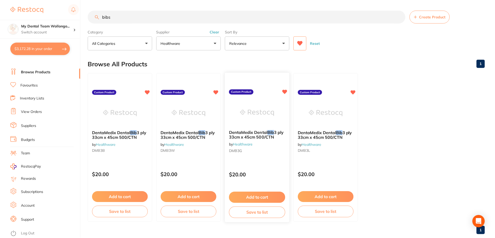
scroll to position [0, 0]
drag, startPoint x: 117, startPoint y: 14, endPoint x: 0, endPoint y: 10, distance: 117.6
click at [0, 10] on div "$3,172.28 My Dental Team Wollongo... Switch account My Dental Team Wollongong $…" at bounding box center [247, 119] width 495 height 238
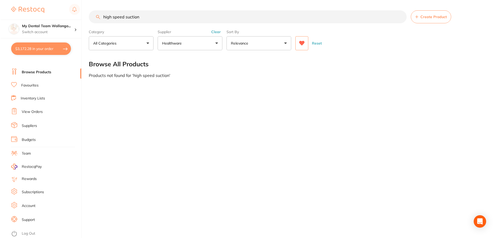
scroll to position [0, 0]
click at [139, 19] on input "high speed suction" at bounding box center [247, 16] width 319 height 13
drag, startPoint x: 140, startPoint y: 20, endPoint x: 0, endPoint y: 23, distance: 140.0
click at [0, 23] on div "$3,172.28 My Dental Team Wollongo... Switch account My Dental Team Wollongong $…" at bounding box center [248, 119] width 497 height 238
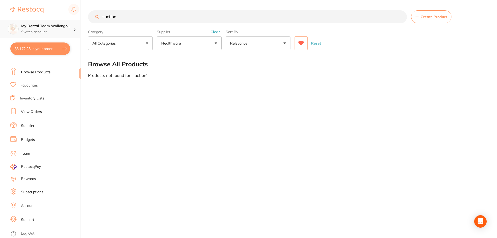
click at [0, 22] on div "$3,172.28 My Dental Team Wollongo... Switch account My Dental Team Wollongong $…" at bounding box center [248, 119] width 497 height 238
type input "h"
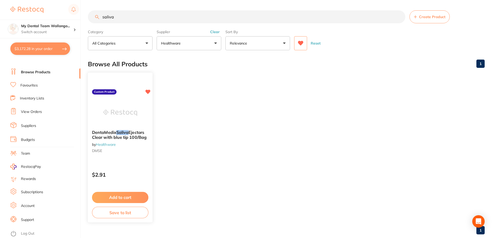
type input "saliva"
click at [120, 118] on img at bounding box center [120, 113] width 34 height 26
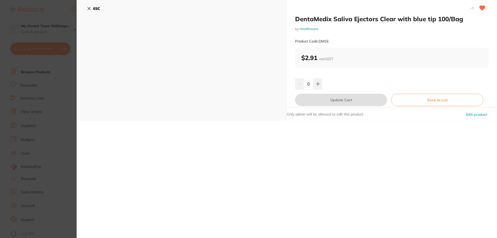
click at [309, 87] on input "0" at bounding box center [308, 83] width 10 height 11
click at [317, 86] on button at bounding box center [317, 83] width 9 height 11
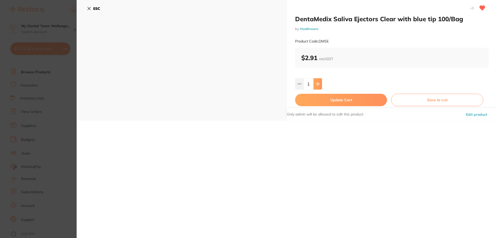
click at [317, 86] on button at bounding box center [317, 83] width 9 height 11
type input "5"
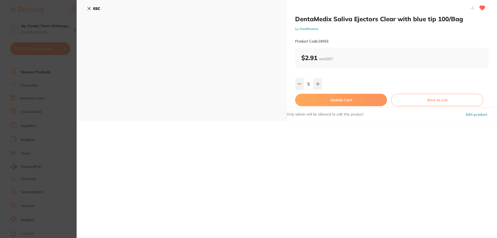
click at [316, 100] on button "Update Cart" at bounding box center [341, 100] width 92 height 12
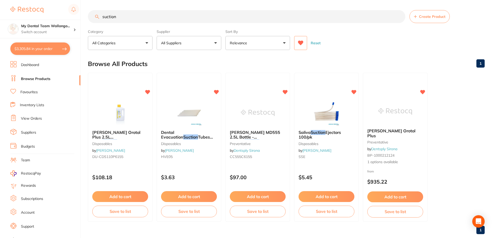
scroll to position [0, 0]
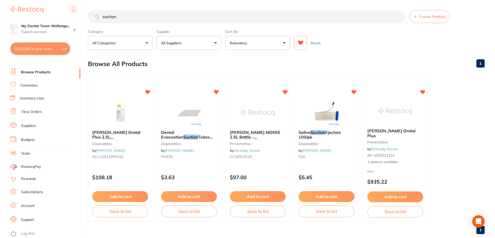
drag, startPoint x: 1, startPoint y: 15, endPoint x: 0, endPoint y: -10, distance: 24.3
click at [0, 0] on html "$3,305.84 My Dental Team Wollongo... Switch account My Dental Team Wollongong $…" at bounding box center [247, 119] width 495 height 238
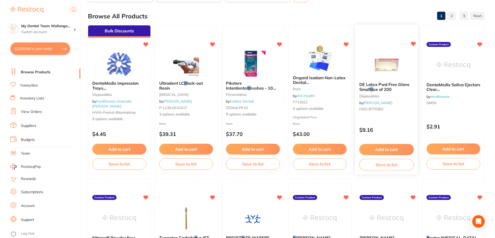
scroll to position [0, 0]
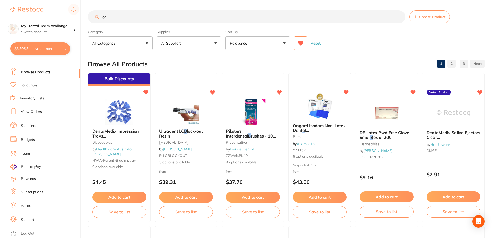
type input "o"
type input "floss"
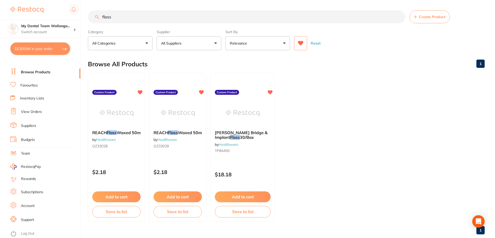
click at [399, 16] on input "floss" at bounding box center [247, 16] width 318 height 13
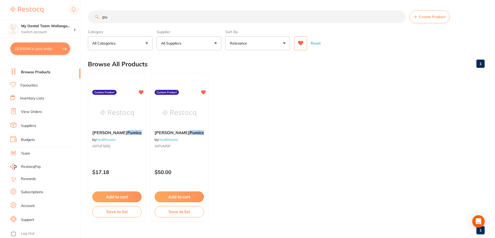
type input "p"
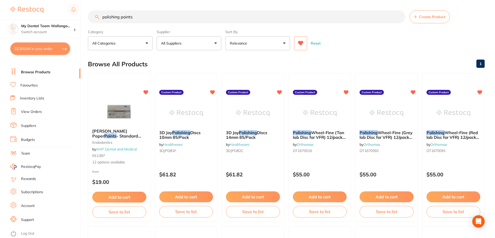
click at [0, 0] on html "$3,305.84 My Dental Team Wollongo... Switch account My Dental Team Wollongong $…" at bounding box center [247, 119] width 495 height 238
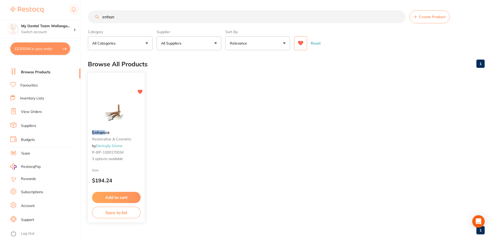
type input "enhan"
click at [125, 114] on img at bounding box center [116, 113] width 34 height 26
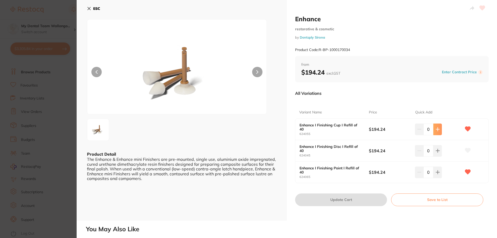
click at [439, 127] on button at bounding box center [437, 128] width 9 height 11
type input "1"
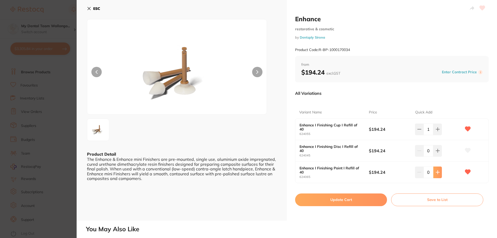
click at [436, 174] on icon at bounding box center [437, 172] width 3 height 3
type input "1"
click at [364, 195] on button "Update Cart" at bounding box center [341, 199] width 92 height 12
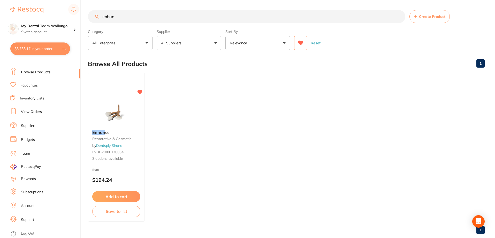
drag, startPoint x: 121, startPoint y: 14, endPoint x: 34, endPoint y: 10, distance: 87.3
click at [35, 11] on div "$3,733.17 My Dental Team Wollongo... Switch account My Dental Team Wollongong $…" at bounding box center [247, 119] width 495 height 238
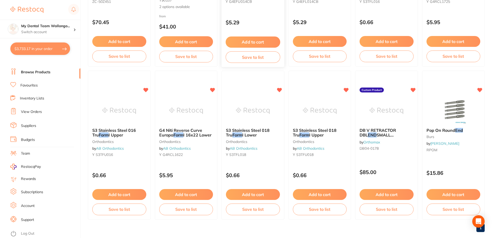
scroll to position [26, 0]
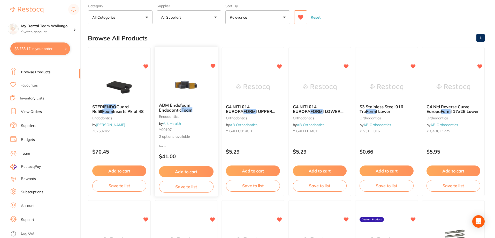
type input "endo foam"
click at [183, 85] on img at bounding box center [186, 85] width 34 height 26
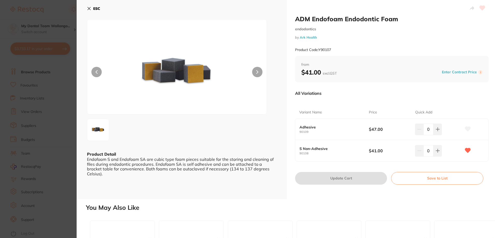
click at [180, 70] on img at bounding box center [177, 73] width 108 height 82
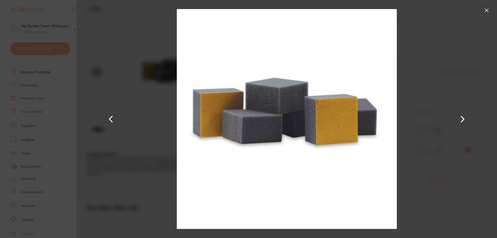
drag, startPoint x: 68, startPoint y: 93, endPoint x: 78, endPoint y: 92, distance: 9.3
click at [66, 93] on section "ADM Endofoam Endodontic Foam endodontics by Ark Health Product Code: Y90107 ESC…" at bounding box center [248, 119] width 497 height 238
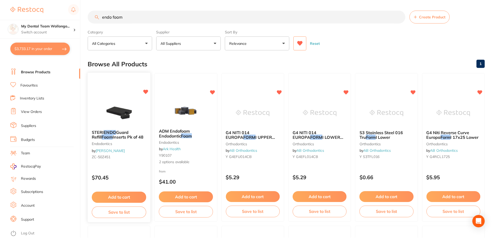
scroll to position [26, 0]
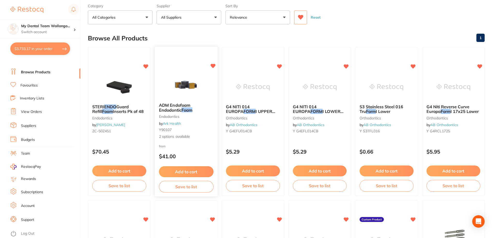
click at [177, 93] on img at bounding box center [186, 85] width 34 height 26
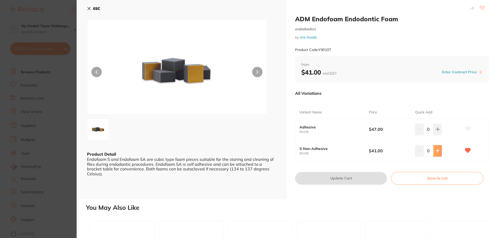
click at [436, 150] on icon at bounding box center [437, 151] width 4 height 4
type input "1"
drag, startPoint x: 369, startPoint y: 175, endPoint x: 126, endPoint y: 128, distance: 247.0
click at [369, 175] on button "Update Cart" at bounding box center [341, 178] width 92 height 12
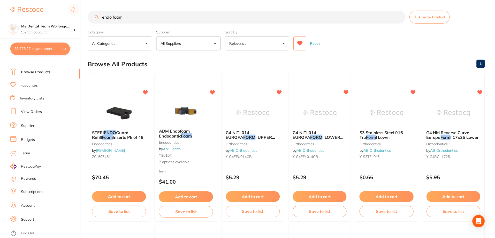
scroll to position [26, 0]
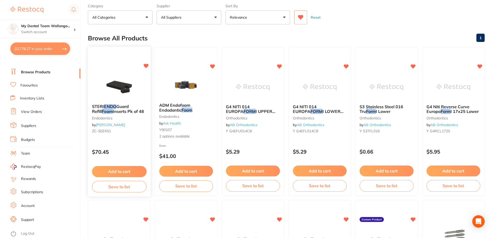
click at [116, 88] on img at bounding box center [119, 87] width 34 height 26
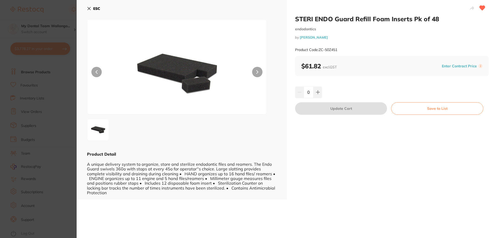
click at [62, 86] on section "STERI ENDO Guard Refill Foam Inserts Pk of 48 endodontics by Henry Schein Halas…" at bounding box center [248, 119] width 497 height 238
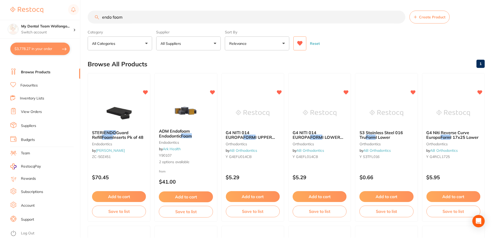
scroll to position [26, 0]
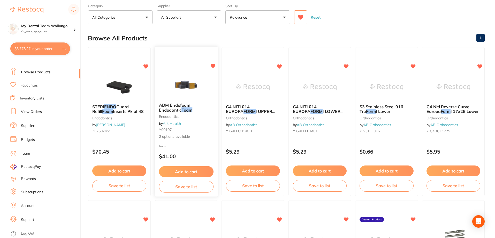
click at [175, 89] on img at bounding box center [186, 85] width 34 height 26
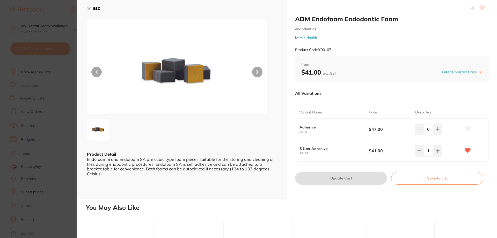
click at [61, 119] on section "ADM Endofoam Endodontic Foam endodontics by Ark Health Product Code: Y90107 ESC…" at bounding box center [248, 119] width 497 height 238
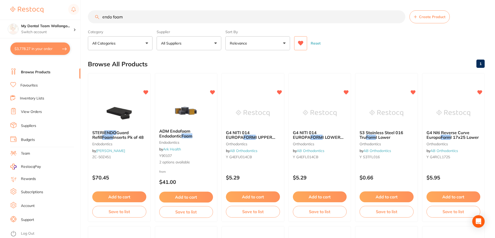
drag, startPoint x: 53, startPoint y: 16, endPoint x: 0, endPoint y: 9, distance: 53.8
click at [0, 9] on div "$3,778.27 My Dental Team Wollongo... Switch account My Dental Team Wollongong $…" at bounding box center [247, 119] width 495 height 238
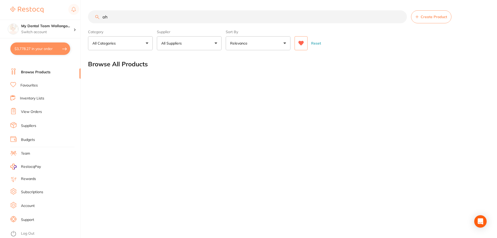
type input "a"
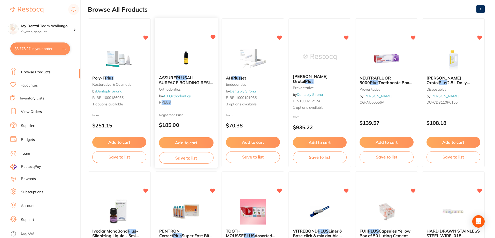
scroll to position [26, 0]
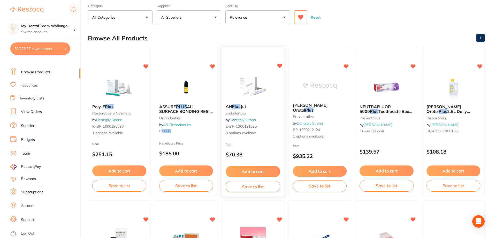
type input "AHA PLUS"
click at [243, 89] on img at bounding box center [253, 87] width 34 height 26
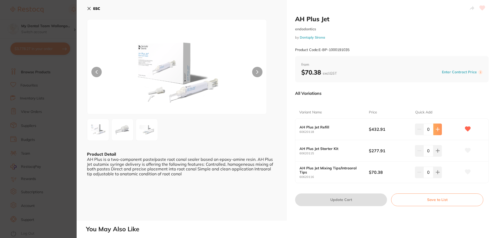
click at [436, 128] on icon at bounding box center [437, 129] width 3 height 3
type input "1"
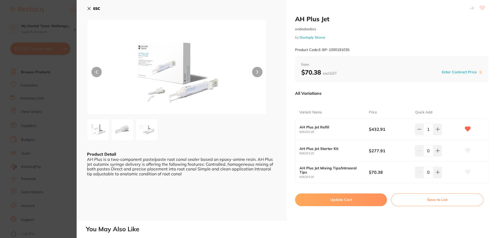
click at [364, 196] on button "Update Cart" at bounding box center [341, 199] width 92 height 12
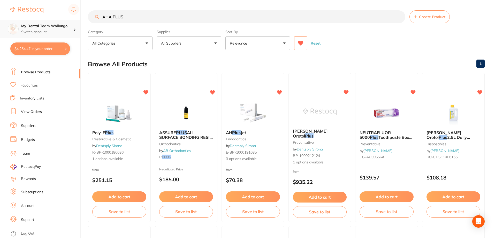
drag, startPoint x: 163, startPoint y: 17, endPoint x: 46, endPoint y: 21, distance: 117.8
click at [46, 21] on div "$4,254.47 My Dental Team Wollongo... Switch account My Dental Team Wollongong $…" at bounding box center [247, 119] width 495 height 238
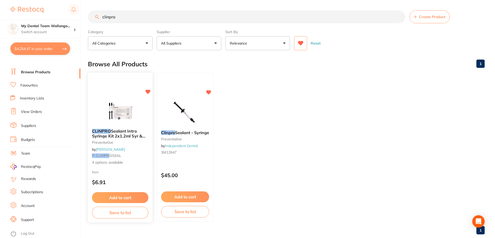
type input "clinpro"
click at [112, 125] on div "CLINPRO Sealant Intro Syringe Kit 2x1.2ml Syr & Accessorie preventative by Adam…" at bounding box center [120, 146] width 65 height 45
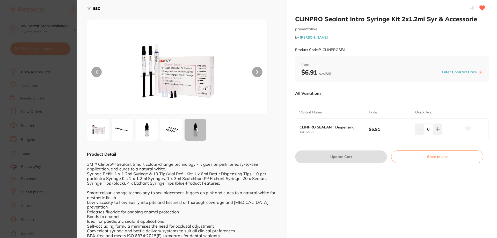
click at [57, 120] on section "CLINPRO Sealant Intro Syringe Kit 2x1.2ml Syr & Accessorie preventative by Adam…" at bounding box center [248, 119] width 497 height 238
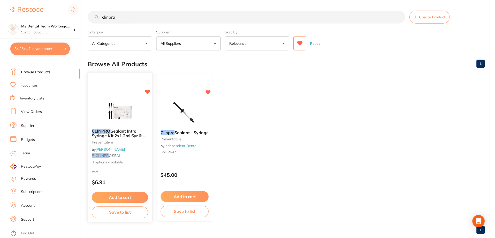
scroll to position [0, 0]
click at [189, 102] on img at bounding box center [185, 113] width 34 height 26
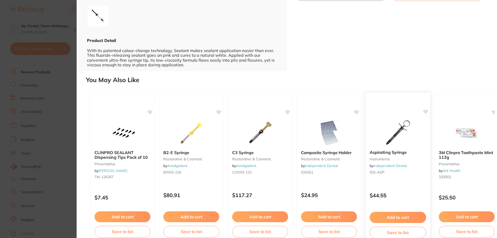
scroll to position [124, 0]
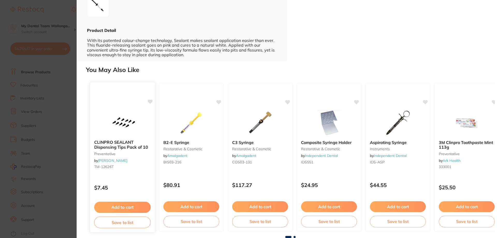
click at [135, 151] on div "CLINPRO SEALANT Dispensing Tips Pack of 10 preventative by Henry Schein Halas T…" at bounding box center [122, 156] width 65 height 40
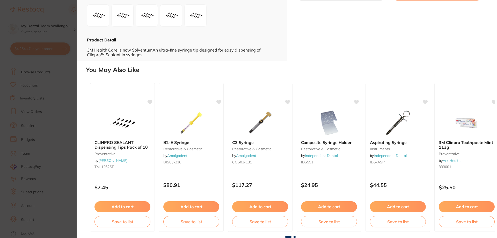
type input "4"
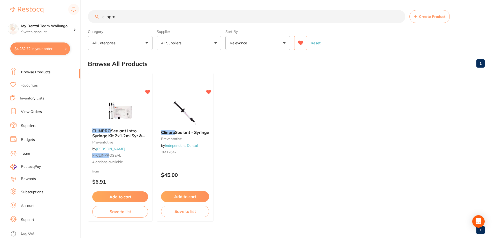
scroll to position [956, 0]
click at [205, 114] on div at bounding box center [185, 112] width 57 height 26
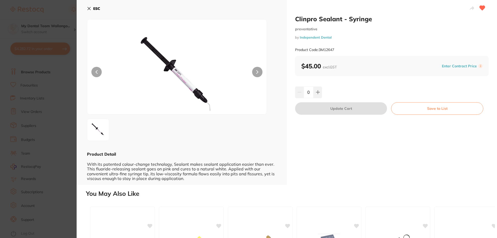
click at [27, 145] on section "Clinpro Sealant - Syringe preventative by Independent Dental Product Code: 3M12…" at bounding box center [248, 119] width 497 height 238
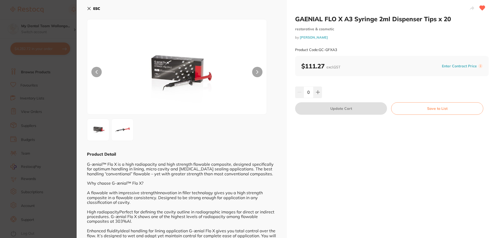
click at [260, 68] on button at bounding box center [257, 72] width 10 height 10
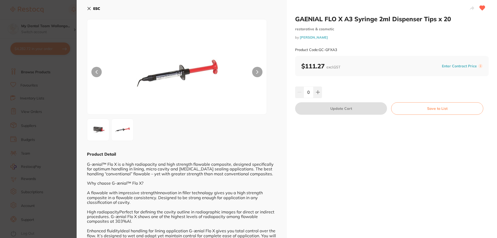
click at [2, 140] on section "GAENIAL FLO X A3 Syringe 2ml Dispenser Tips x 20 restorative & cosmetic by [PER…" at bounding box center [248, 119] width 497 height 238
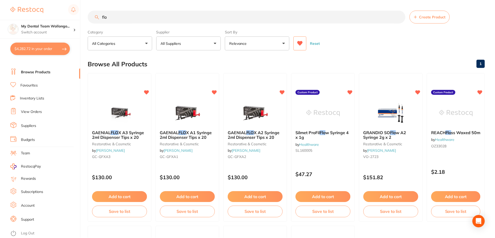
scroll to position [0, 0]
click at [273, 110] on div at bounding box center [256, 112] width 64 height 26
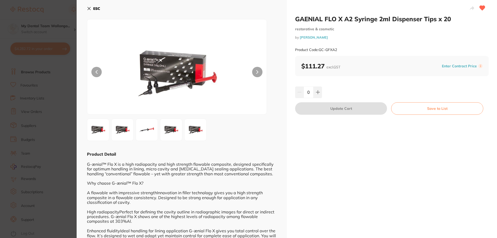
drag, startPoint x: 48, startPoint y: 120, endPoint x: 193, endPoint y: 151, distance: 148.7
click at [49, 121] on section "GAENIAL FLO X A2 Syringe 2ml Dispenser Tips x 20 restorative & cosmetic by [PER…" at bounding box center [248, 119] width 497 height 238
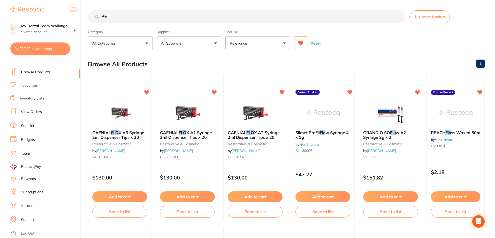
drag, startPoint x: 60, startPoint y: 12, endPoint x: 0, endPoint y: -1, distance: 61.1
click at [0, 0] on html "$4,282.72 My Dental Team Wollongo... Switch account My Dental Team Wollongong $…" at bounding box center [247, 119] width 495 height 238
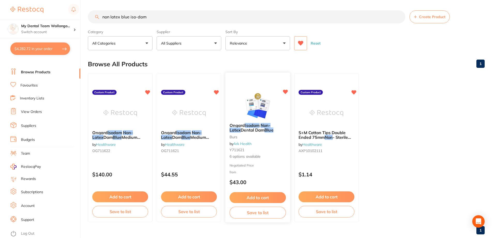
type input "non latex blue iso-dam"
click at [259, 105] on img at bounding box center [258, 106] width 34 height 26
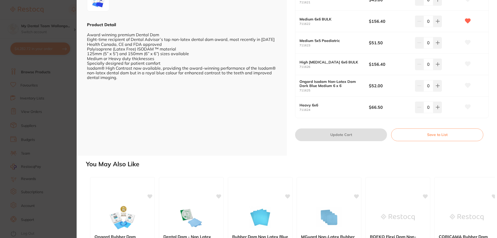
scroll to position [26, 0]
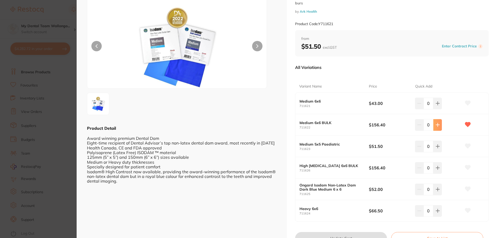
click at [440, 130] on button at bounding box center [437, 124] width 9 height 11
type input "1"
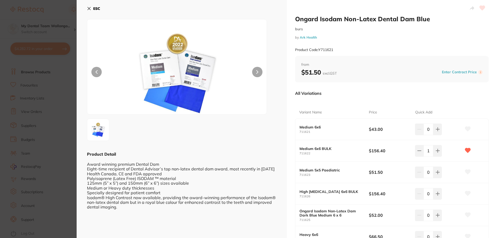
scroll to position [129, 0]
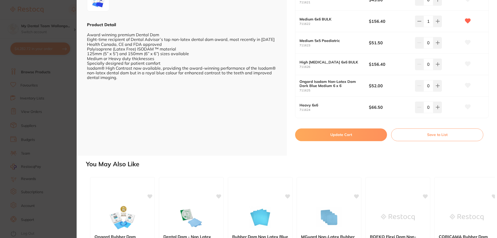
click at [358, 137] on button "Update Cart" at bounding box center [341, 134] width 92 height 12
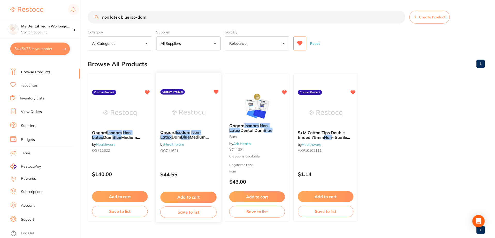
scroll to position [0, 0]
drag, startPoint x: 131, startPoint y: 11, endPoint x: 0, endPoint y: 4, distance: 131.4
click at [0, 4] on div "$4,454.76 My Dental Team Wollongo... Switch account My Dental Team Wollongong $…" at bounding box center [247, 119] width 495 height 238
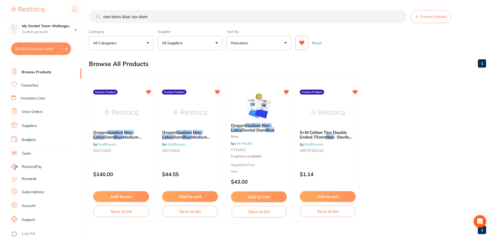
scroll to position [0, 0]
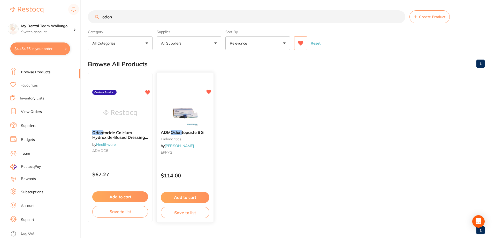
type input "odon"
click at [182, 113] on img at bounding box center [185, 113] width 34 height 26
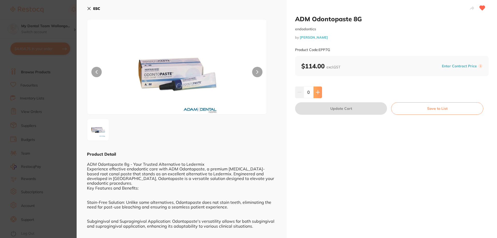
click at [320, 90] on button at bounding box center [317, 91] width 9 height 11
type input "1"
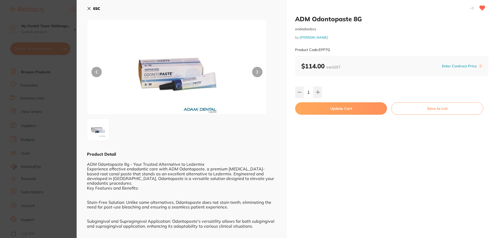
click at [321, 112] on button "Update Cart" at bounding box center [341, 108] width 92 height 12
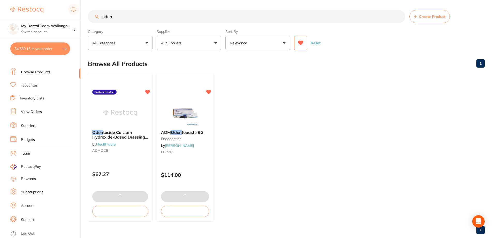
drag, startPoint x: 151, startPoint y: 15, endPoint x: 0, endPoint y: -31, distance: 157.5
click at [0, 0] on html "$4,580.16 My Dental Team Wollongo... Switch account My Dental Team Wollongong $…" at bounding box center [247, 119] width 495 height 238
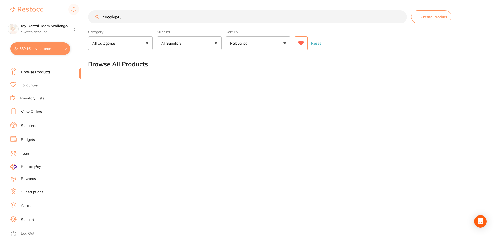
type input "eucalyptus"
drag, startPoint x: 115, startPoint y: 16, endPoint x: 0, endPoint y: 4, distance: 115.7
click at [0, 3] on div "$4,580.16 My Dental Team Wollongo... Switch account My Dental Team Wollongong $…" at bounding box center [248, 119] width 497 height 238
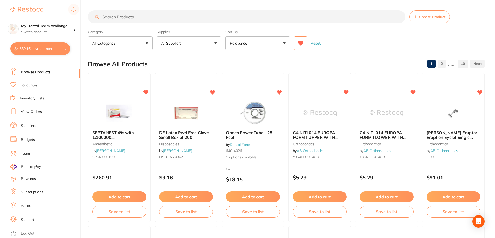
type input "0"
type input "oil"
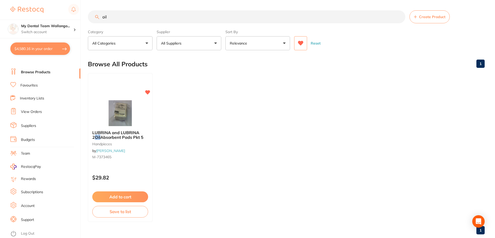
drag, startPoint x: 126, startPoint y: 14, endPoint x: 48, endPoint y: 15, distance: 77.6
click at [48, 15] on div "$4,580.16 My Dental Team Wollongo... Switch account My Dental Team Wollongong $…" at bounding box center [247, 119] width 495 height 238
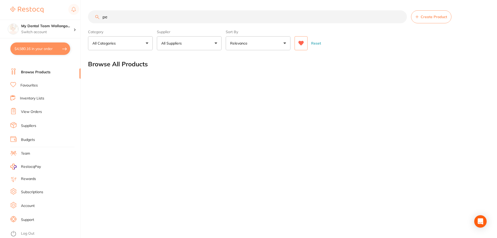
type input "p"
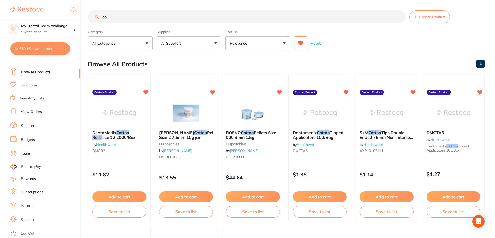
type input "c"
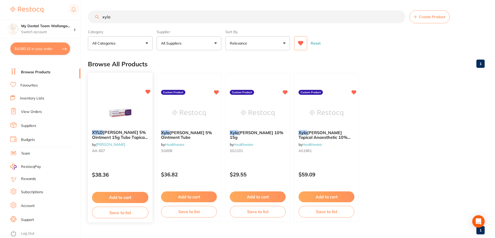
type input "xylo"
click at [121, 103] on img at bounding box center [120, 113] width 34 height 26
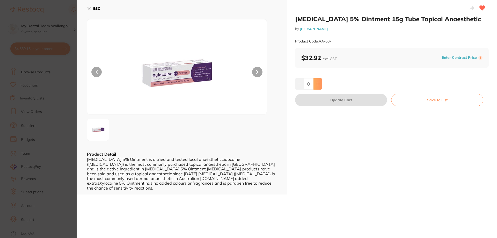
click at [313, 84] on button at bounding box center [317, 83] width 9 height 11
type input "1"
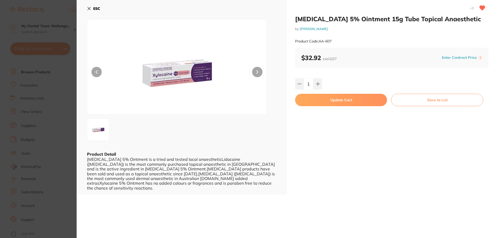
click at [321, 102] on button "Update Cart" at bounding box center [341, 100] width 92 height 12
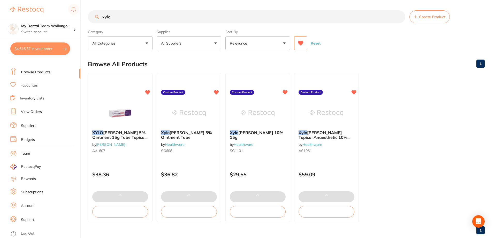
drag, startPoint x: 118, startPoint y: 13, endPoint x: 0, endPoint y: -31, distance: 126.0
click at [0, 0] on html "$4,616.37 My Dental Team Wollongo... Switch account My Dental Team Wollongong $…" at bounding box center [247, 119] width 495 height 238
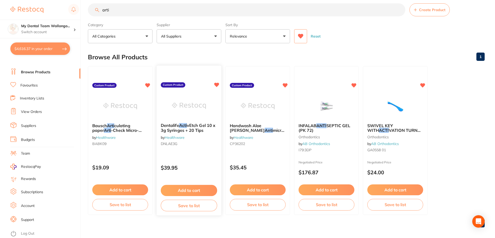
scroll to position [11, 0]
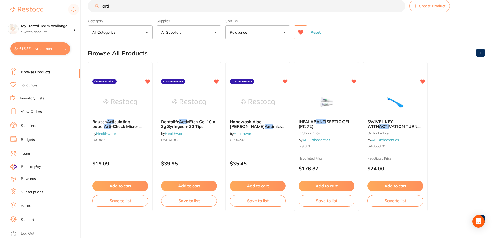
drag, startPoint x: 122, startPoint y: 9, endPoint x: 54, endPoint y: 6, distance: 68.1
click at [54, 6] on div "$4,616.37 My Dental Team Wollongo... Switch account My Dental Team Wollongong $…" at bounding box center [247, 108] width 495 height 238
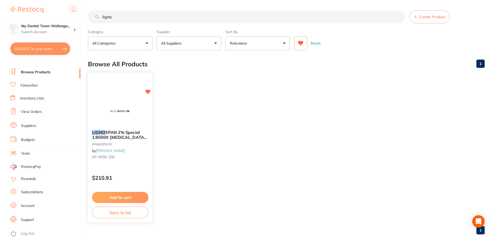
type input "ligno"
click at [137, 144] on small "anaesthetic" at bounding box center [120, 144] width 56 height 4
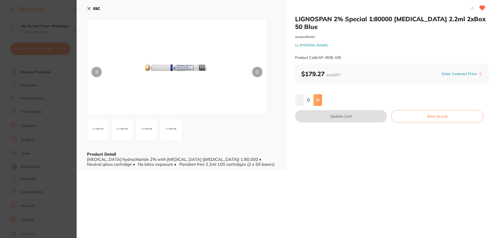
click at [315, 95] on button at bounding box center [317, 99] width 9 height 11
drag, startPoint x: 326, startPoint y: 93, endPoint x: 320, endPoint y: 92, distance: 5.7
click at [325, 94] on div "1" at bounding box center [392, 99] width 194 height 11
click at [317, 98] on icon at bounding box center [318, 100] width 4 height 4
type input "2"
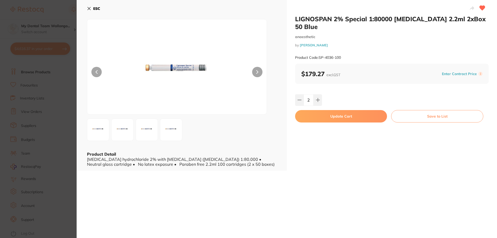
click at [320, 110] on button "Update Cart" at bounding box center [341, 116] width 92 height 12
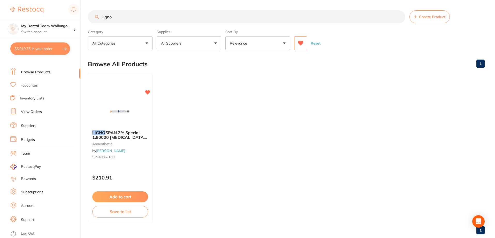
drag, startPoint x: 116, startPoint y: 17, endPoint x: 0, endPoint y: 6, distance: 116.9
click at [0, 6] on div "$5,010.76 My Dental Team Wollongo... Switch account My Dental Team Wollongong $…" at bounding box center [247, 119] width 495 height 238
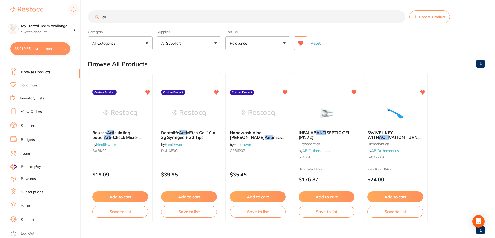
type input "a"
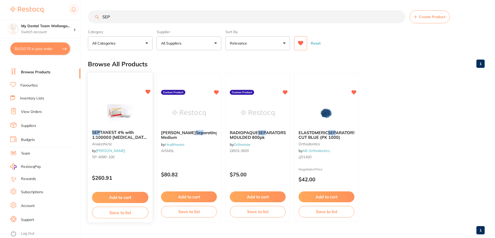
type input "SEP"
click at [114, 123] on img at bounding box center [120, 113] width 34 height 26
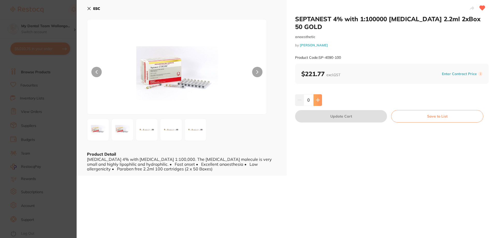
click at [319, 94] on button at bounding box center [317, 99] width 9 height 11
type input "2"
click at [326, 110] on button "Update Cart" at bounding box center [341, 116] width 92 height 12
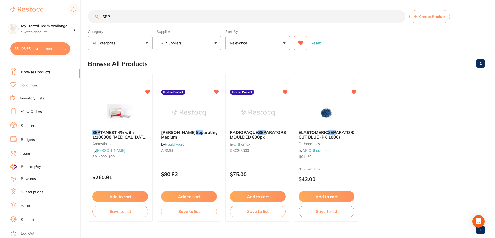
scroll to position [1035, 0]
click at [64, 45] on button "$5,498.66 in your order" at bounding box center [40, 48] width 60 height 12
checkbox input "true"
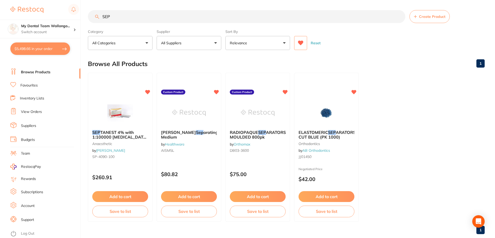
checkbox input "true"
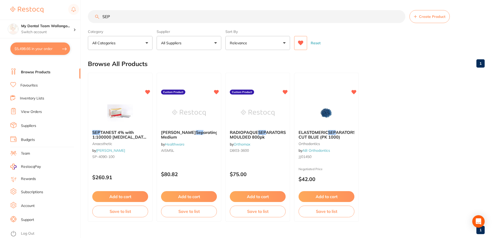
checkbox input "true"
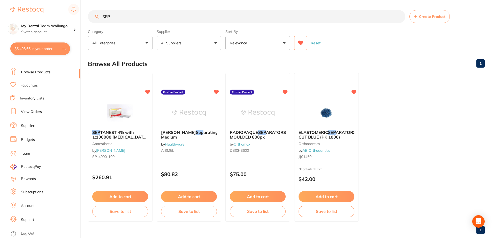
checkbox input "true"
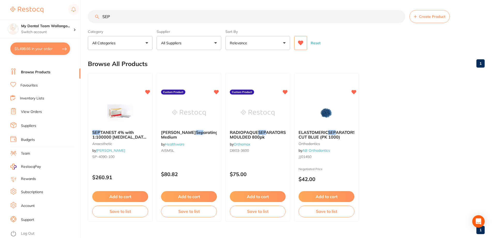
checkbox input "true"
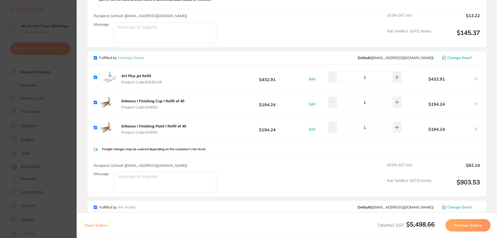
scroll to position [1228, 0]
click at [478, 77] on button at bounding box center [475, 79] width 7 height 5
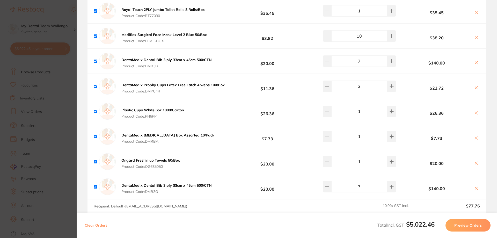
scroll to position [1617, 0]
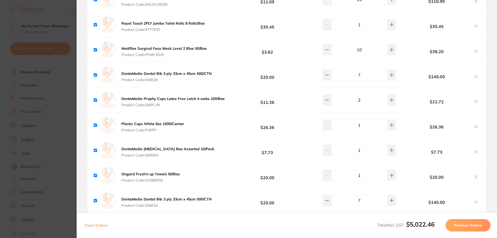
click at [474, 124] on icon at bounding box center [476, 126] width 4 height 4
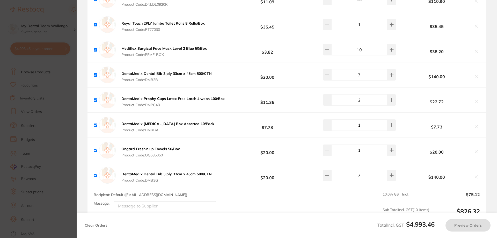
checkbox input "true"
drag, startPoint x: 57, startPoint y: 115, endPoint x: 123, endPoint y: 15, distance: 119.9
click at [57, 115] on section "Update RRP Set your pre negotiated price for this item. Item Agreed RRP (excl. …" at bounding box center [248, 119] width 497 height 238
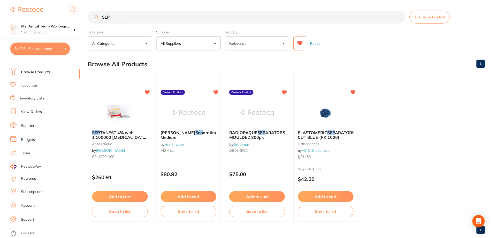
scroll to position [0, 0]
drag, startPoint x: 123, startPoint y: 16, endPoint x: 0, endPoint y: -12, distance: 126.0
click at [0, 0] on html "$4,993.46 My Dental Team Wollongo... Switch account My Dental Team Wollongong $…" at bounding box center [247, 119] width 495 height 238
type input "sheild force"
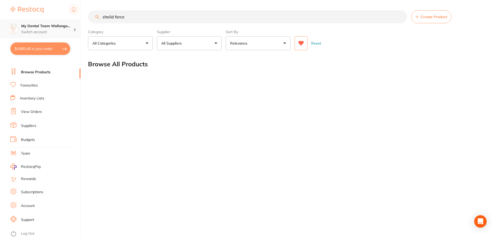
scroll to position [0, 0]
drag, startPoint x: 57, startPoint y: 22, endPoint x: 10, endPoint y: 20, distance: 47.1
click at [10, 20] on div "$4,993.46 My Dental Team Wollongo... Switch account My Dental Team Wollongong $…" at bounding box center [248, 119] width 497 height 238
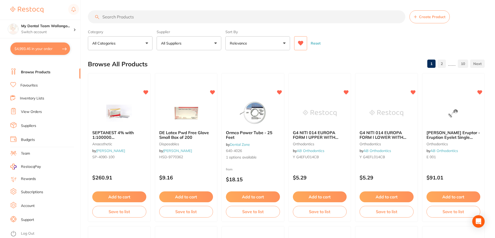
scroll to position [0, 0]
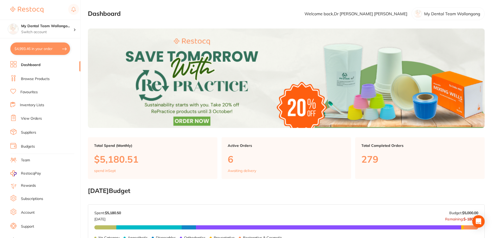
click at [51, 78] on li "Browse Products" at bounding box center [45, 79] width 70 height 8
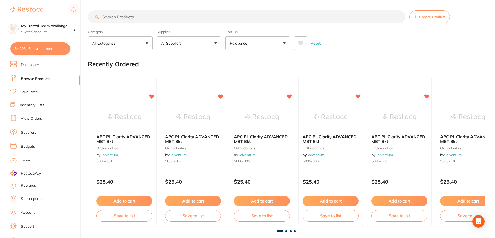
click at [303, 43] on icon at bounding box center [301, 43] width 6 height 5
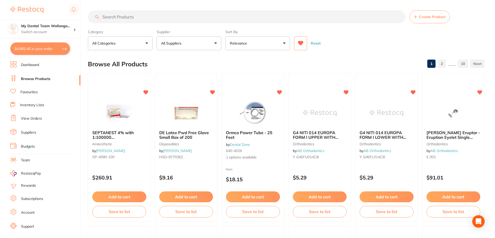
click at [198, 15] on input "search" at bounding box center [247, 16] width 318 height 13
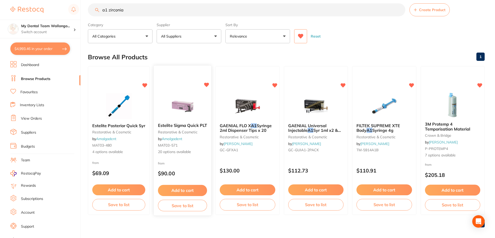
scroll to position [11, 0]
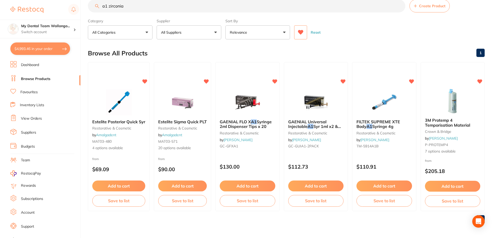
drag, startPoint x: 110, startPoint y: 7, endPoint x: 93, endPoint y: 6, distance: 17.4
click at [93, 7] on input "a1 zirconia" at bounding box center [247, 5] width 318 height 13
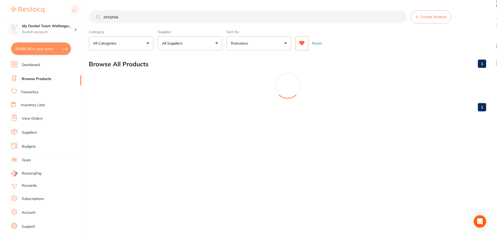
scroll to position [0, 0]
drag, startPoint x: 124, startPoint y: 16, endPoint x: 99, endPoint y: 17, distance: 24.6
click at [99, 17] on input "zirconia" at bounding box center [247, 16] width 319 height 13
type input "zirconia"
click at [298, 46] on button at bounding box center [300, 43] width 13 height 14
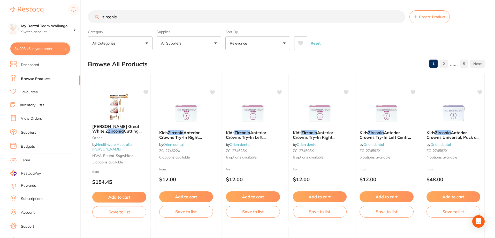
click at [300, 44] on icon at bounding box center [300, 43] width 5 height 5
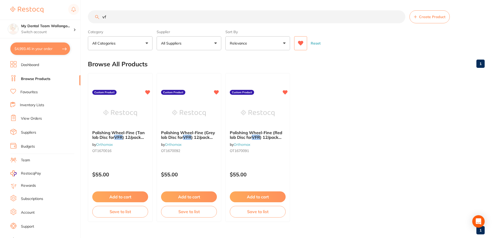
type input "v"
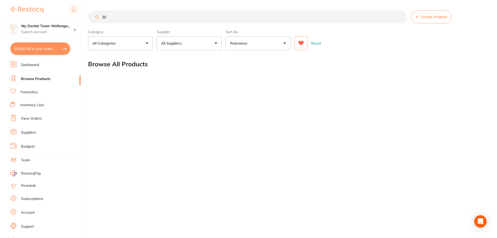
type input "b"
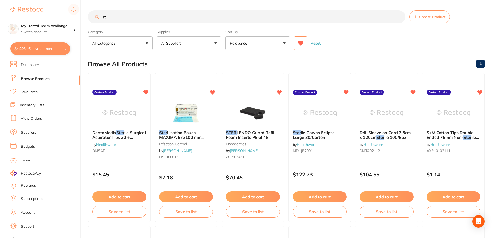
type input "s"
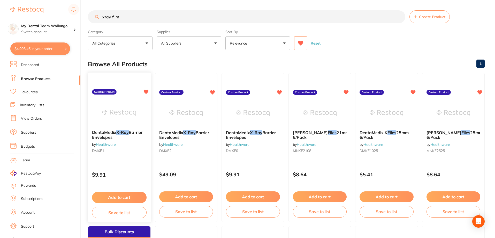
type input "xray film"
click at [115, 106] on img at bounding box center [119, 113] width 34 height 26
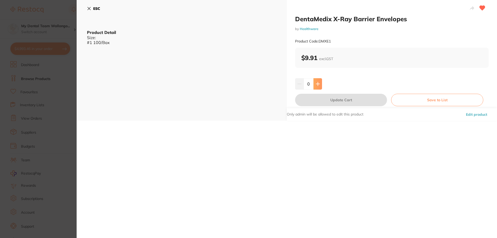
click at [318, 88] on button at bounding box center [317, 83] width 9 height 11
type input "1"
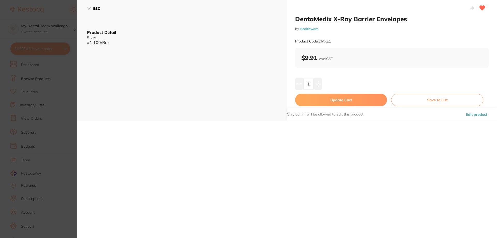
click at [320, 98] on button "Update Cart" at bounding box center [341, 100] width 92 height 12
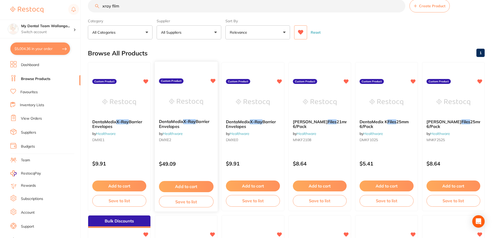
click at [180, 131] on link "Healthware" at bounding box center [173, 133] width 20 height 5
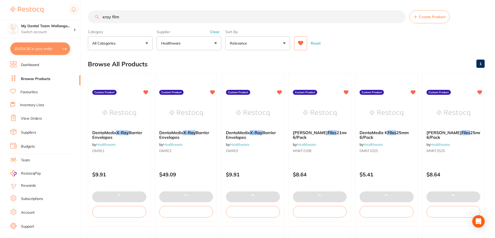
click at [216, 33] on button "Clear" at bounding box center [215, 31] width 13 height 5
click at [190, 115] on img at bounding box center [186, 113] width 34 height 26
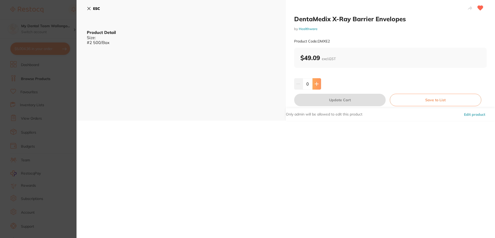
click at [319, 86] on button at bounding box center [317, 83] width 9 height 11
type input "1"
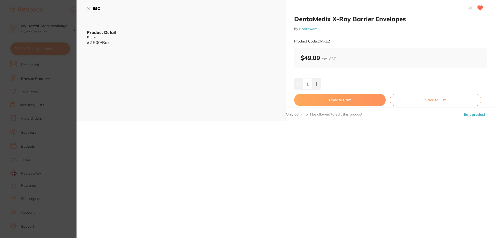
click at [322, 99] on button "Update Cart" at bounding box center [340, 100] width 92 height 12
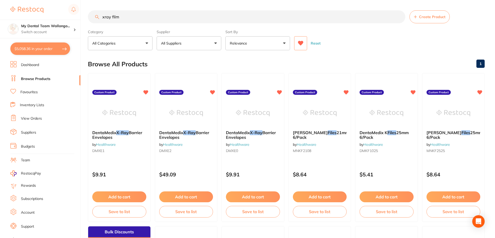
drag, startPoint x: 147, startPoint y: 19, endPoint x: 0, endPoint y: 19, distance: 147.0
click at [0, 19] on div "$5,058.36 My Dental Team Wollongo... Switch account My Dental Team Wollongong $…" at bounding box center [247, 119] width 495 height 238
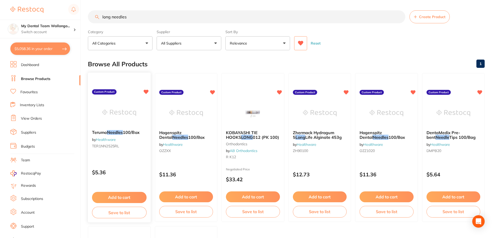
click at [116, 99] on div "Terumo Needles 100/Box by Healthware TER1NN2525RL Custom Product $5.36 Add to c…" at bounding box center [119, 147] width 63 height 150
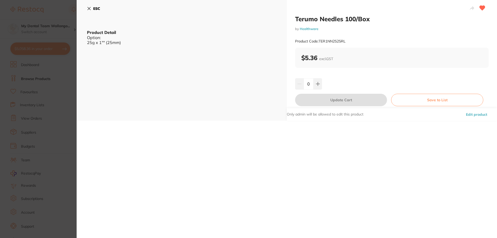
click at [51, 89] on section "Terumo Needles 100/Box by Healthware Product Code: TER1NN2525RL ESC Product Det…" at bounding box center [248, 119] width 497 height 238
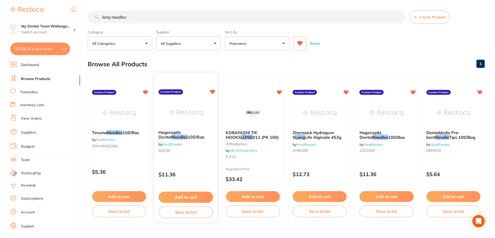
scroll to position [11, 0]
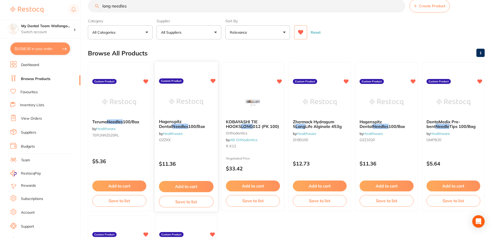
click at [182, 95] on img at bounding box center [186, 102] width 34 height 26
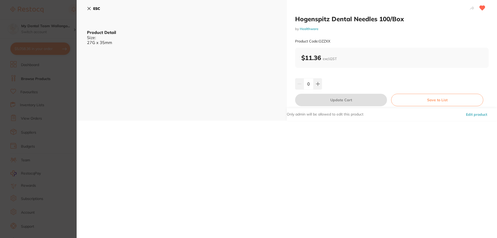
click at [26, 75] on section "Hogenspitz Dental Needles 100/Box by Healthware Product Code: OZZXX ESC Product…" at bounding box center [248, 119] width 497 height 238
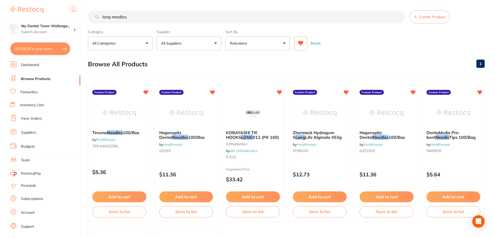
drag, startPoint x: 111, startPoint y: 16, endPoint x: 19, endPoint y: 6, distance: 93.1
click at [21, 7] on div "$5,058.36 My Dental Team Wollongo... Switch account My Dental Team Wollongong $…" at bounding box center [247, 119] width 495 height 238
drag, startPoint x: 153, startPoint y: 16, endPoint x: 0, endPoint y: 8, distance: 153.4
click at [0, 8] on div "$5,058.36 My Dental Team Wollongo... Switch account My Dental Team Wollongong $…" at bounding box center [247, 119] width 495 height 238
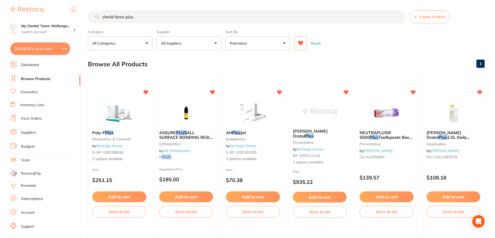
click at [122, 97] on div "Poly-F Plus restorative & cosmetic by Dentsply Sirona R-BP-1000186036 1 options…" at bounding box center [119, 147] width 63 height 149
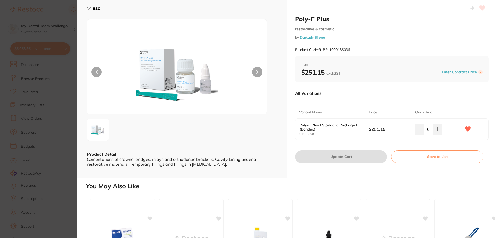
click at [151, 83] on img at bounding box center [177, 73] width 108 height 82
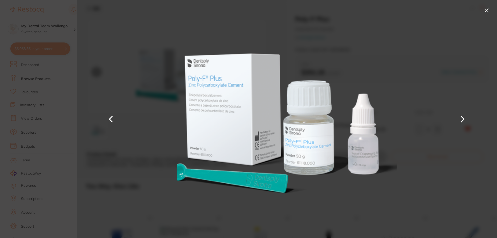
click at [279, 101] on img at bounding box center [287, 119] width 220 height 238
click at [51, 131] on section "Poly-F Plus restorative & cosmetic by Dentsply Sirona Product Code: R-BP-100018…" at bounding box center [248, 119] width 497 height 238
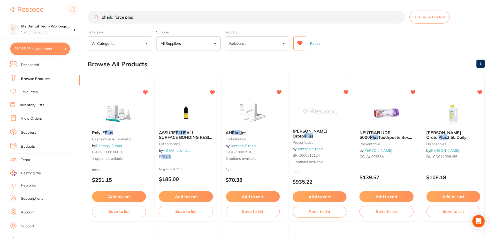
scroll to position [1, 0]
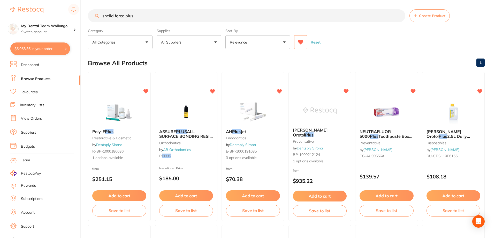
click at [128, 101] on img at bounding box center [119, 112] width 34 height 26
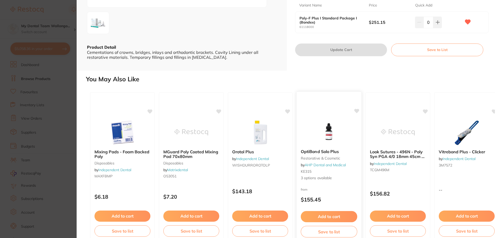
scroll to position [116, 0]
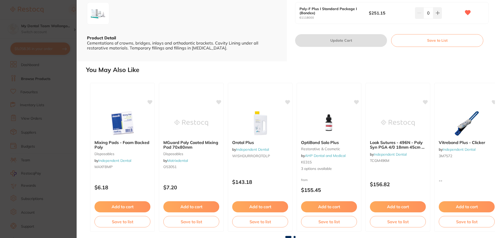
click at [33, 89] on section "Poly-F Plus restorative & cosmetic by Dentsply Sirona Product Code: R-BP-100018…" at bounding box center [248, 119] width 497 height 238
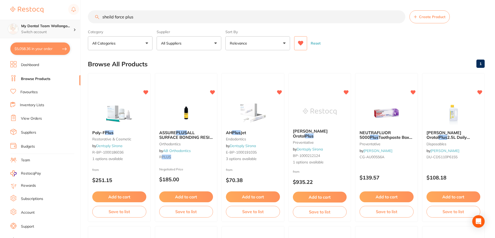
drag, startPoint x: 140, startPoint y: 17, endPoint x: 0, endPoint y: 27, distance: 140.6
click at [0, 24] on div "$5,058.36 My Dental Team Wollongo... Switch account My Dental Team Wollongong $…" at bounding box center [247, 119] width 495 height 238
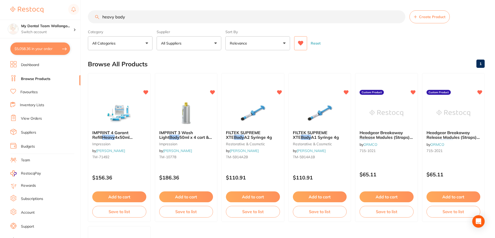
type input "heavy body"
click at [108, 121] on img at bounding box center [119, 113] width 34 height 26
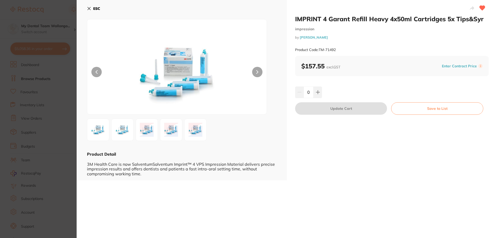
drag, startPoint x: 65, startPoint y: 76, endPoint x: 90, endPoint y: 93, distance: 30.6
click at [66, 76] on section "IMPRINT 4 Garant Refill Heavy 4x50ml Cartridges 5x Tips&Syr impression by Henry…" at bounding box center [248, 119] width 497 height 238
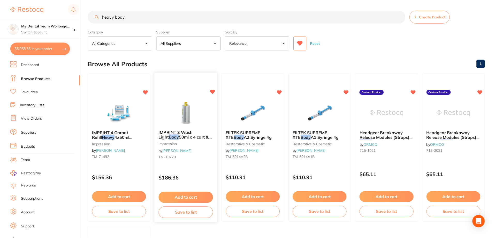
scroll to position [0, 0]
click at [179, 101] on img at bounding box center [186, 112] width 34 height 26
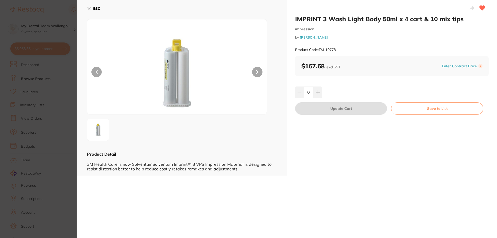
click at [31, 78] on section "IMPRINT 3 Wash Light Body 50ml x 4 cart & 10 mix tips impression by Henry Schei…" at bounding box center [248, 119] width 497 height 238
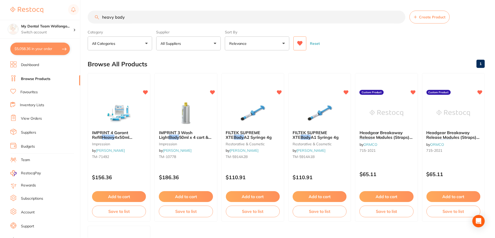
scroll to position [0, 0]
click at [39, 149] on li "Budgets" at bounding box center [45, 147] width 70 height 8
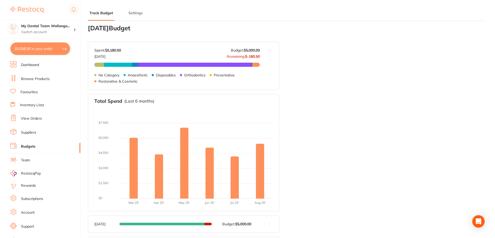
scroll to position [2, 0]
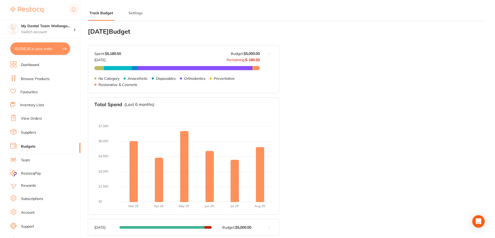
click at [29, 67] on link "Dashboard" at bounding box center [30, 64] width 18 height 5
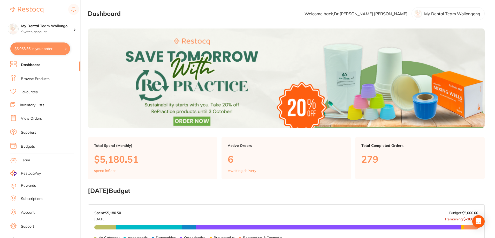
click at [38, 63] on link "Dashboard" at bounding box center [31, 64] width 20 height 5
drag, startPoint x: 51, startPoint y: 80, endPoint x: 84, endPoint y: 67, distance: 35.1
click at [52, 82] on li "Browse Products" at bounding box center [45, 79] width 70 height 8
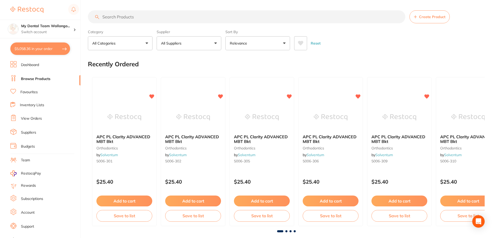
click at [143, 17] on input "search" at bounding box center [247, 16] width 318 height 13
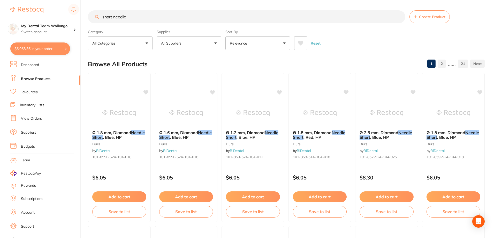
click at [305, 42] on button at bounding box center [300, 43] width 13 height 14
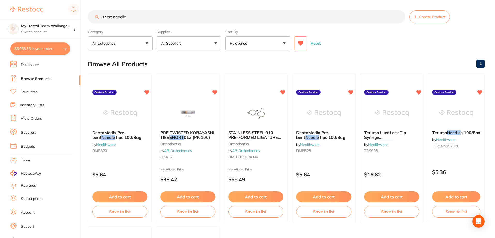
click at [103, 111] on div at bounding box center [119, 113] width 63 height 26
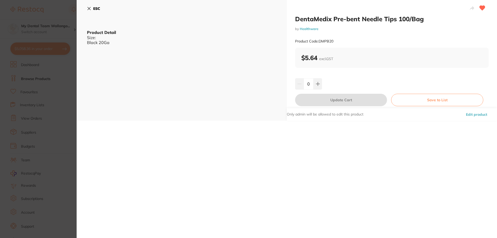
click at [29, 124] on section "DentaMedix Pre-bent Needle Tips 100/Bag by Healthware Product Code: DMPB20 ESC …" at bounding box center [248, 119] width 497 height 238
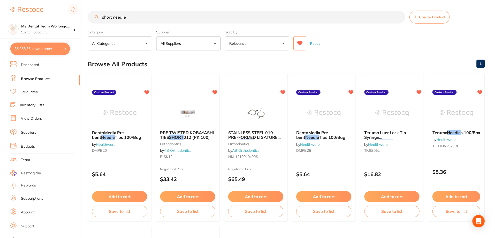
scroll to position [0, 0]
drag, startPoint x: 115, startPoint y: 17, endPoint x: 34, endPoint y: 21, distance: 81.4
click at [34, 21] on div "$5,058.36 My Dental Team Wollongo... Switch account My Dental Team Wollongong $…" at bounding box center [247, 119] width 495 height 238
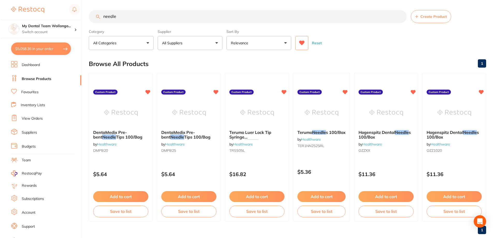
scroll to position [0, 0]
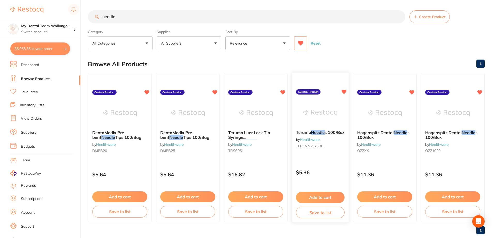
click at [334, 106] on img at bounding box center [320, 113] width 34 height 26
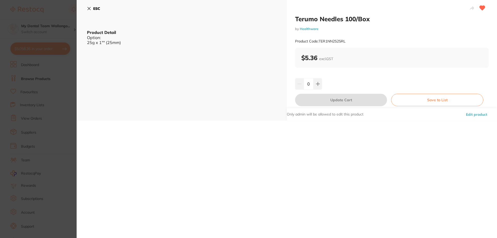
click at [40, 106] on section "Terumo Needles 100/Box by Healthware Product Code: TER1NN2525RL ESC Product Det…" at bounding box center [248, 119] width 497 height 238
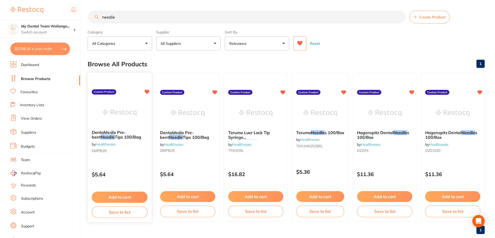
scroll to position [0, 0]
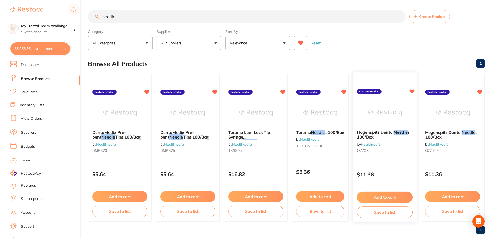
click at [403, 118] on div at bounding box center [385, 112] width 64 height 26
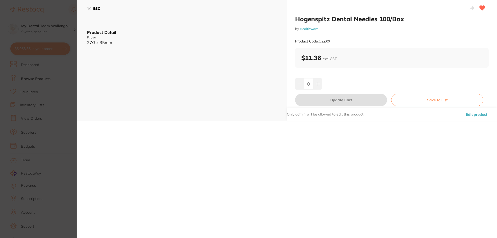
click at [51, 108] on section "Hogenspitz Dental Needles 100/Box by Healthware Product Code: OZZXX ESC Product…" at bounding box center [248, 119] width 497 height 238
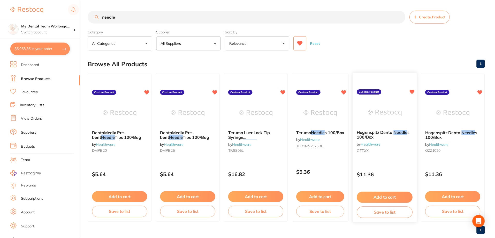
scroll to position [0, 0]
click at [452, 116] on img at bounding box center [453, 113] width 34 height 26
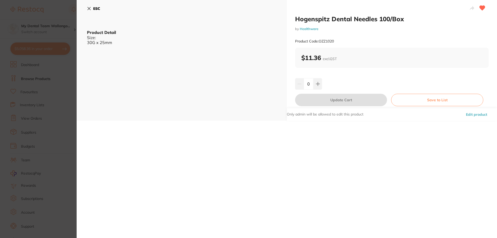
click at [46, 98] on section "Hogenspitz Dental Needles 100/Box by Healthware Product Code: OZZ1020 ESC Produ…" at bounding box center [248, 119] width 497 height 238
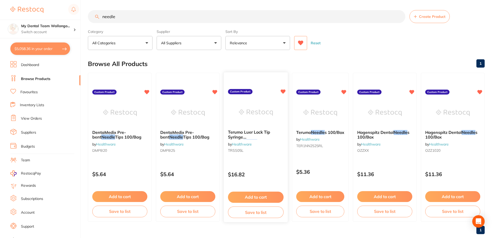
scroll to position [11, 0]
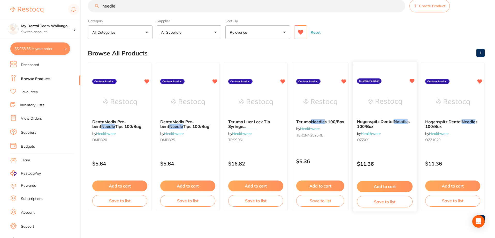
click at [383, 92] on img at bounding box center [385, 102] width 34 height 26
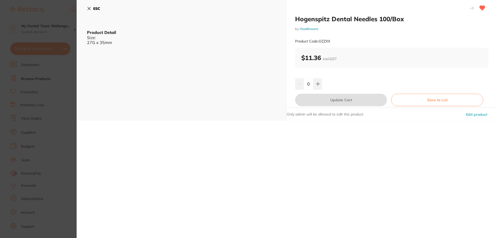
click at [61, 81] on section "Hogenspitz Dental Needles 100/Box by Healthware Product Code: OZZXX ESC Product…" at bounding box center [248, 119] width 497 height 238
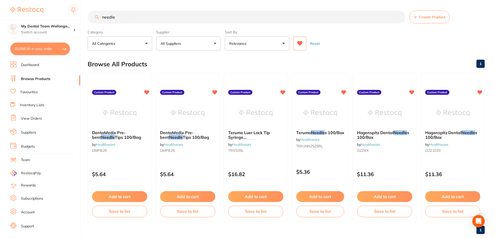
scroll to position [11, 0]
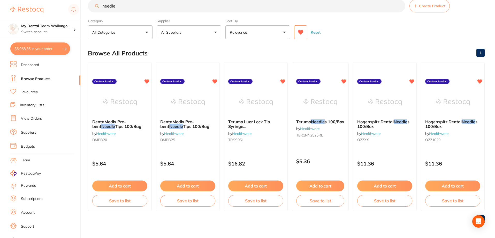
drag, startPoint x: 130, startPoint y: 9, endPoint x: 19, endPoint y: 5, distance: 110.6
click at [19, 5] on div "$5,058.36 My Dental Team Wollongo... Switch account My Dental Team Wollongong $…" at bounding box center [247, 108] width 495 height 238
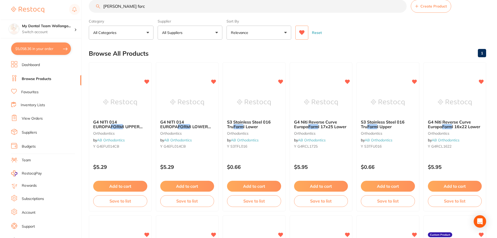
scroll to position [0, 0]
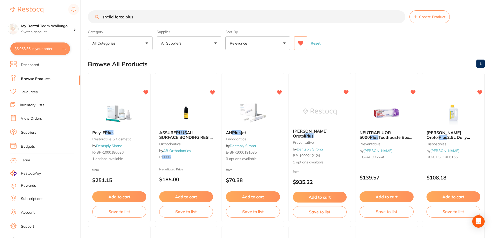
drag, startPoint x: 142, startPoint y: 16, endPoint x: 0, endPoint y: 16, distance: 142.0
click at [0, 16] on div "$5,058.36 My Dental Team Wollongo... Switch account My Dental Team Wollongong $…" at bounding box center [247, 119] width 495 height 238
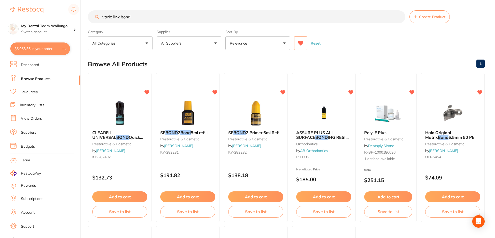
click at [133, 117] on img at bounding box center [120, 113] width 34 height 26
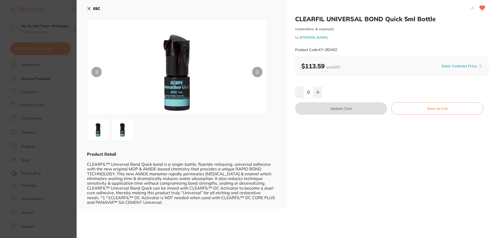
click at [257, 68] on button at bounding box center [257, 72] width 10 height 10
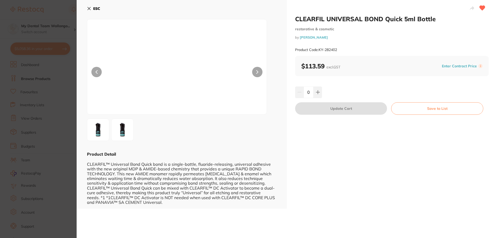
click at [257, 68] on button at bounding box center [257, 72] width 10 height 10
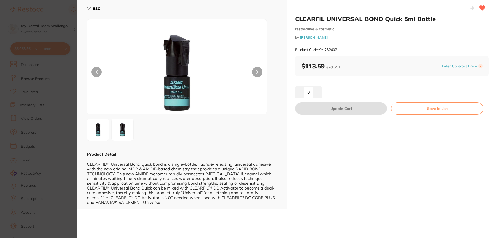
drag, startPoint x: 47, startPoint y: 95, endPoint x: 50, endPoint y: 114, distance: 19.9
click at [47, 95] on section "CLEARFIL UNIVERSAL BOND Quick 5ml Bottle restorative & cosmetic by [PERSON_NAME…" at bounding box center [248, 119] width 497 height 238
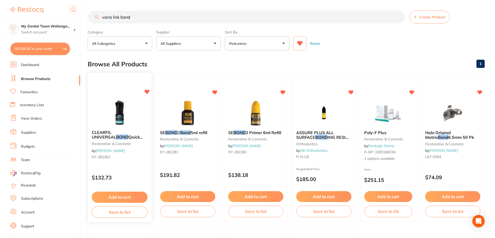
scroll to position [11, 0]
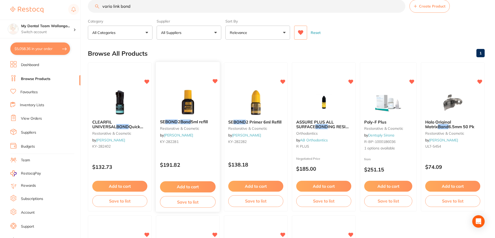
click at [196, 101] on img at bounding box center [188, 102] width 34 height 26
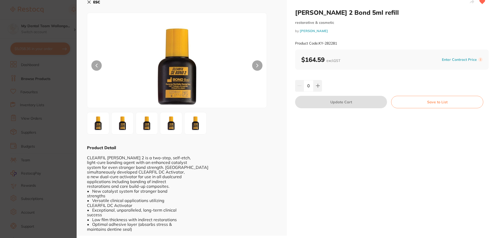
scroll to position [8, 0]
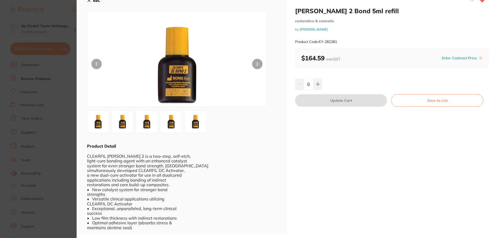
click at [41, 88] on section "[PERSON_NAME] 2 Bond 5ml refill restorative & cosmetic by [PERSON_NAME] Product…" at bounding box center [248, 119] width 497 height 238
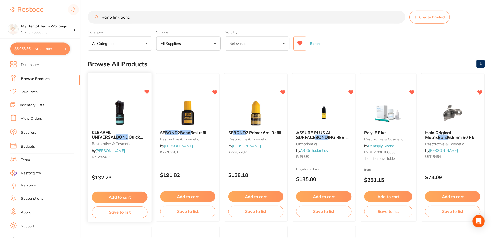
scroll to position [11, 0]
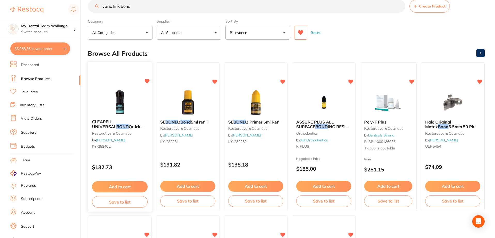
click at [135, 103] on img at bounding box center [120, 102] width 34 height 26
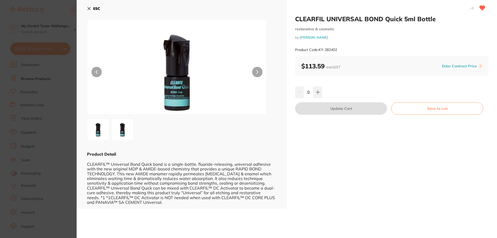
click at [58, 116] on section "CLEARFIL UNIVERSAL BOND Quick 5ml Bottle restorative & cosmetic by Henry Schein…" at bounding box center [248, 119] width 497 height 238
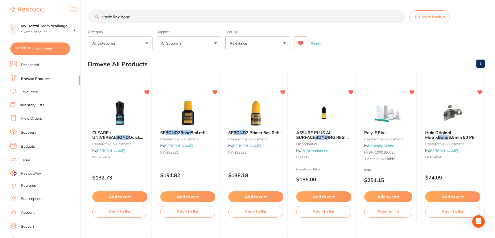
click at [173, 19] on input "vario link bond" at bounding box center [247, 16] width 318 height 13
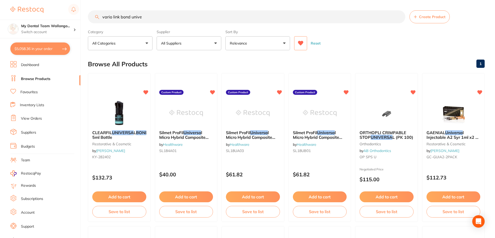
type input "vario link bond univ"
type input "v"
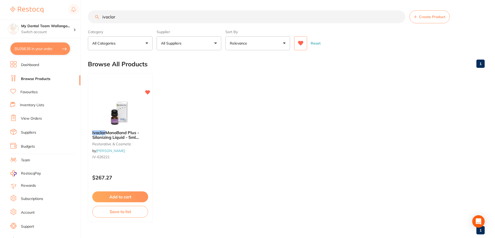
click at [305, 44] on button at bounding box center [300, 43] width 13 height 14
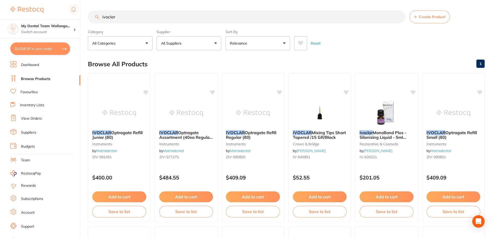
drag, startPoint x: 293, startPoint y: 18, endPoint x: 0, endPoint y: 3, distance: 293.0
click at [0, 3] on div "$5,058.36 My Dental Team Wollongo... Switch account My Dental Team Wollongong $…" at bounding box center [247, 119] width 495 height 238
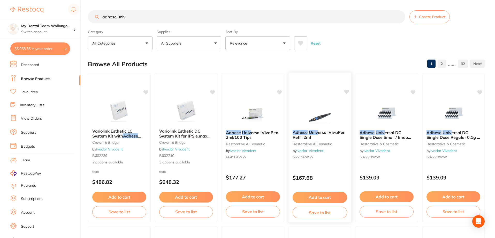
type input "adhese univ"
click at [323, 119] on img at bounding box center [320, 113] width 34 height 26
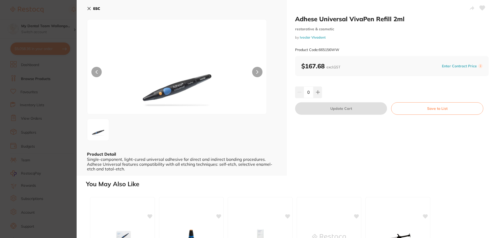
drag, startPoint x: 301, startPoint y: 129, endPoint x: 316, endPoint y: 101, distance: 31.7
click at [316, 88] on button at bounding box center [317, 91] width 9 height 11
type input "1"
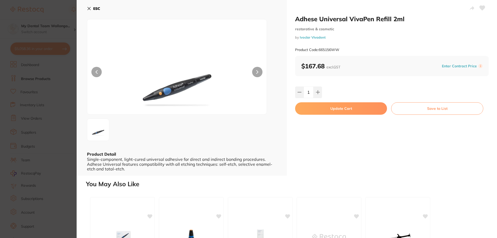
click at [350, 106] on button "Update Cart" at bounding box center [341, 108] width 92 height 12
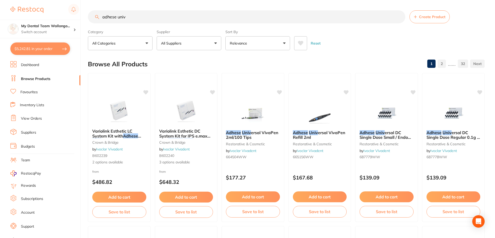
click at [0, 6] on div "$5,242.81 My Dental Team Wollongo... Switch account My Dental Team Wollongong $…" at bounding box center [247, 119] width 495 height 238
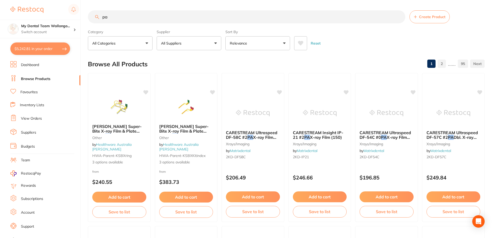
type input "p"
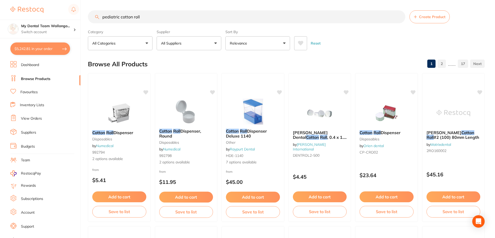
drag, startPoint x: 120, startPoint y: 19, endPoint x: 0, endPoint y: -4, distance: 122.5
click at [0, 0] on html "$5,242.81 My Dental Team Wollongo... Switch account My Dental Team Wollongong $…" at bounding box center [247, 119] width 495 height 238
click at [297, 41] on button at bounding box center [300, 43] width 13 height 14
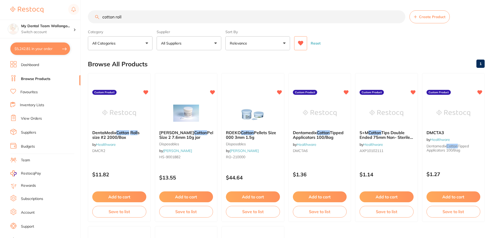
click at [297, 43] on button at bounding box center [300, 43] width 13 height 14
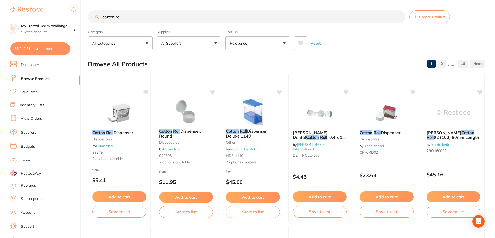
drag, startPoint x: 128, startPoint y: 19, endPoint x: 0, endPoint y: 13, distance: 128.5
click at [0, 13] on div "$5,242.81 My Dental Team Wollongo... Switch account My Dental Team Wollongong $…" at bounding box center [247, 119] width 495 height 238
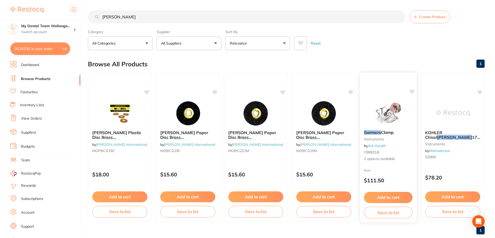
type input "garner"
click at [383, 109] on img at bounding box center [389, 113] width 34 height 26
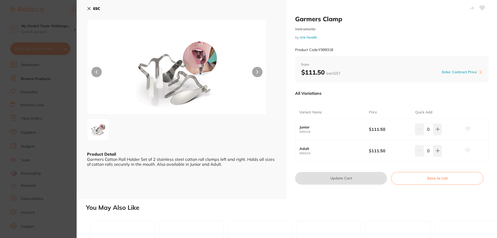
drag, startPoint x: 213, startPoint y: 60, endPoint x: 201, endPoint y: 79, distance: 22.3
click at [213, 60] on img at bounding box center [177, 73] width 108 height 82
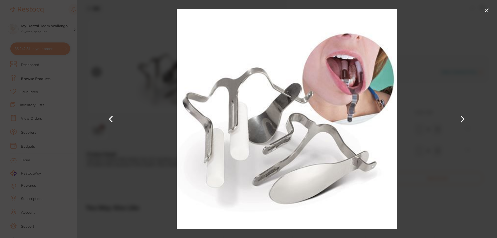
click at [110, 77] on button at bounding box center [111, 119] width 12 height 119
click at [487, 10] on button at bounding box center [486, 10] width 8 height 8
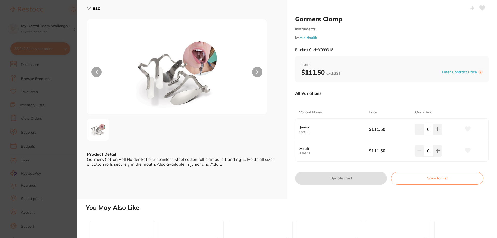
drag, startPoint x: 24, startPoint y: 49, endPoint x: 11, endPoint y: 61, distance: 17.8
click at [24, 48] on section "Garmers Clamp instruments by Ark Health Product Code: Y999318 ESC Product Detai…" at bounding box center [248, 119] width 497 height 238
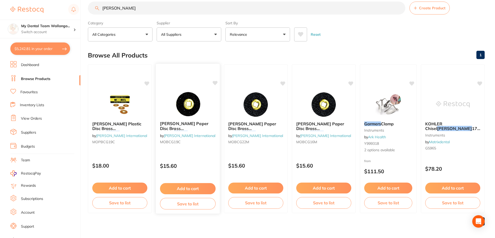
scroll to position [11, 0]
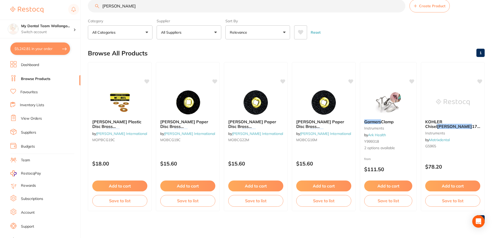
click at [50, 50] on button "$5,242.81 in your order" at bounding box center [40, 48] width 60 height 12
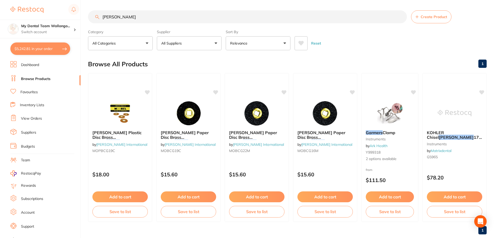
checkbox input "true"
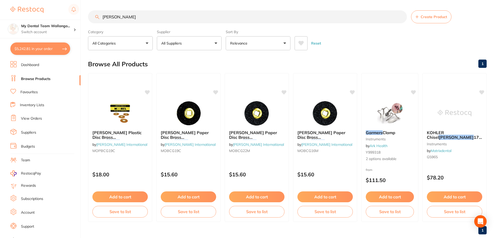
checkbox input "true"
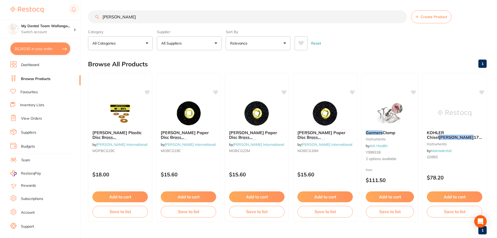
checkbox input "true"
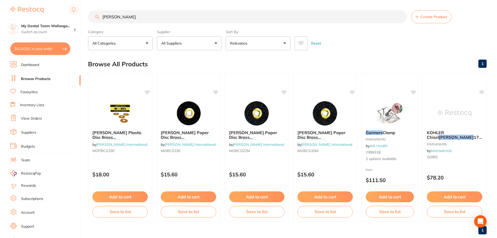
checkbox input "true"
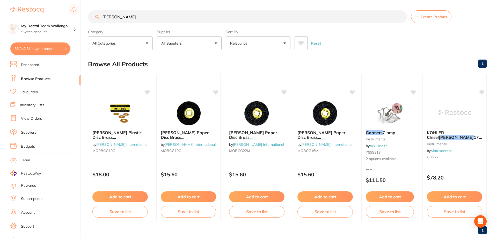
checkbox input "true"
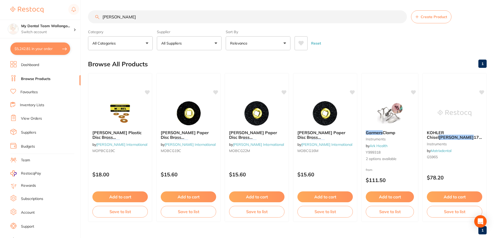
checkbox input "true"
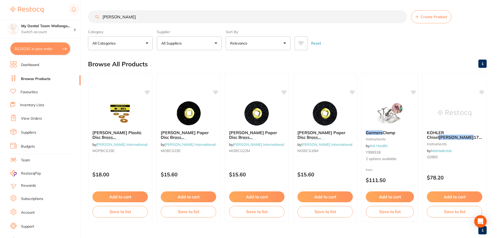
checkbox input "true"
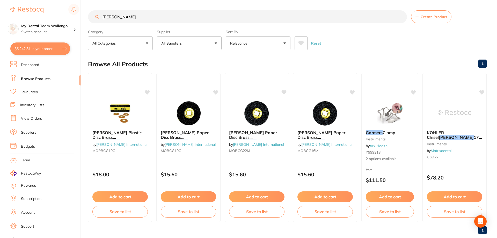
checkbox input "true"
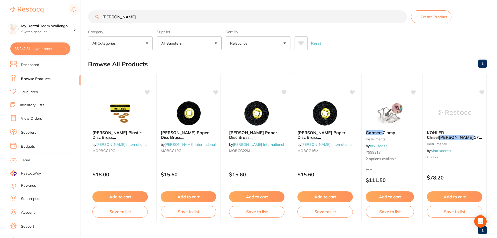
checkbox input "true"
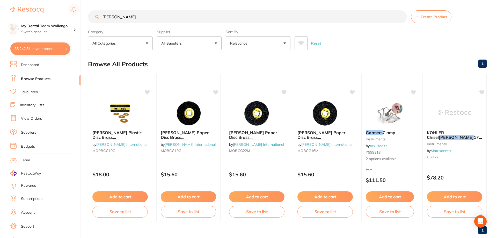
checkbox input "true"
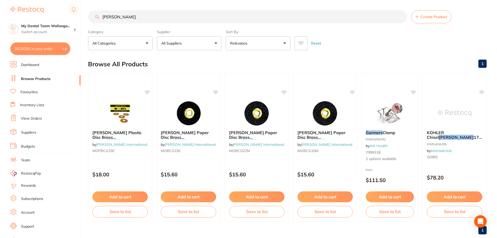
checkbox input "true"
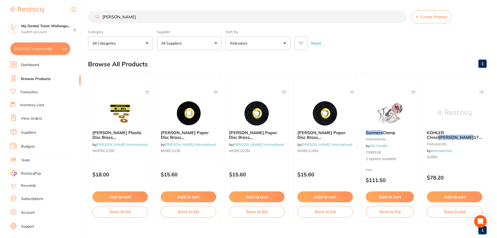
checkbox input "true"
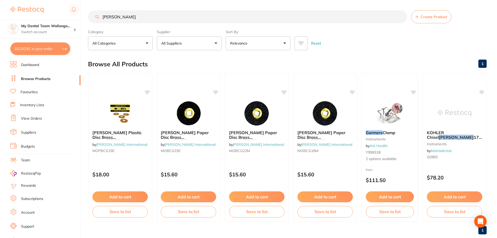
checkbox input "true"
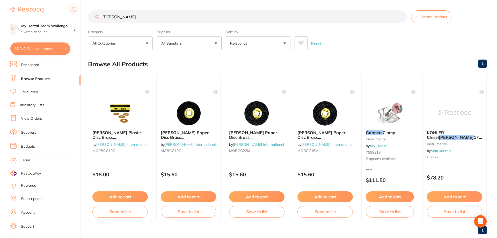
checkbox input "true"
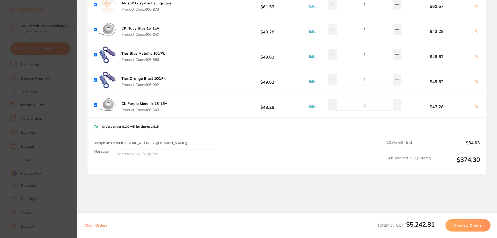
scroll to position [2078, 0]
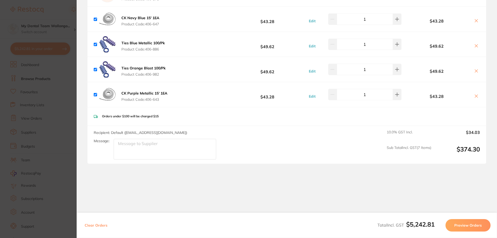
click at [71, 99] on section "Update RRP Set your pre negotiated price for this item. Item Agreed RRP (excl. …" at bounding box center [248, 119] width 497 height 238
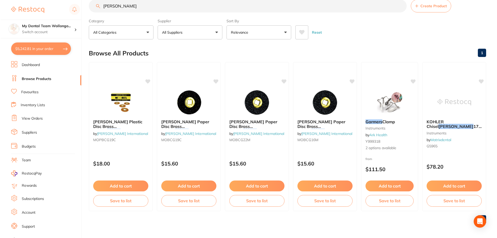
scroll to position [0, 0]
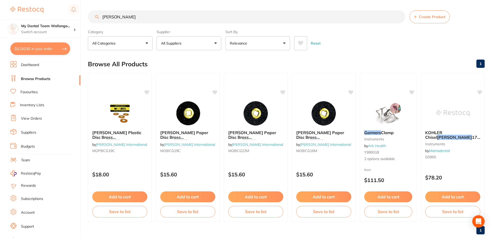
drag, startPoint x: 139, startPoint y: 7, endPoint x: 28, endPoint y: 6, distance: 110.5
click at [28, 4] on div "$5,242.81 My Dental Team Wollongo... Switch account My Dental Team Wollongong $…" at bounding box center [247, 119] width 495 height 238
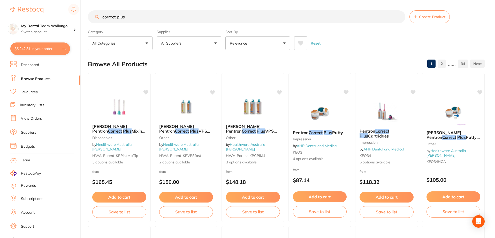
type input "correct plus"
click at [300, 40] on button at bounding box center [300, 43] width 13 height 14
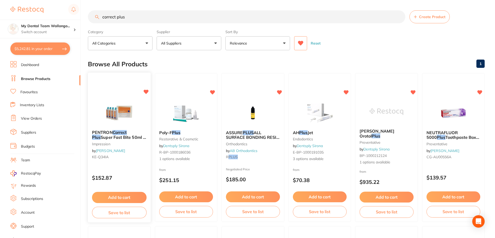
click at [133, 120] on img at bounding box center [119, 113] width 34 height 26
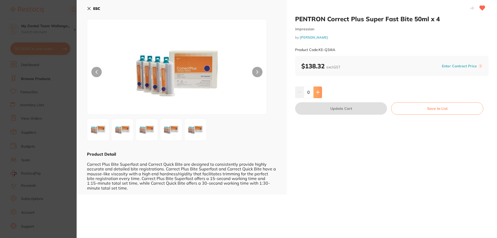
click at [319, 92] on icon at bounding box center [317, 92] width 3 height 3
type input "1"
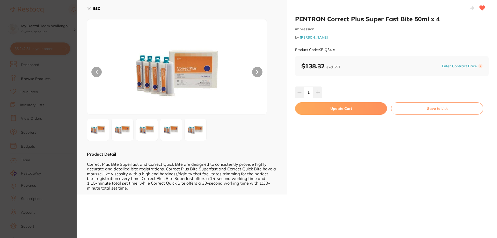
click at [205, 125] on button at bounding box center [195, 129] width 22 height 22
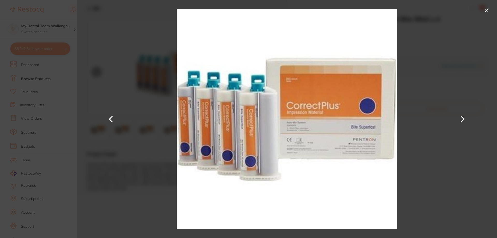
click at [150, 102] on div at bounding box center [287, 119] width 420 height 238
click at [97, 88] on div at bounding box center [287, 119] width 420 height 238
click at [58, 152] on section "PENTRON Correct Plus Super Fast Bite 50ml x 4 impression by Henry Schein Halas …" at bounding box center [248, 119] width 497 height 238
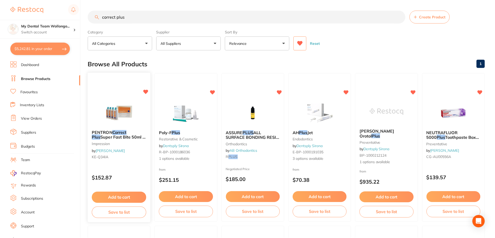
scroll to position [2, 0]
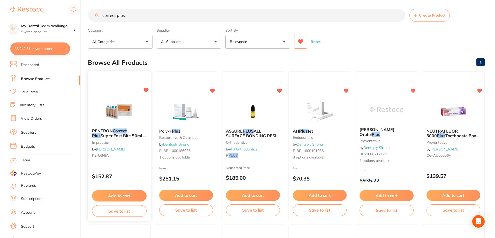
click at [132, 108] on img at bounding box center [119, 111] width 34 height 26
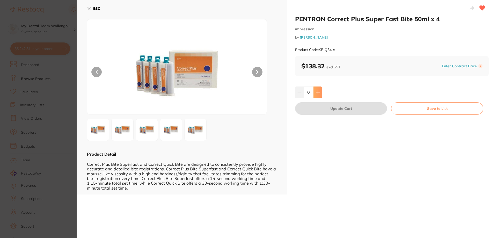
click at [316, 93] on icon at bounding box center [318, 92] width 4 height 4
type input "1"
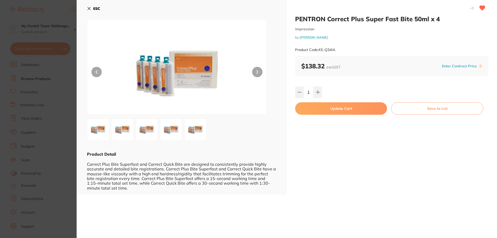
click at [332, 110] on button "Update Cart" at bounding box center [341, 108] width 92 height 12
checkbox input "false"
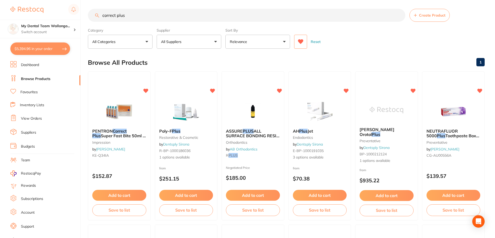
scroll to position [0, 0]
drag, startPoint x: 128, startPoint y: 17, endPoint x: 66, endPoint y: 19, distance: 61.6
click at [66, 19] on div "$5,394.96 My Dental Team Wollongo... Switch account My Dental Team Wollongong $…" at bounding box center [247, 117] width 495 height 238
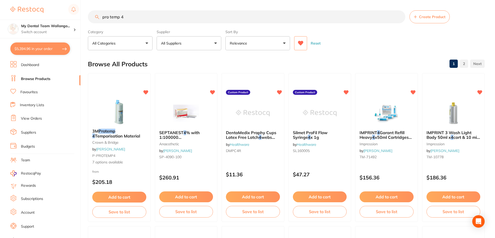
click at [104, 18] on input "pro temp 4" at bounding box center [247, 16] width 318 height 13
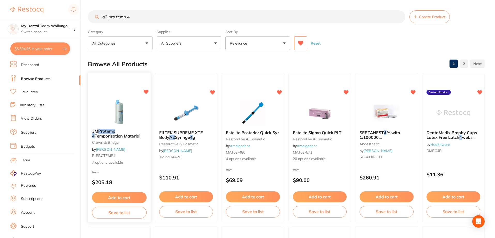
type input "a2 pro temp 4"
click at [108, 116] on img at bounding box center [119, 111] width 34 height 26
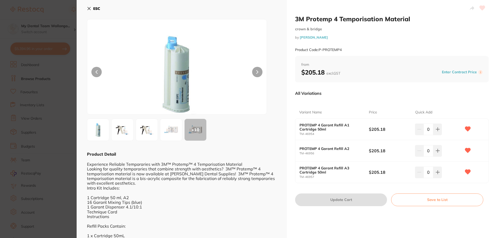
click at [441, 156] on div "0" at bounding box center [438, 150] width 46 height 11
click at [431, 148] on input "0" at bounding box center [428, 150] width 10 height 11
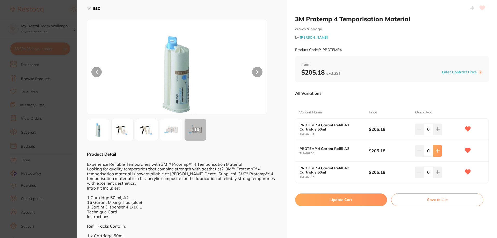
click at [436, 150] on icon at bounding box center [437, 150] width 3 height 3
type input "1"
click at [345, 203] on button "Update Cart" at bounding box center [341, 199] width 92 height 12
checkbox input "false"
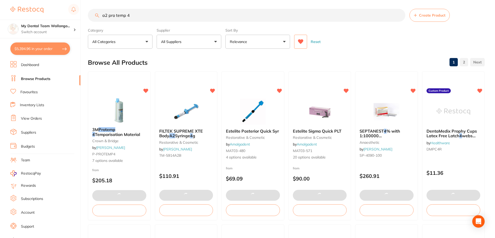
scroll to position [2126, 0]
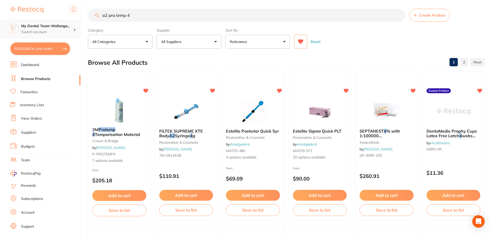
drag, startPoint x: 319, startPoint y: 17, endPoint x: 0, endPoint y: 23, distance: 319.1
click at [0, 20] on div "$5,620.66 My Dental Team Wollongo... Switch account My Dental Team Wollongong $…" at bounding box center [247, 117] width 495 height 238
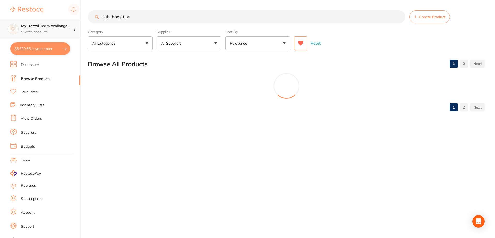
scroll to position [0, 0]
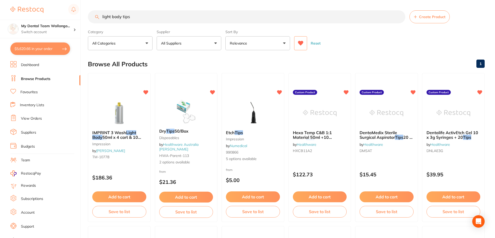
type input "light body tips"
click at [139, 125] on div at bounding box center [119, 113] width 62 height 26
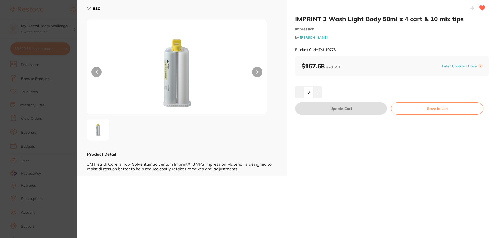
click at [36, 90] on section "IMPRINT 3 Wash Light Body 50ml x 4 cart & 10 mix tips impression by Henry Schei…" at bounding box center [248, 119] width 497 height 238
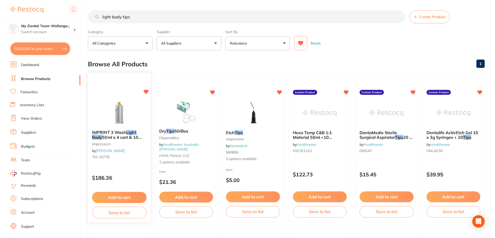
click at [113, 93] on div "IMPRINT 3 Wash Light Body 50ml x 4 cart & 10 mix tips impression by Henry Schei…" at bounding box center [119, 147] width 63 height 150
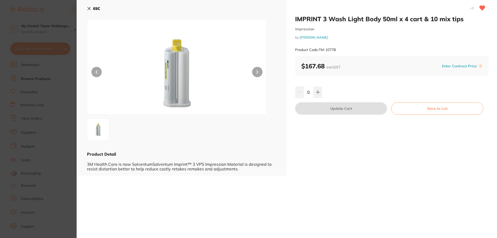
click at [68, 121] on section "IMPRINT 3 Wash Light Body 50ml x 4 cart & 10 mix tips impression by Henry Schei…" at bounding box center [248, 119] width 497 height 238
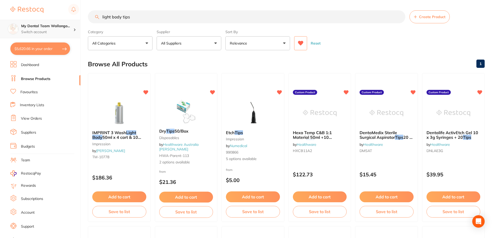
scroll to position [0, 0]
drag, startPoint x: 131, startPoint y: 16, endPoint x: 27, endPoint y: 20, distance: 103.8
click at [27, 20] on div "$5,620.66 My Dental Team Wollongo... Switch account My Dental Team Wollongong $…" at bounding box center [247, 119] width 495 height 238
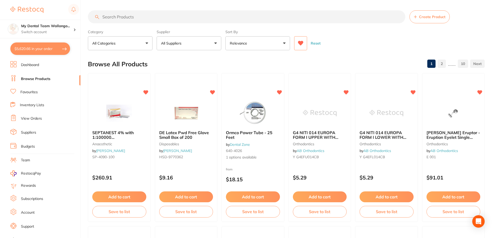
click at [142, 21] on input "search" at bounding box center [247, 16] width 318 height 13
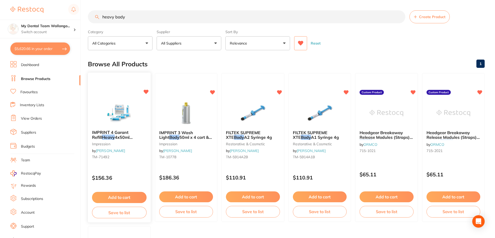
type input "heavy body"
click at [140, 124] on div at bounding box center [119, 113] width 63 height 26
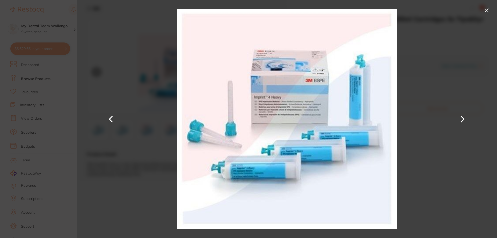
scroll to position [0, 0]
click at [111, 200] on div at bounding box center [287, 119] width 420 height 238
drag, startPoint x: 44, startPoint y: 37, endPoint x: 48, endPoint y: 38, distance: 3.9
click at [44, 38] on section "IMPRINT 4 Garant Refill Heavy 4x50ml Cartridges 5x Tips&Syr impression by [PERS…" at bounding box center [248, 119] width 497 height 238
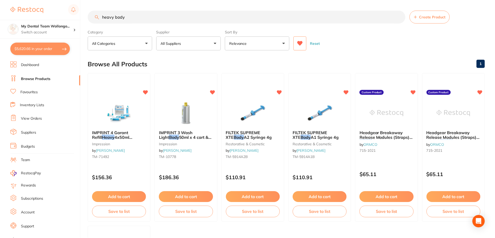
scroll to position [1, 0]
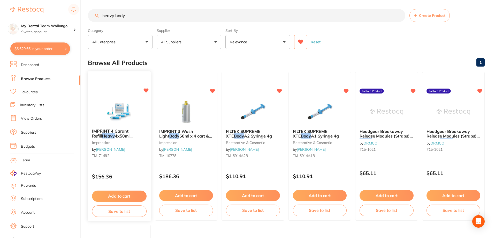
click at [127, 169] on div "$156.36" at bounding box center [119, 175] width 63 height 14
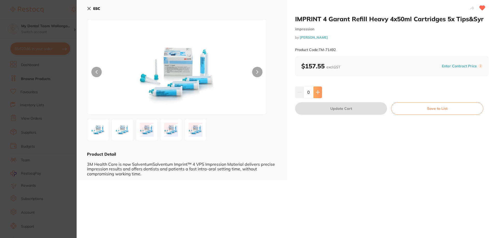
drag, startPoint x: 311, startPoint y: 93, endPoint x: 313, endPoint y: 93, distance: 2.6
click at [312, 93] on input "0" at bounding box center [308, 91] width 10 height 11
click at [316, 93] on icon at bounding box center [318, 92] width 4 height 4
type input "1"
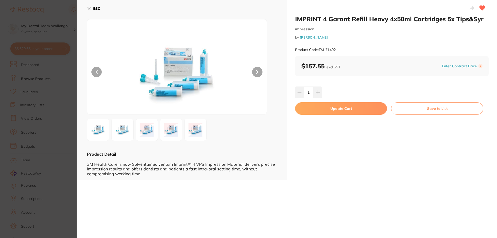
click at [322, 106] on button "Update Cart" at bounding box center [341, 108] width 92 height 12
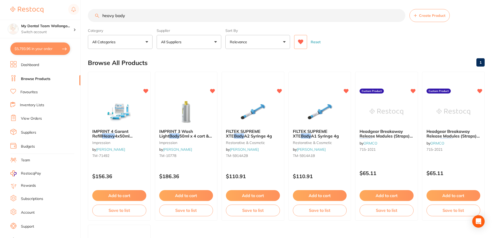
scroll to position [2155, 0]
drag, startPoint x: 80, startPoint y: 20, endPoint x: 53, endPoint y: 22, distance: 27.3
click at [54, 22] on div "$5,793.96 My Dental Team Wollongo... Switch account My Dental Team Wollongong $…" at bounding box center [247, 118] width 495 height 238
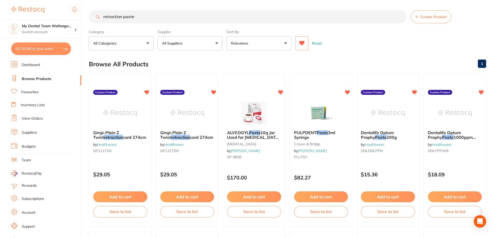
scroll to position [0, 0]
drag, startPoint x: 136, startPoint y: 16, endPoint x: 120, endPoint y: 15, distance: 15.8
click at [120, 15] on input "retraction paste" at bounding box center [247, 16] width 318 height 13
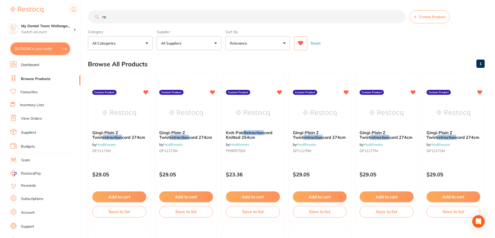
type input "r"
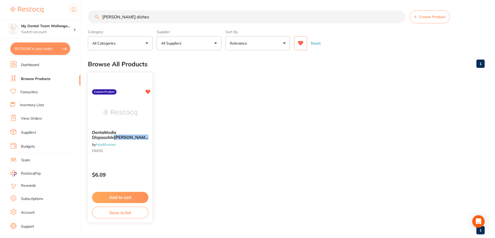
type input "[PERSON_NAME] dishes"
click at [135, 120] on img at bounding box center [120, 113] width 34 height 26
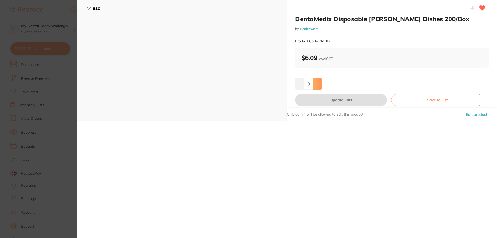
click at [319, 85] on icon at bounding box center [318, 84] width 4 height 4
type input "1"
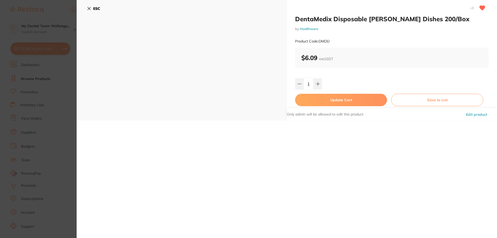
click at [336, 100] on button "Update Cart" at bounding box center [341, 100] width 92 height 12
checkbox input "false"
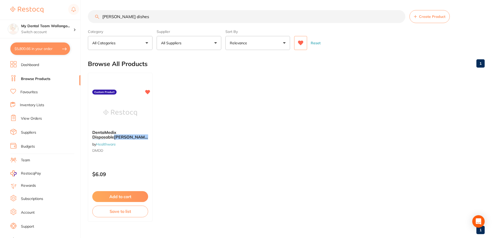
scroll to position [0, 0]
drag, startPoint x: 133, startPoint y: 16, endPoint x: 96, endPoint y: 21, distance: 36.8
click at [96, 21] on input "[PERSON_NAME] dishes" at bounding box center [247, 16] width 318 height 13
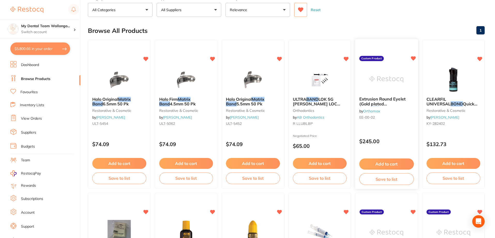
scroll to position [0, 0]
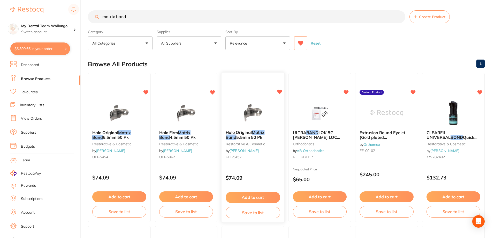
type input "matrix band"
click at [244, 105] on img at bounding box center [253, 113] width 34 height 26
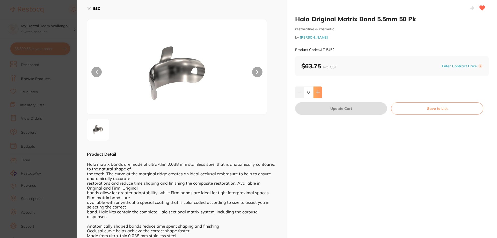
click at [314, 90] on button at bounding box center [317, 91] width 9 height 11
type input "1"
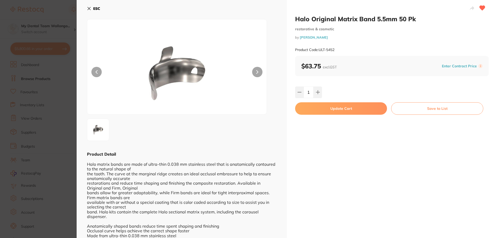
click at [62, 166] on section "Halo Original Matrix Band 5.5mm 50 Pk restorative & cosmetic by [PERSON_NAME] P…" at bounding box center [248, 119] width 497 height 238
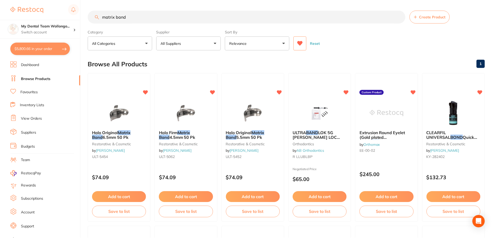
scroll to position [1, 0]
click at [64, 166] on ul "Dashboard Browse Products Favourites Inventory Lists View Orders Suppliers Budg…" at bounding box center [45, 150] width 70 height 179
click at [301, 39] on button at bounding box center [300, 43] width 13 height 14
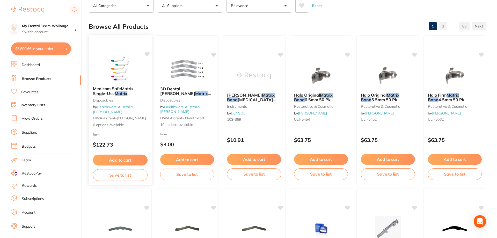
scroll to position [0, 0]
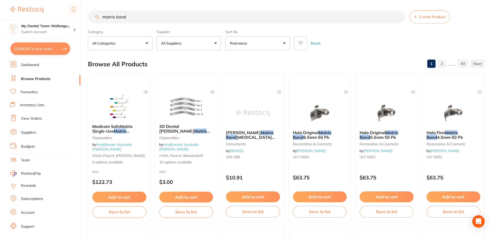
click at [305, 40] on button at bounding box center [300, 43] width 13 height 14
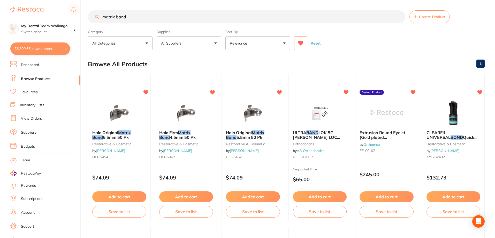
drag, startPoint x: 259, startPoint y: 105, endPoint x: 250, endPoint y: 132, distance: 28.6
click at [259, 105] on img at bounding box center [253, 113] width 34 height 26
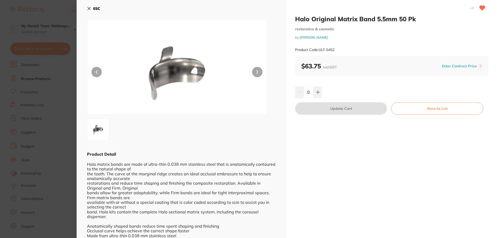
scroll to position [51, 0]
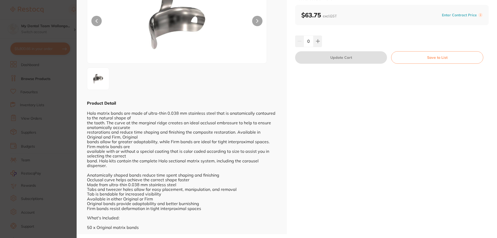
click at [0, 155] on section "Halo Original Matrix Band 5.5mm 50 Pk restorative & cosmetic by [PERSON_NAME] P…" at bounding box center [248, 119] width 497 height 238
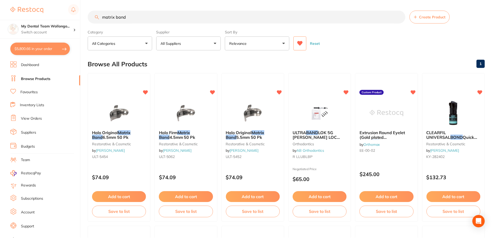
scroll to position [1, 0]
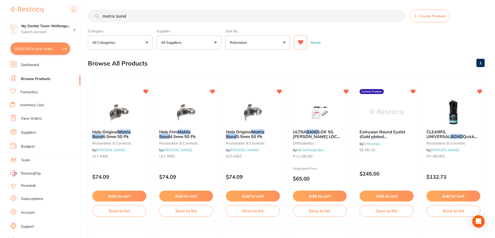
drag, startPoint x: 148, startPoint y: 11, endPoint x: 0, endPoint y: 9, distance: 148.0
click at [0, 9] on div "$5,800.66 My Dental Team Wollongo... Switch account My Dental Team Wollongong $…" at bounding box center [247, 118] width 495 height 238
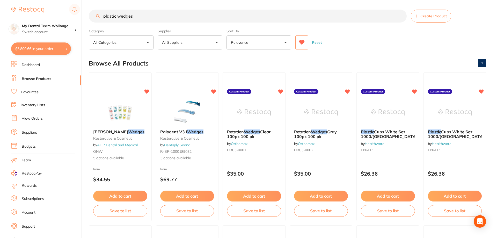
scroll to position [0, 0]
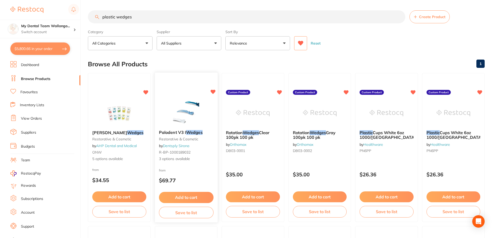
type input "plastic wedges"
click at [179, 91] on div "Palodent V3 I Wedges restorative & cosmetic by Dentsply Sirona R-BP-1000189032 …" at bounding box center [185, 147] width 63 height 150
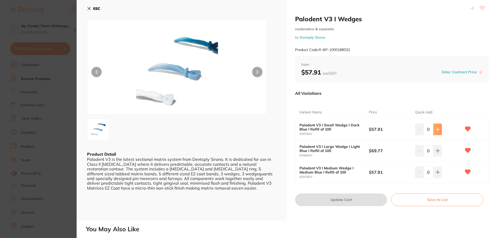
click at [436, 131] on icon at bounding box center [437, 129] width 4 height 4
type input "1"
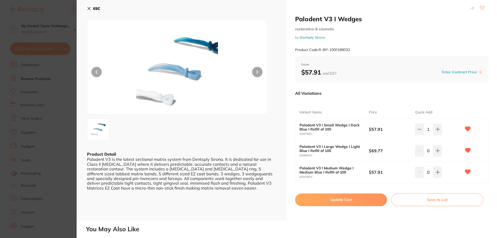
click at [436, 151] on icon at bounding box center [437, 150] width 3 height 3
type input "1"
click at [433, 168] on button at bounding box center [437, 171] width 9 height 11
type input "1"
click at [350, 198] on button "Update Cart" at bounding box center [341, 199] width 92 height 12
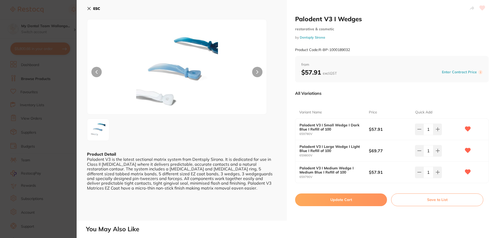
checkbox input "false"
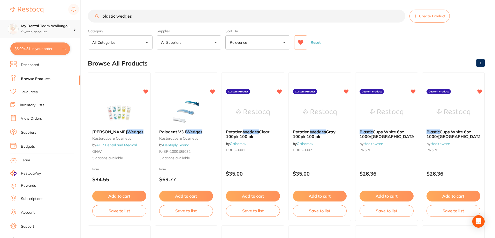
scroll to position [0, 0]
drag, startPoint x: 133, startPoint y: 12, endPoint x: 1, endPoint y: 35, distance: 134.3
click at [1, 35] on div "$6,004.81 My Dental Team Wollongo... Switch account My Dental Team Wollongong $…" at bounding box center [247, 118] width 495 height 238
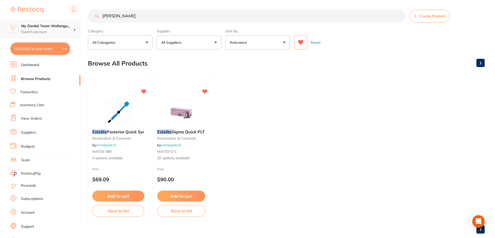
scroll to position [0, 0]
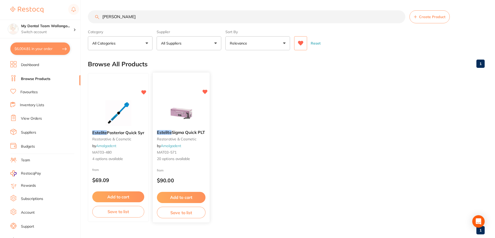
type input "[PERSON_NAME]"
click at [188, 112] on img at bounding box center [181, 113] width 34 height 26
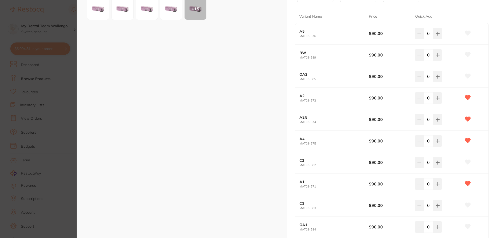
scroll to position [129, 0]
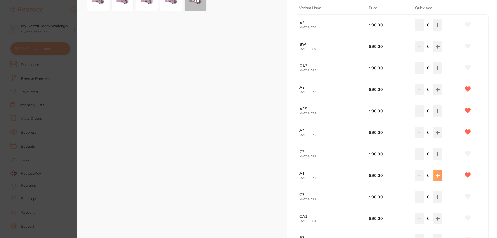
click at [438, 171] on button at bounding box center [437, 174] width 9 height 11
type input "1"
click at [435, 87] on icon at bounding box center [437, 89] width 4 height 4
type input "1"
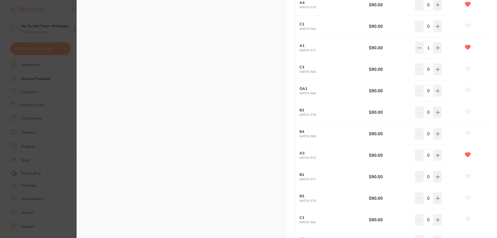
scroll to position [259, 0]
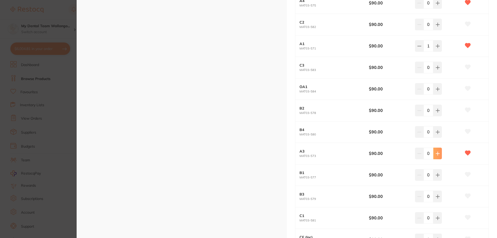
click at [435, 153] on icon at bounding box center [437, 153] width 4 height 4
type input "1"
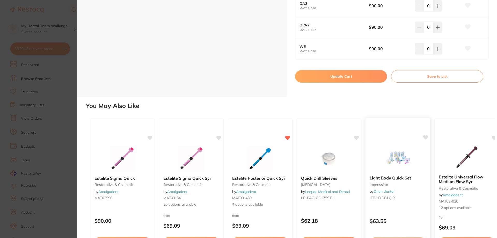
scroll to position [466, 0]
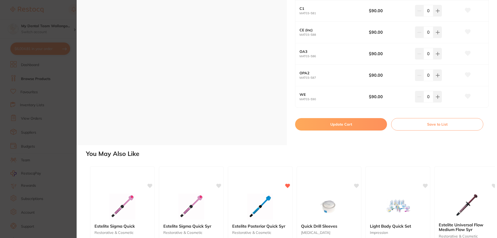
click at [342, 128] on button "Update Cart" at bounding box center [341, 124] width 92 height 12
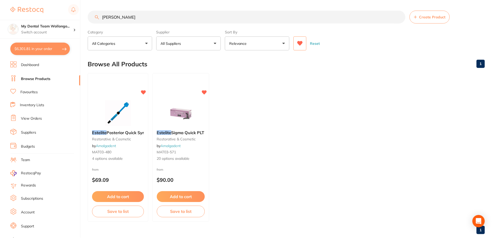
scroll to position [2256, 0]
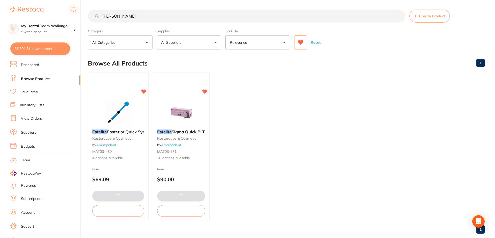
drag, startPoint x: 174, startPoint y: 11, endPoint x: 0, endPoint y: 16, distance: 174.2
click at [0, 15] on div "$6,301.81 My Dental Team Wollongo... Switch account My Dental Team Wollongong $…" at bounding box center [247, 118] width 495 height 238
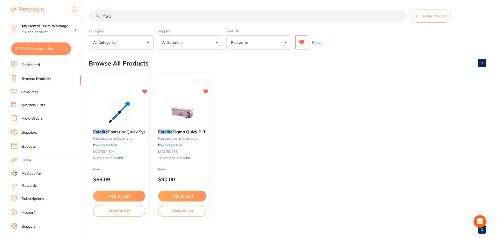
scroll to position [0, 0]
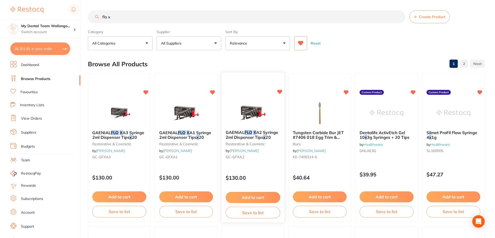
type input "flo x"
click at [249, 115] on img at bounding box center [253, 113] width 34 height 26
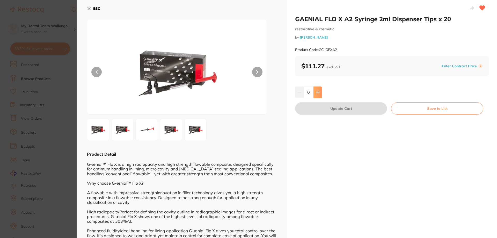
click at [320, 93] on button at bounding box center [317, 91] width 9 height 11
type input "1"
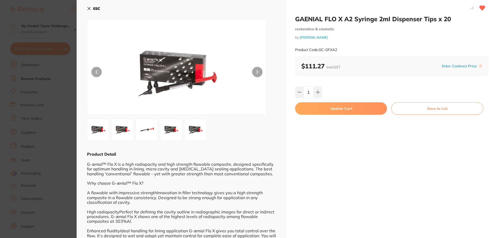
click at [320, 110] on button "Update Cart" at bounding box center [341, 108] width 92 height 12
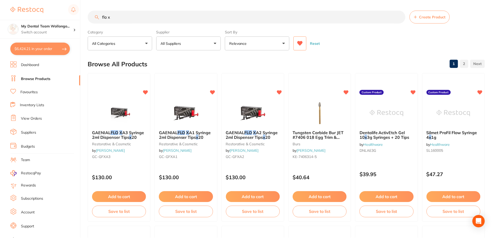
scroll to position [1649, 0]
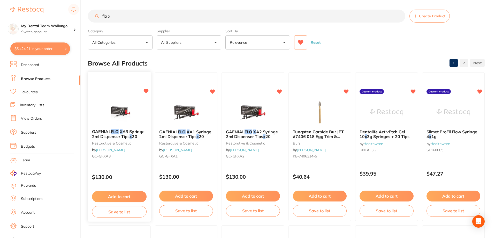
click at [116, 109] on img at bounding box center [119, 112] width 34 height 26
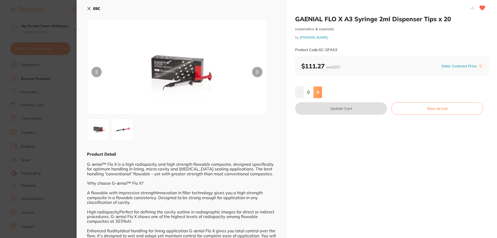
click at [316, 89] on button at bounding box center [317, 91] width 9 height 11
type input "1"
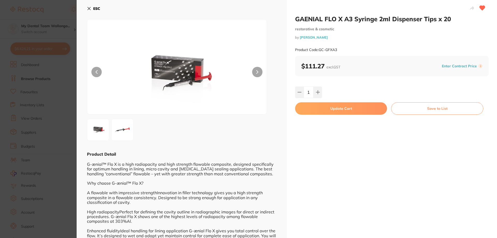
click at [318, 109] on button "Update Cart" at bounding box center [341, 108] width 92 height 12
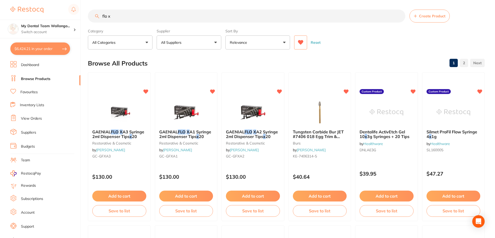
scroll to position [1649, 0]
drag, startPoint x: 134, startPoint y: 14, endPoint x: 0, endPoint y: 9, distance: 133.6
click at [0, 9] on div "$6,546.61 My Dental Team Wollongo... Switch account My Dental Team Wollongong $…" at bounding box center [247, 118] width 495 height 238
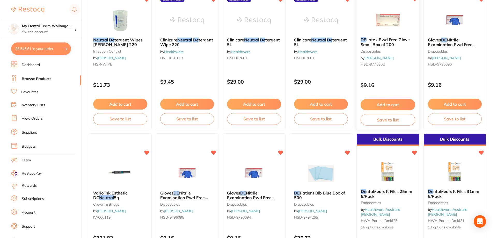
scroll to position [0, 0]
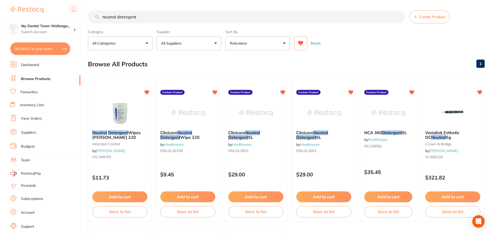
type input "neutral detergent"
click at [269, 93] on div "Clinicare Neutral Detergent 5L by Healthware DNLDL2601 Custom Product $29.00 Ad…" at bounding box center [256, 147] width 64 height 149
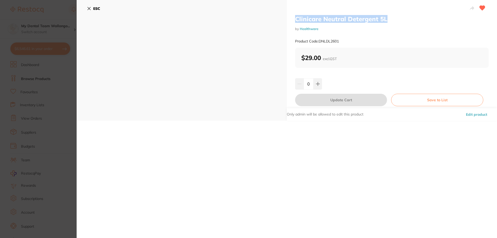
drag, startPoint x: 404, startPoint y: 20, endPoint x: 295, endPoint y: 19, distance: 108.7
click at [295, 19] on h2 "Clinicare Neutral Detergent 5L" at bounding box center [392, 19] width 194 height 8
copy h2 "Clinicare Neutral Detergent 5L"
click at [51, 96] on section "Clinicare Neutral Detergent 5L by Healthware Product Code: DNLDL2601 ESC Clinic…" at bounding box center [248, 119] width 497 height 238
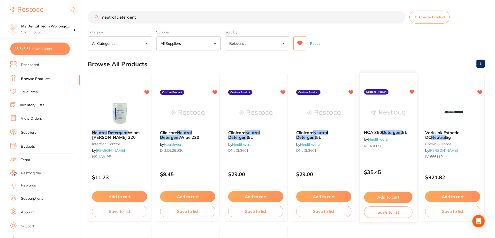
scroll to position [7, 0]
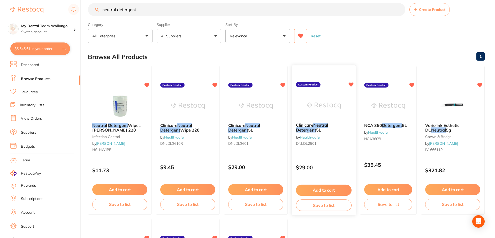
click at [351, 92] on div "Clinicare Neutral Detergent 5L by Healthware DNLDL2601 Custom Product $29.00 Ad…" at bounding box center [324, 140] width 64 height 150
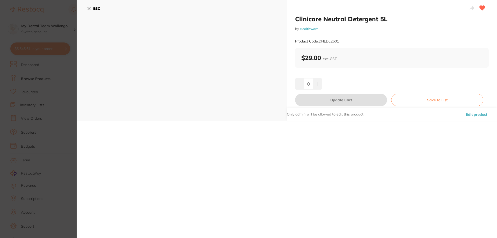
click at [70, 122] on section "Clinicare Neutral Detergent 5L by Healthware Product Code: DNLDL2601 ESC Clinic…" at bounding box center [248, 119] width 497 height 238
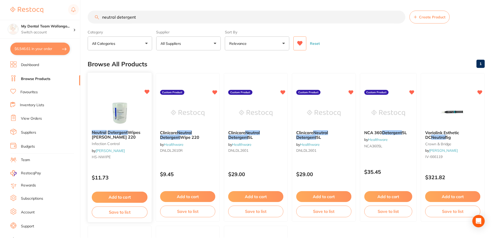
scroll to position [7, 0]
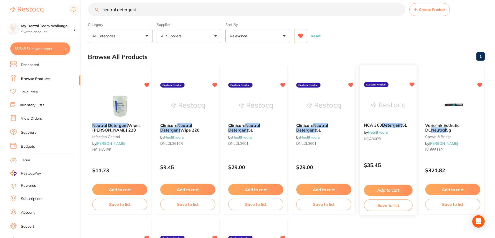
click at [389, 98] on img at bounding box center [389, 105] width 34 height 26
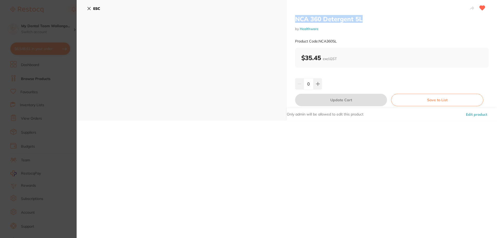
drag, startPoint x: 365, startPoint y: 19, endPoint x: 291, endPoint y: 21, distance: 73.8
click at [291, 21] on div "NCA 360 Detergent 5L by Healthware Product Code: NCA3605L $35.45 excl. GST 0 Up…" at bounding box center [392, 60] width 210 height 121
copy h2 "NCA 360 Detergent 5L"
click at [36, 118] on section "NCA 360 Detergent 5L by Healthware Product Code: NCA3605L ESC NCA 360 Detergent…" at bounding box center [248, 119] width 497 height 238
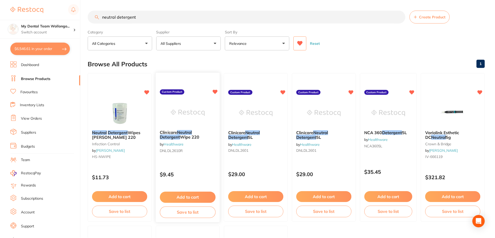
scroll to position [7, 0]
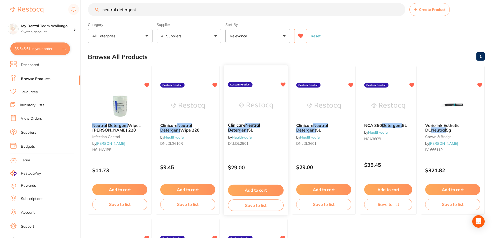
click at [272, 95] on img at bounding box center [256, 105] width 34 height 26
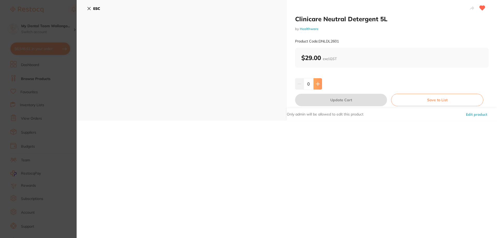
click at [316, 86] on icon at bounding box center [318, 84] width 4 height 4
type input "1"
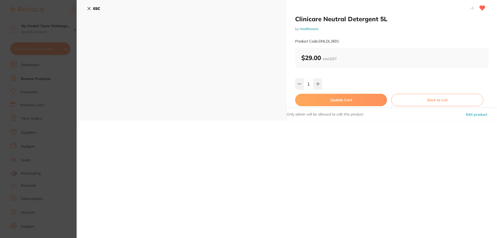
click at [315, 100] on button "Update Cart" at bounding box center [341, 100] width 92 height 12
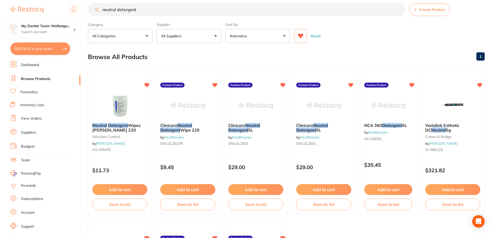
scroll to position [0, 0]
drag, startPoint x: 176, startPoint y: 12, endPoint x: 0, endPoint y: 15, distance: 176.2
click at [0, 15] on div "$6,578.51 My Dental Team Wollongo... Switch account My Dental Team Wollongong $…" at bounding box center [247, 112] width 495 height 238
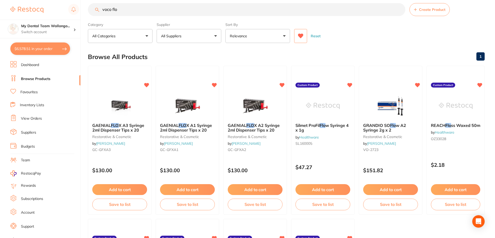
scroll to position [0, 0]
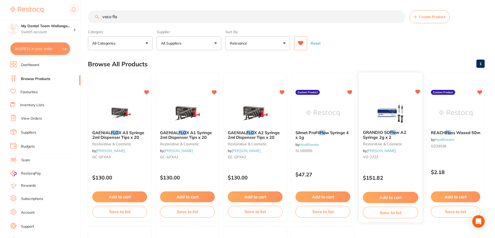
click at [381, 99] on div "GRANDIO SO Flo w A2 Syringe 2g x 2 restorative & cosmetic by Henry Schein Halas…" at bounding box center [391, 147] width 64 height 150
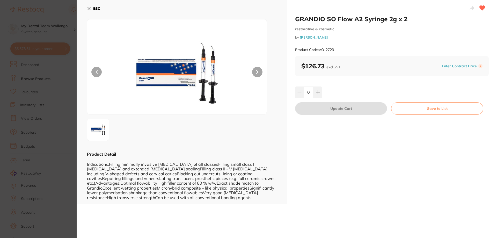
scroll to position [0, 0]
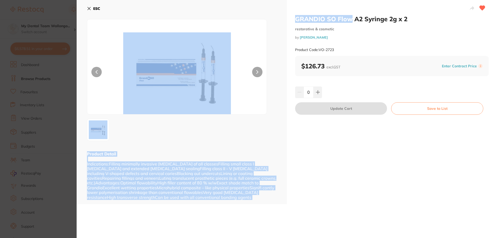
drag, startPoint x: 352, startPoint y: 20, endPoint x: 283, endPoint y: 18, distance: 69.4
click at [283, 18] on div "GRANDIO SO Flow A2 Syringe 2g x 2 restorative & cosmetic by Henry Schein Halas …" at bounding box center [287, 102] width 420 height 204
copy div "Product Detail Indications:Filling minimally invasive cavities of all classesFi…"
click at [358, 2] on div at bounding box center [392, 8] width 194 height 13
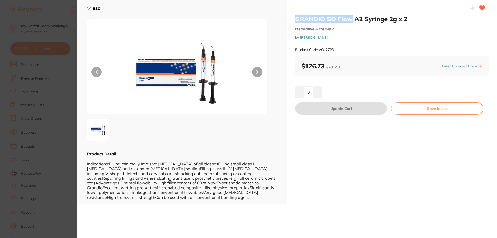
drag, startPoint x: 350, startPoint y: 17, endPoint x: 295, endPoint y: 17, distance: 54.8
click at [295, 17] on h2 "GRANDIO SO Flow A2 Syringe 2g x 2" at bounding box center [392, 19] width 194 height 8
copy h2 "GRANDIO SO Flow"
click at [14, 80] on section "GRANDIO SO Flow A2 Syringe 2g x 2 restorative & cosmetic by Henry Schein Halas …" at bounding box center [248, 119] width 497 height 238
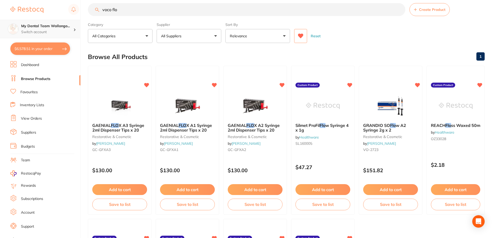
scroll to position [0, 0]
drag, startPoint x: 58, startPoint y: 18, endPoint x: 35, endPoint y: 23, distance: 23.7
click at [35, 23] on div "$6,578.51 My Dental Team Wollongo... Switch account My Dental Team Wollongong $…" at bounding box center [247, 112] width 495 height 238
paste input "GRANDIO SO Flow"
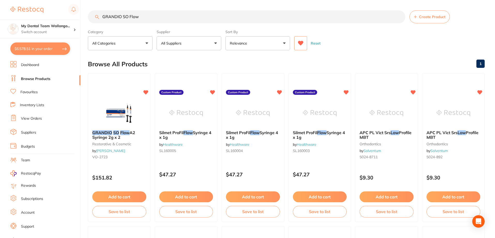
scroll to position [0, 0]
click at [128, 18] on input "GRANDIO SO Flow" at bounding box center [247, 16] width 318 height 13
click at [202, 107] on img at bounding box center [186, 113] width 34 height 26
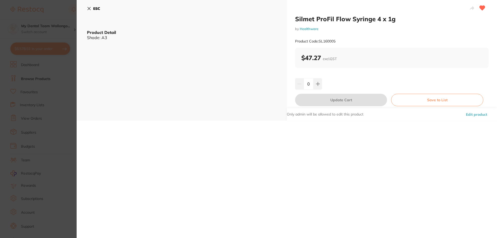
click at [64, 116] on section "Silmet ProFil Flow Syringe 4 x 1g by Healthware Product Code: SL160005 ESC Prod…" at bounding box center [248, 119] width 497 height 238
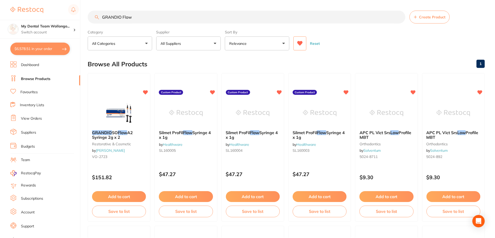
scroll to position [3, 0]
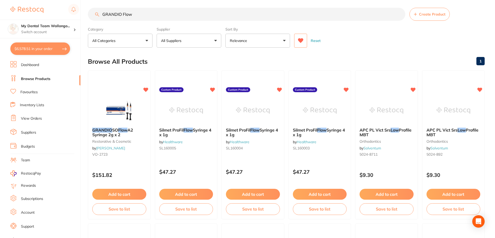
drag, startPoint x: 117, startPoint y: 12, endPoint x: 0, endPoint y: 16, distance: 116.7
click at [0, 16] on div "$6,578.51 My Dental Team Wollongo... Switch account My Dental Team Wollongong $…" at bounding box center [247, 116] width 495 height 238
type input "a"
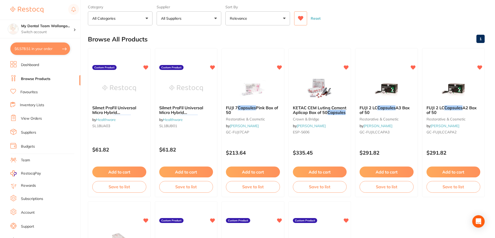
scroll to position [0, 0]
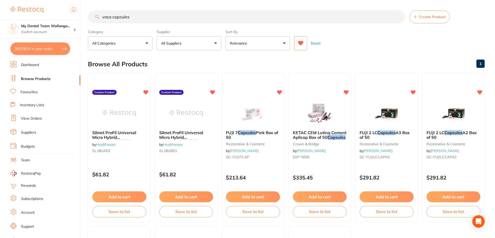
drag, startPoint x: 113, startPoint y: 16, endPoint x: 26, endPoint y: 14, distance: 87.0
click at [27, 13] on div "$6,578.51 My Dental Team Wollongo... Switch account My Dental Team Wollongong $…" at bounding box center [247, 119] width 495 height 238
type input "capsules"
click at [402, 19] on input "capsules" at bounding box center [247, 16] width 318 height 13
drag, startPoint x: 292, startPoint y: 20, endPoint x: 0, endPoint y: 11, distance: 292.5
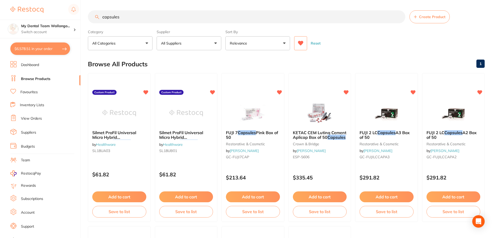
click at [0, 11] on div "$6,578.51 My Dental Team Wollongo... Switch account My Dental Team Wollongong $…" at bounding box center [247, 119] width 495 height 238
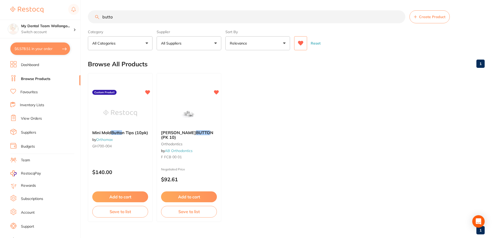
type input "butto"
click at [300, 43] on icon at bounding box center [300, 43] width 5 height 5
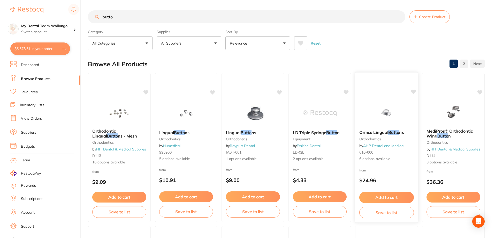
click at [385, 108] on img at bounding box center [387, 113] width 34 height 26
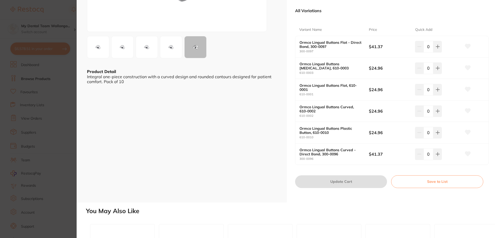
scroll to position [103, 0]
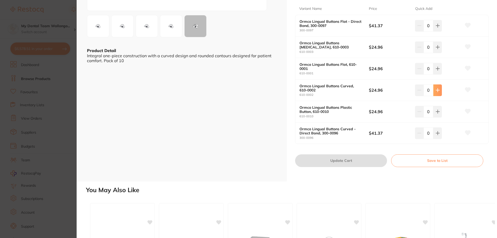
click at [434, 87] on button at bounding box center [437, 89] width 9 height 11
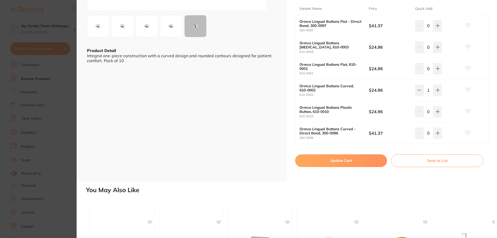
drag, startPoint x: 439, startPoint y: 92, endPoint x: 388, endPoint y: 147, distance: 75.1
click at [439, 91] on button at bounding box center [437, 89] width 9 height 11
type input "2"
click at [369, 162] on button "Update Cart" at bounding box center [341, 160] width 92 height 12
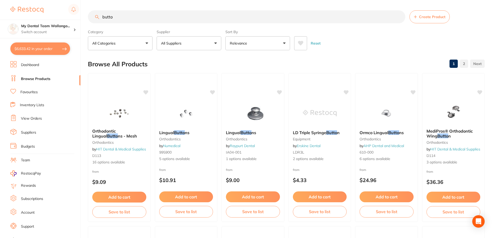
drag, startPoint x: 43, startPoint y: 9, endPoint x: 0, endPoint y: 13, distance: 43.4
click at [0, 11] on div "$6,633.42 My Dental Team Wollongo... Switch account My Dental Team Wollongong $…" at bounding box center [247, 119] width 495 height 238
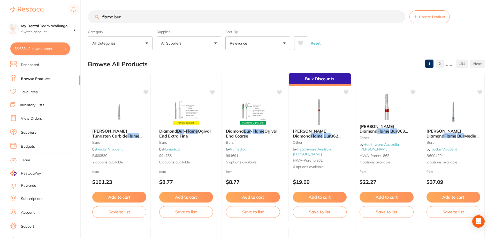
click at [298, 41] on button at bounding box center [300, 43] width 13 height 14
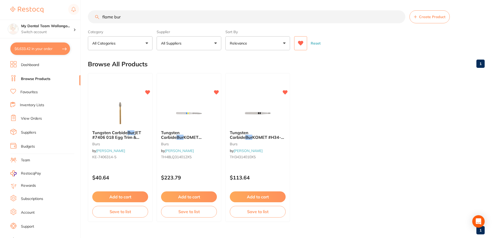
drag, startPoint x: 125, startPoint y: 17, endPoint x: 0, endPoint y: 14, distance: 124.7
click at [0, 16] on div "$6,633.42 My Dental Team Wollongo... Switch account My Dental Team Wollongong $…" at bounding box center [247, 119] width 495 height 238
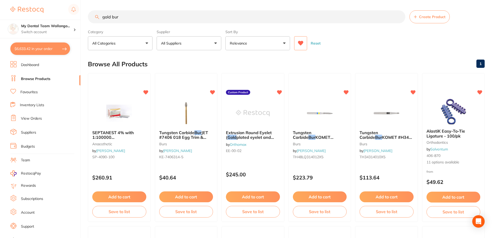
click at [449, 109] on img at bounding box center [454, 112] width 34 height 26
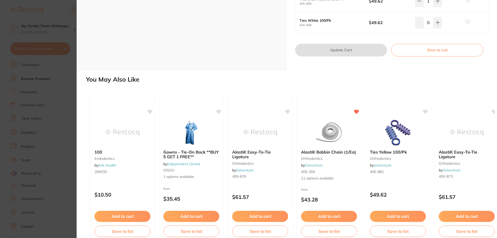
scroll to position [331, 0]
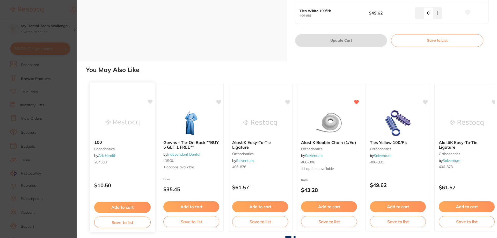
click at [111, 110] on img at bounding box center [122, 122] width 34 height 26
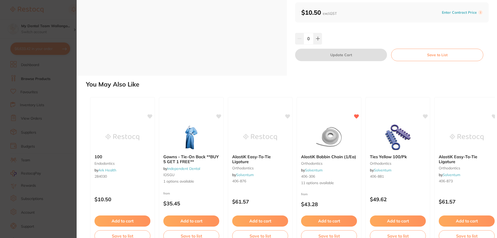
scroll to position [68, 0]
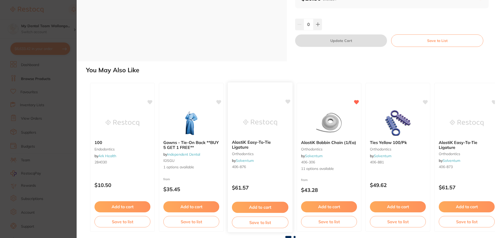
click at [263, 131] on img at bounding box center [260, 122] width 34 height 26
click at [453, 136] on img at bounding box center [467, 123] width 34 height 26
click at [53, 145] on section "AlastiK Easy-To-Tie Ligature orthodontics by Solventum Product Code: 406-873 ES…" at bounding box center [248, 119] width 497 height 238
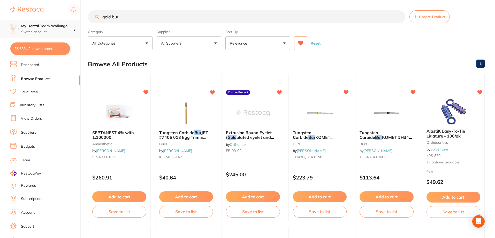
drag, startPoint x: 134, startPoint y: 17, endPoint x: 0, endPoint y: 29, distance: 134.6
click at [0, 29] on div "$6,633.42 My Dental Team Wollongo... Switch account My Dental Team Wollongong $…" at bounding box center [247, 119] width 495 height 238
type input "x"
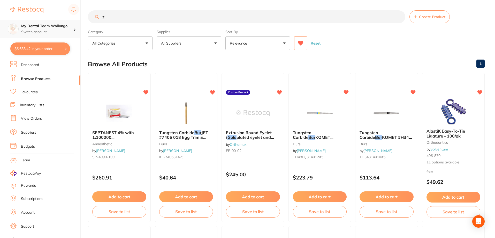
type input "zir"
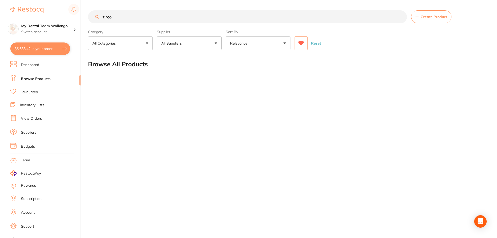
scroll to position [0, 0]
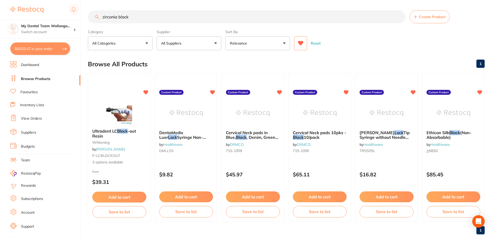
click at [301, 41] on icon at bounding box center [300, 43] width 5 height 5
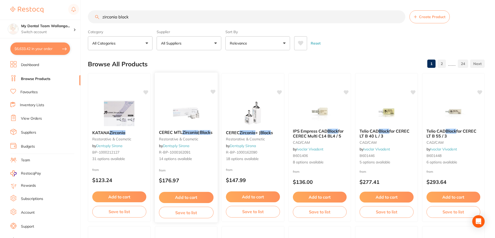
click at [194, 126] on div "CEREC MTL Zirconia | Block s restorative & cosmetic by Dentsply Sirona R-BP-100…" at bounding box center [186, 146] width 63 height 40
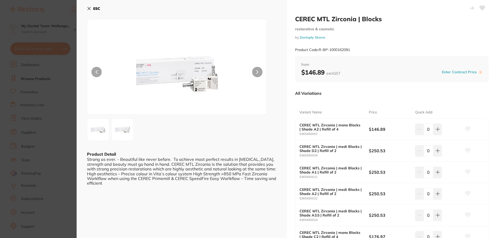
click at [260, 68] on button at bounding box center [257, 72] width 10 height 10
drag, startPoint x: 38, startPoint y: 160, endPoint x: 176, endPoint y: 71, distance: 164.6
click at [39, 162] on section "CEREC MTL Zirconia | Blocks restorative & cosmetic by Dentsply Sirona Product C…" at bounding box center [248, 119] width 497 height 238
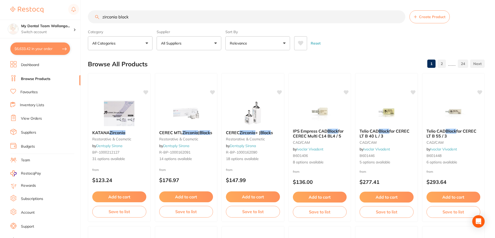
drag, startPoint x: 172, startPoint y: 15, endPoint x: 0, endPoint y: 19, distance: 172.1
click at [0, 19] on div "$6,633.42 My Dental Team Wollongo... Switch account My Dental Team Wollongong $…" at bounding box center [247, 119] width 495 height 238
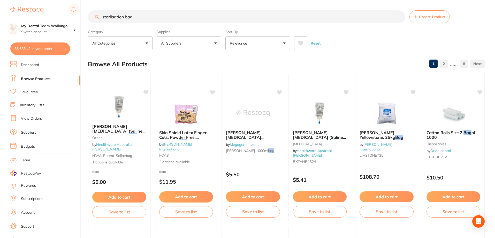
click at [132, 17] on input "sterlisation bag" at bounding box center [247, 16] width 318 height 13
drag, startPoint x: 133, startPoint y: 18, endPoint x: 125, endPoint y: 18, distance: 8.0
click at [125, 18] on input "sterlisation bag" at bounding box center [247, 16] width 318 height 13
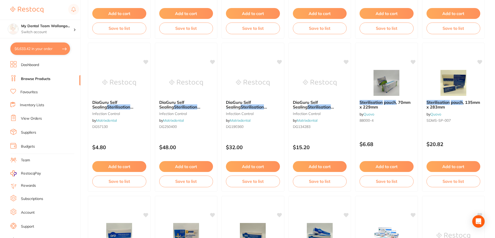
scroll to position [336, 0]
type input "sterlisation pouch"
click at [393, 81] on img at bounding box center [387, 82] width 34 height 26
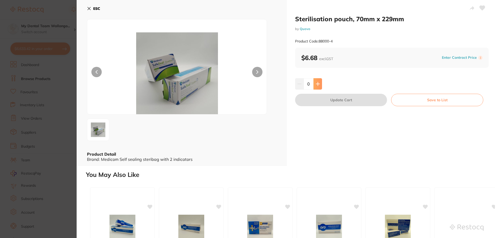
click at [317, 82] on icon at bounding box center [317, 83] width 3 height 3
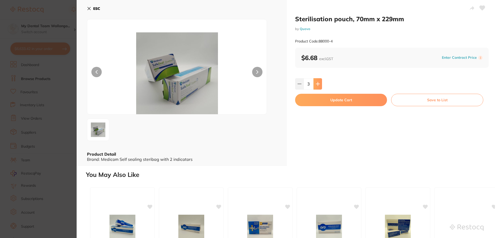
click at [317, 82] on icon at bounding box center [317, 83] width 3 height 3
click at [314, 85] on button at bounding box center [317, 83] width 9 height 11
click at [316, 85] on icon at bounding box center [318, 84] width 4 height 4
click at [317, 85] on icon at bounding box center [317, 83] width 3 height 3
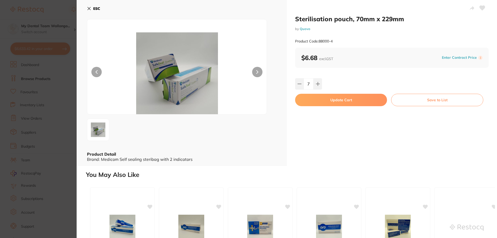
type input "8"
click at [311, 99] on button "Update Cart" at bounding box center [341, 100] width 92 height 12
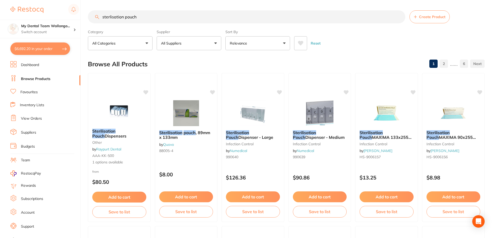
click at [192, 102] on img at bounding box center [186, 113] width 34 height 26
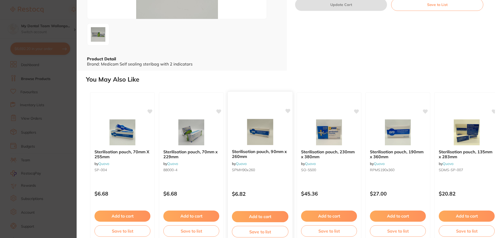
scroll to position [105, 0]
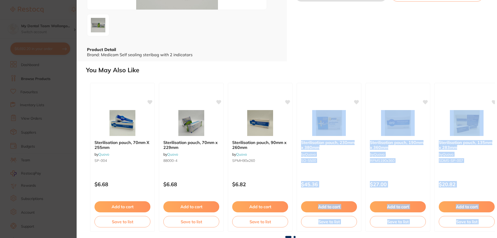
click at [294, 236] on div "Sterilisation pouch, 70mm X 255mm by Quovo SP-004 $6.68 Add to cart Save to lis…" at bounding box center [290, 158] width 409 height 159
click at [294, 236] on span at bounding box center [294, 237] width 2 height 2
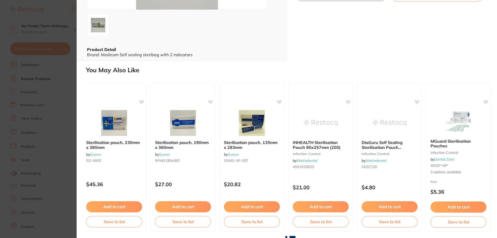
scroll to position [0, 216]
click at [57, 150] on section "Sterilisation pouch, 89mm x 133mm by Quovo Product Code: 88005-4 ESC Product De…" at bounding box center [248, 119] width 497 height 238
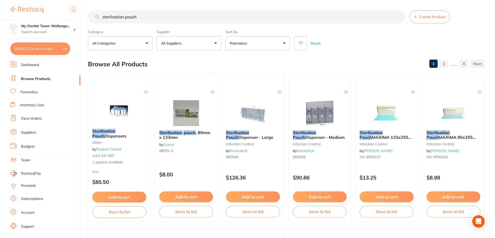
drag, startPoint x: 127, startPoint y: 20, endPoint x: 0, endPoint y: 17, distance: 127.3
click at [0, 17] on div "$6,692.20 My Dental Team Wollongo... Switch account My Dental Team Wollongong $…" at bounding box center [247, 119] width 495 height 238
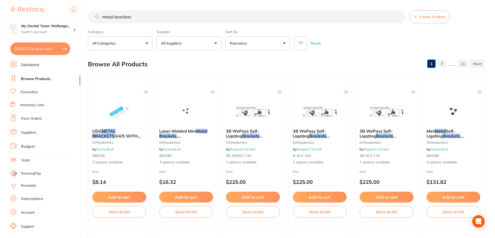
drag, startPoint x: 75, startPoint y: 15, endPoint x: 68, endPoint y: 14, distance: 7.0
click at [68, 14] on div "$6,692.20 My Dental Team Wollongo... Switch account My Dental Team Wollongong $…" at bounding box center [247, 119] width 495 height 238
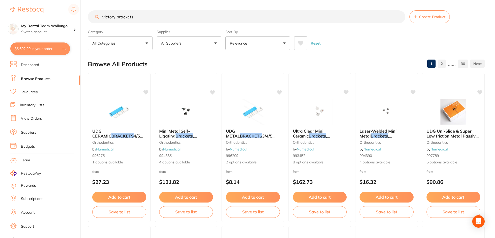
click at [301, 45] on icon at bounding box center [300, 43] width 5 height 5
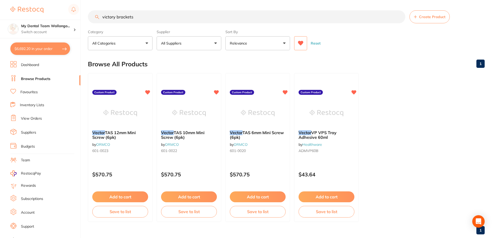
click at [115, 17] on input "victory brackets" at bounding box center [247, 16] width 318 height 13
drag, startPoint x: 118, startPoint y: 17, endPoint x: 90, endPoint y: 19, distance: 28.0
click at [90, 19] on input "victory brackets" at bounding box center [247, 16] width 318 height 13
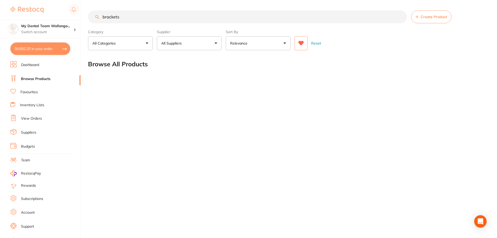
click at [299, 42] on icon at bounding box center [300, 43] width 5 height 5
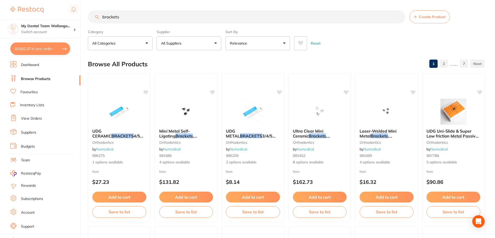
scroll to position [0, 0]
drag, startPoint x: 104, startPoint y: 20, endPoint x: 90, endPoint y: 20, distance: 14.7
click at [90, 20] on input "brackets" at bounding box center [247, 16] width 318 height 13
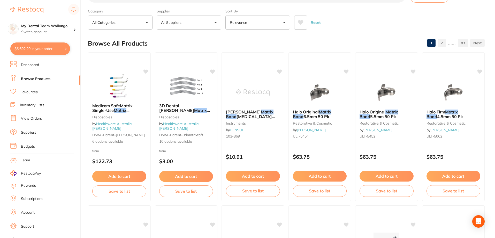
scroll to position [0, 0]
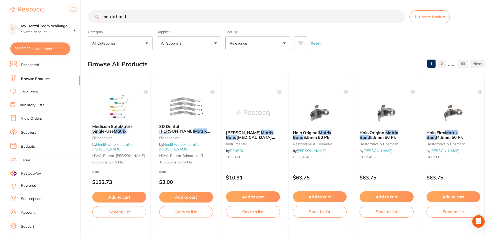
type input "matrix band"
click at [308, 41] on div "Reset" at bounding box center [387, 41] width 187 height 18
drag, startPoint x: 300, startPoint y: 40, endPoint x: 297, endPoint y: 42, distance: 2.8
click at [299, 40] on button at bounding box center [300, 43] width 13 height 14
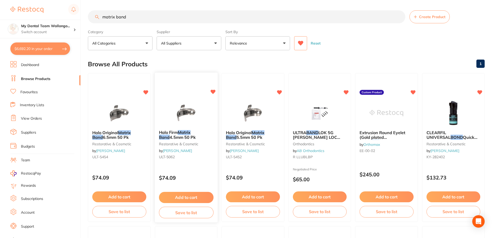
click at [191, 105] on img at bounding box center [186, 113] width 34 height 26
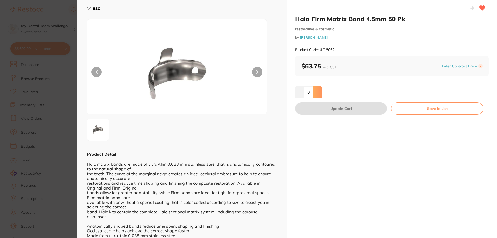
click at [317, 94] on icon at bounding box center [317, 92] width 3 height 3
type input "1"
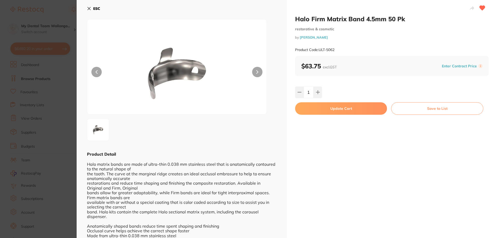
click at [316, 107] on button "Update Cart" at bounding box center [341, 108] width 92 height 12
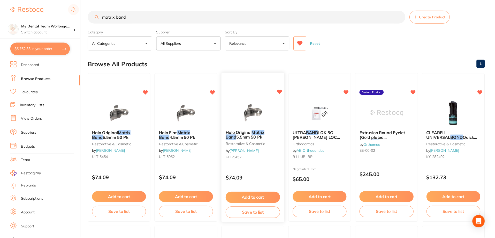
scroll to position [1700, 0]
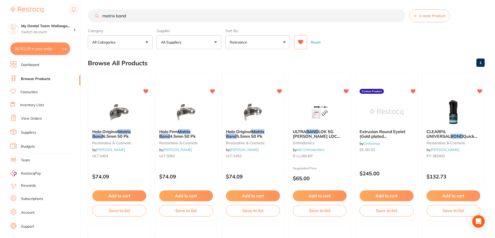
click at [243, 112] on img at bounding box center [253, 112] width 34 height 26
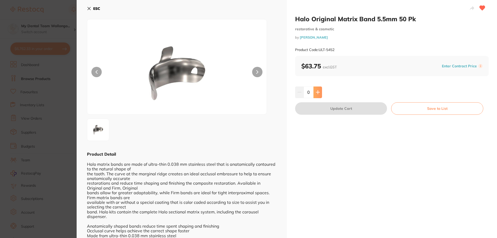
click at [313, 93] on button at bounding box center [317, 91] width 9 height 11
type input "1"
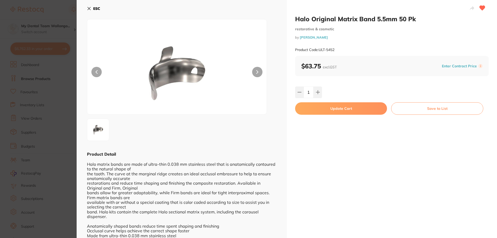
click at [313, 109] on button "Update Cart" at bounding box center [341, 108] width 92 height 12
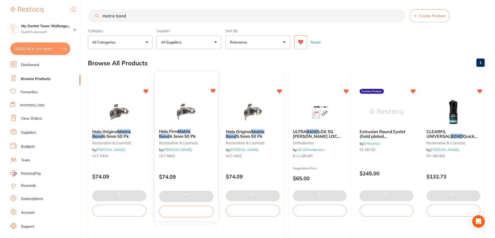
scroll to position [1725, 0]
click at [123, 113] on img at bounding box center [119, 112] width 34 height 26
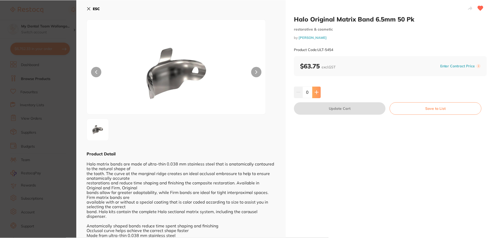
scroll to position [1, 0]
click at [319, 93] on button at bounding box center [317, 91] width 9 height 11
type input "1"
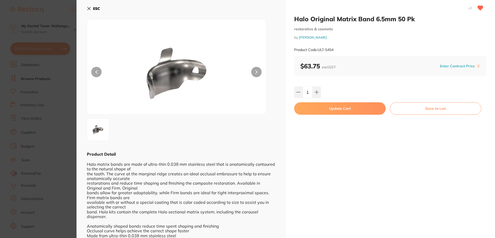
click at [317, 110] on button "Update Cart" at bounding box center [340, 108] width 92 height 12
